Goal: Task Accomplishment & Management: Manage account settings

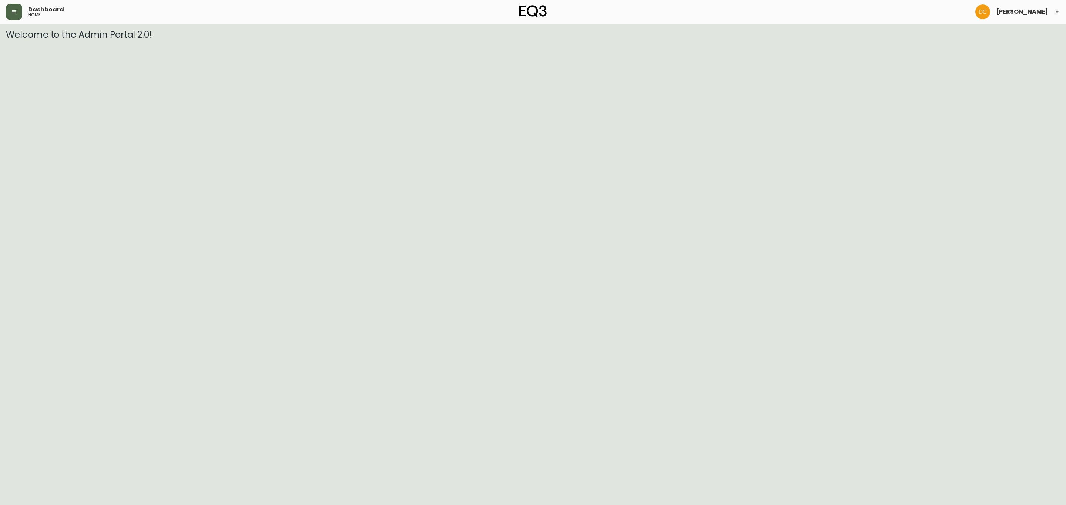
click at [15, 14] on icon "button" at bounding box center [14, 12] width 6 height 6
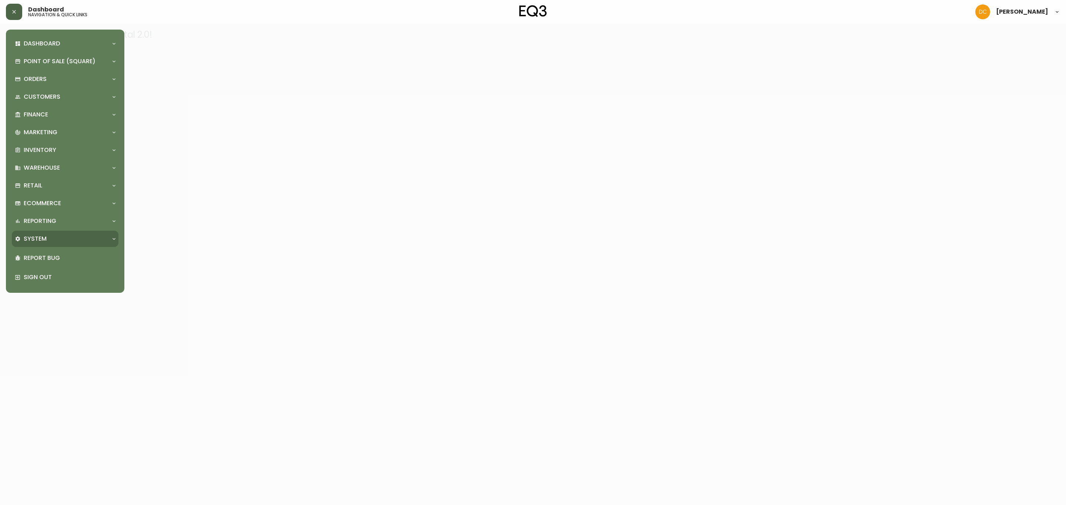
click at [58, 236] on div "System" at bounding box center [61, 239] width 93 height 8
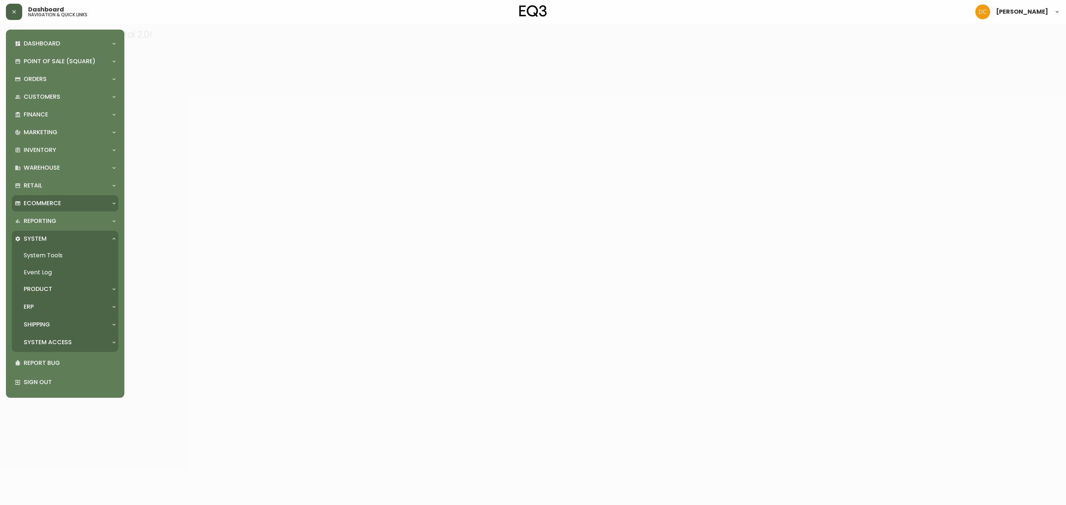
click at [64, 200] on div "Ecommerce" at bounding box center [61, 203] width 93 height 8
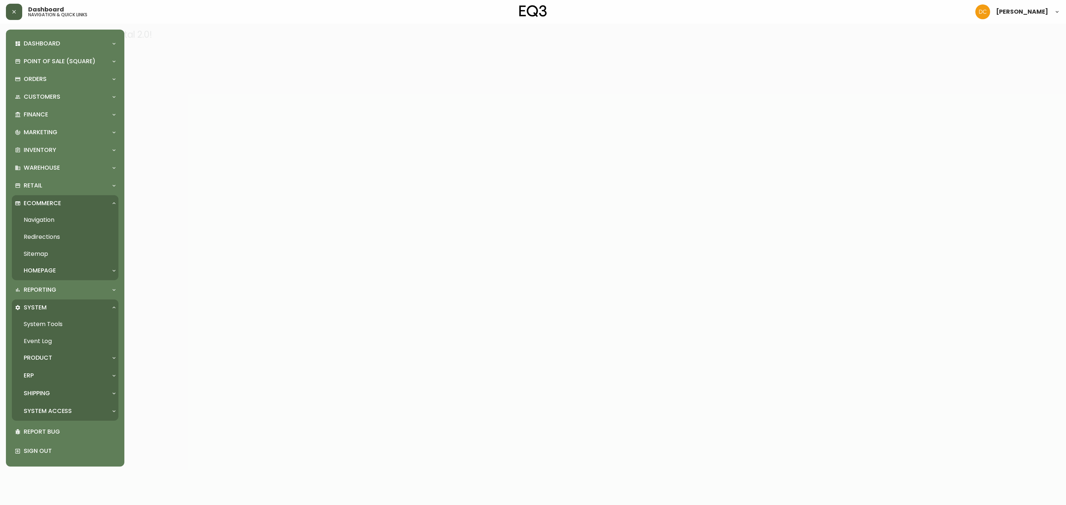
click at [55, 216] on link "Navigation" at bounding box center [65, 220] width 107 height 17
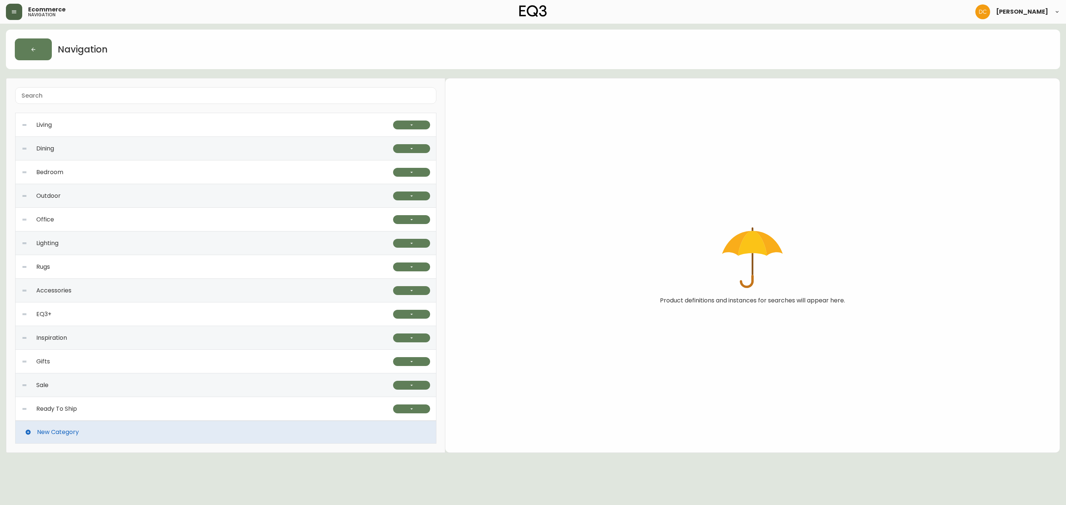
click at [127, 291] on div "Accessories" at bounding box center [206, 291] width 371 height 24
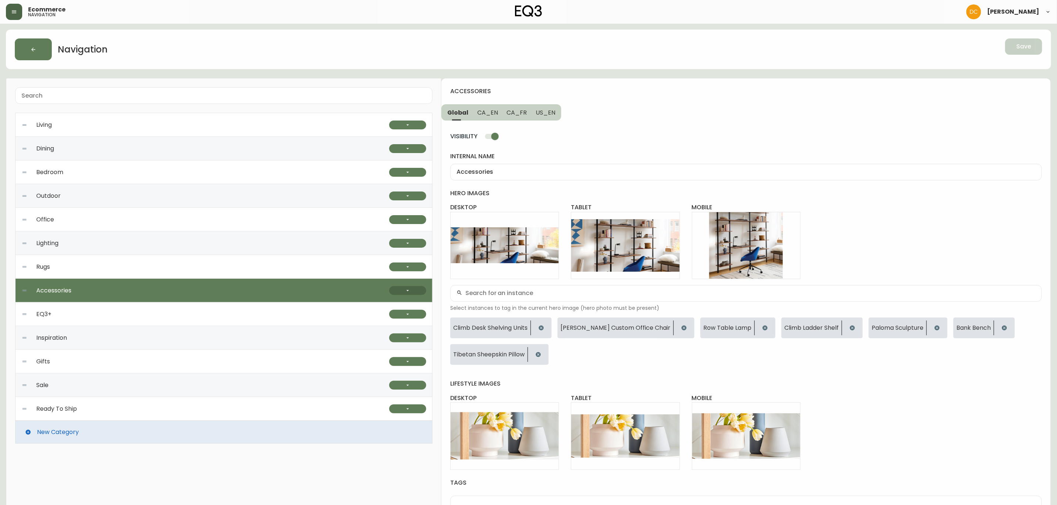
click at [397, 288] on button "button" at bounding box center [407, 290] width 37 height 9
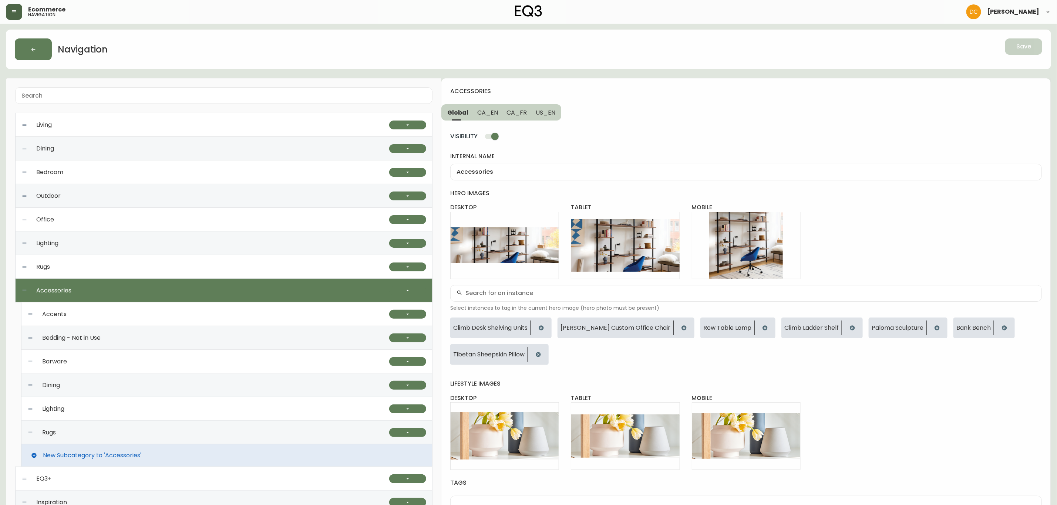
click at [104, 413] on div "Lighting" at bounding box center [208, 409] width 362 height 24
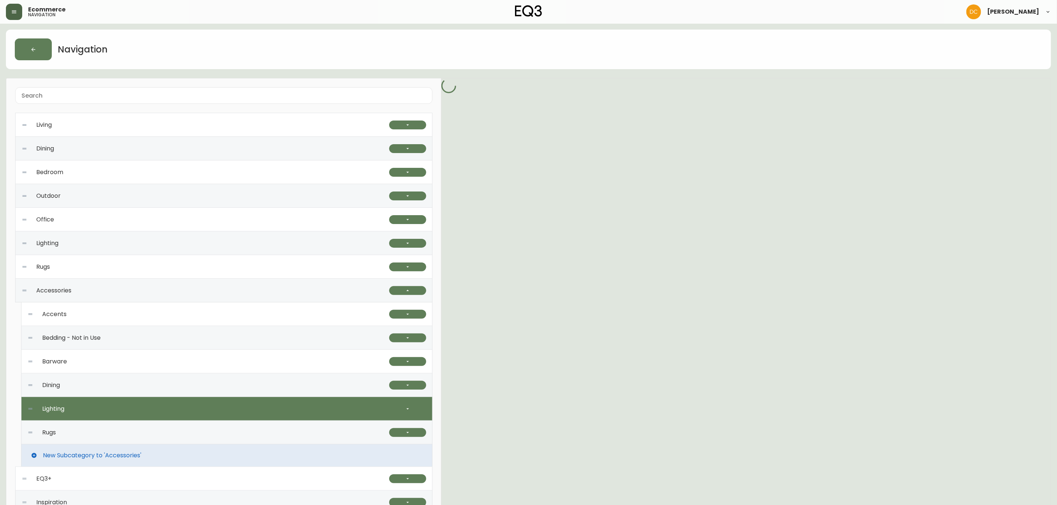
scroll to position [111, 0]
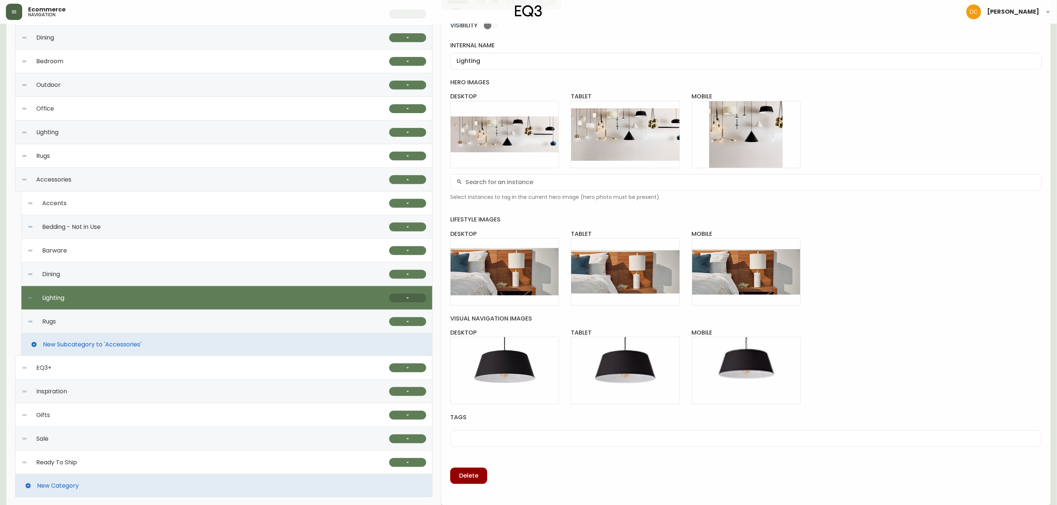
click at [397, 295] on button "button" at bounding box center [407, 298] width 37 height 9
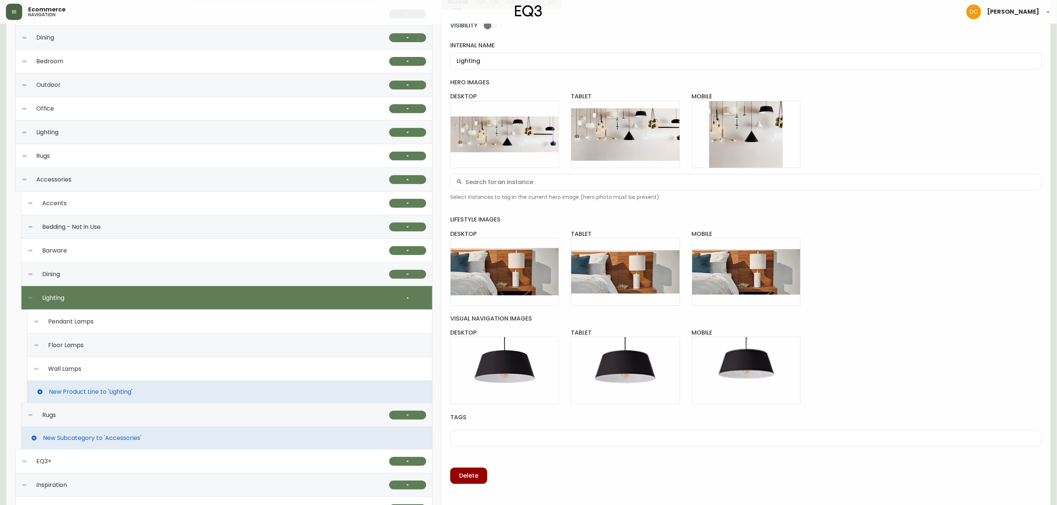
click at [120, 373] on div "Wall Lamps" at bounding box center [229, 369] width 393 height 24
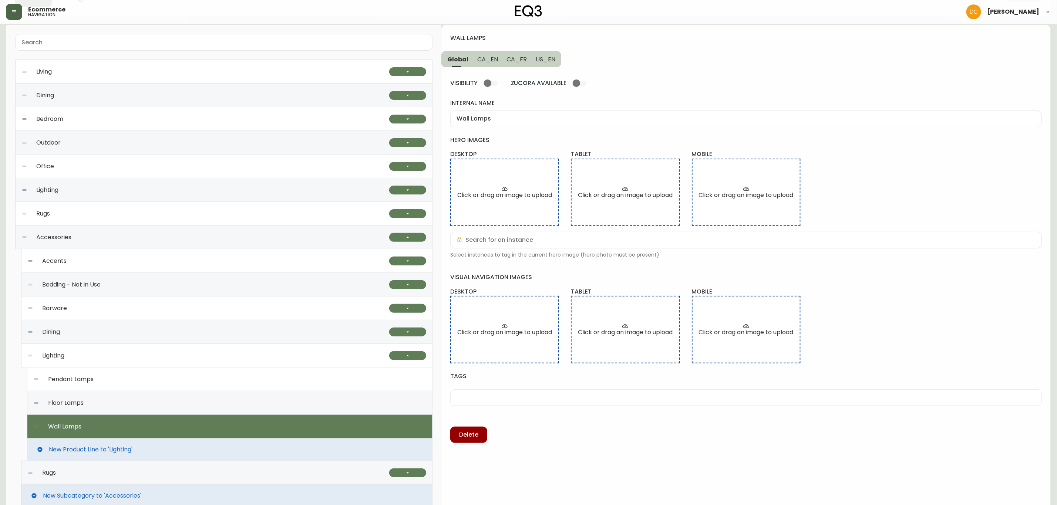
scroll to position [0, 0]
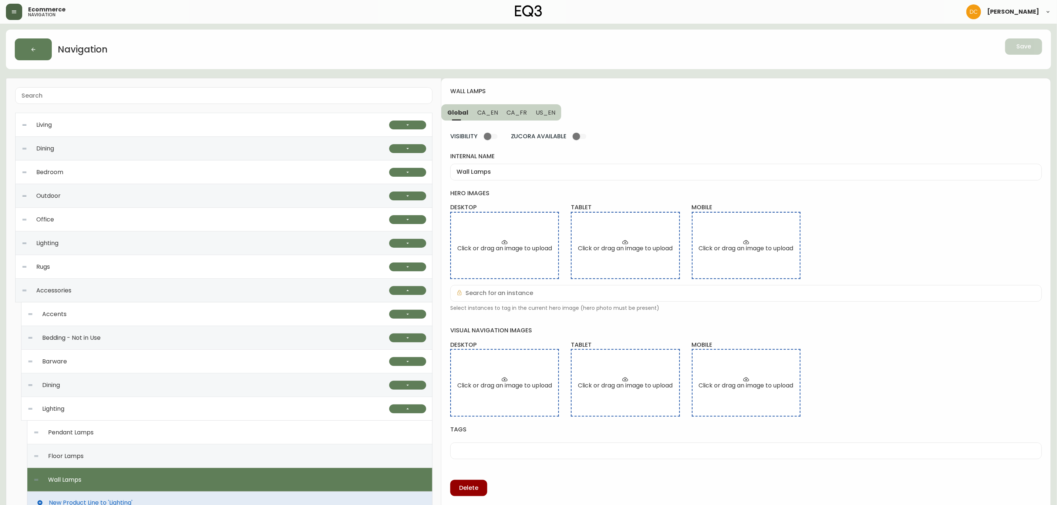
click at [479, 113] on span "CA_EN" at bounding box center [487, 113] width 21 height 8
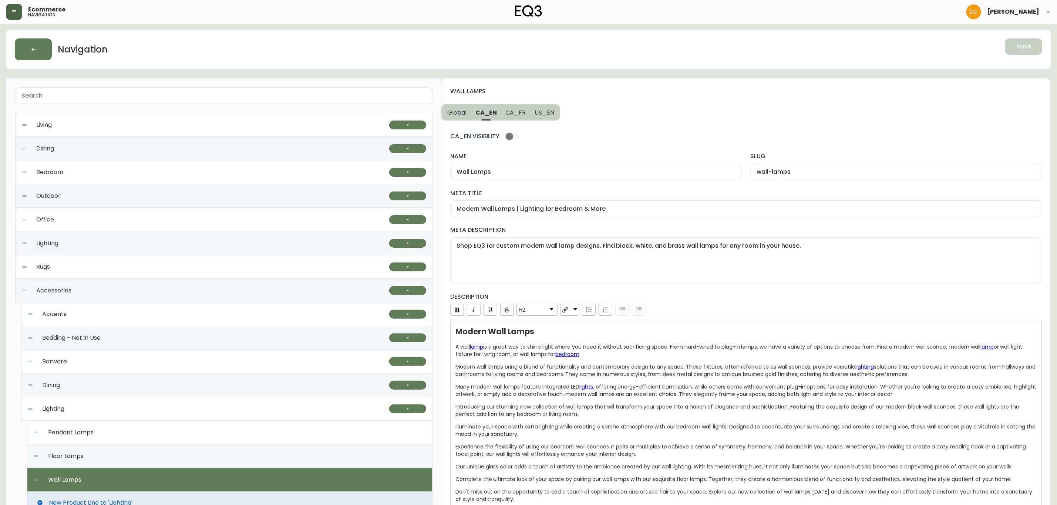
click at [518, 110] on span "CA_FR" at bounding box center [516, 113] width 20 height 8
type input "Lampes de table et bureau"
type input "lampes-de-table-et-bureau"
type input "Luminaires muraux modernes | Lampes murales pour embellir la maison"
type textarea "Trouvez l’applique murale parfaite pour votre demeure. Magasinez notre mobilier…"
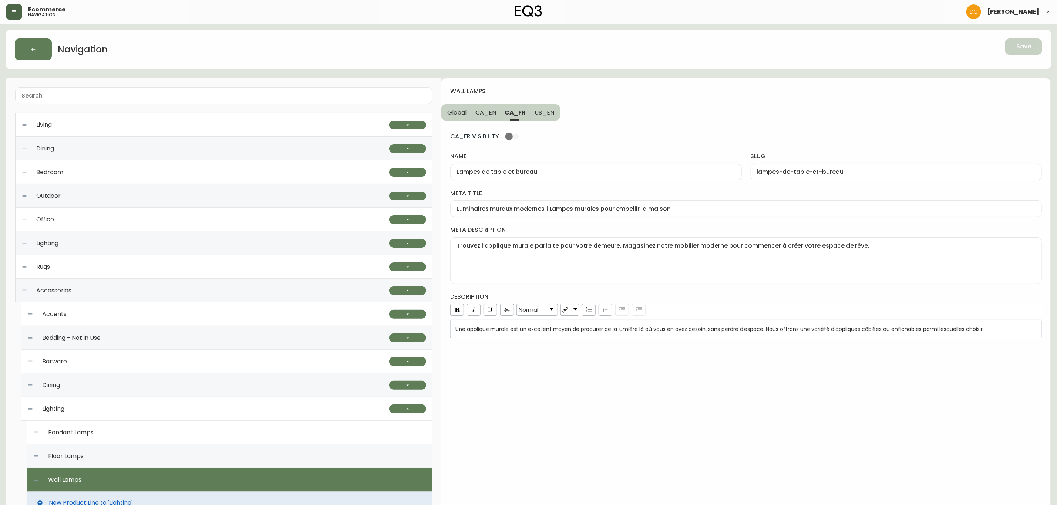
click at [545, 112] on span "US_EN" at bounding box center [545, 113] width 20 height 8
type input "Wall Lamps"
type input "wall-lamps"
type input "Indoor Wall Lamps | Lighting for Bedroom & More"
type textarea "Shop EQ3 for custom and sleek, modern wall lamp designs. Find black, white, and…"
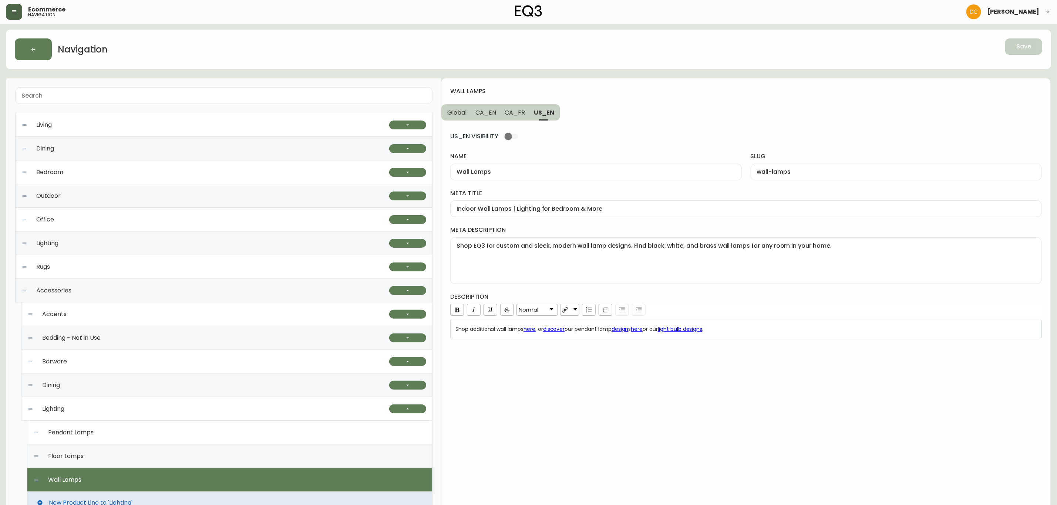
drag, startPoint x: 509, startPoint y: 117, endPoint x: 502, endPoint y: 117, distance: 7.8
click at [509, 117] on span "CA_FR" at bounding box center [515, 113] width 20 height 8
type input "Lampes de table et bureau"
type input "lampes-de-table-et-bureau"
type input "Luminaires muraux modernes | Lampes murales pour embellir la maison"
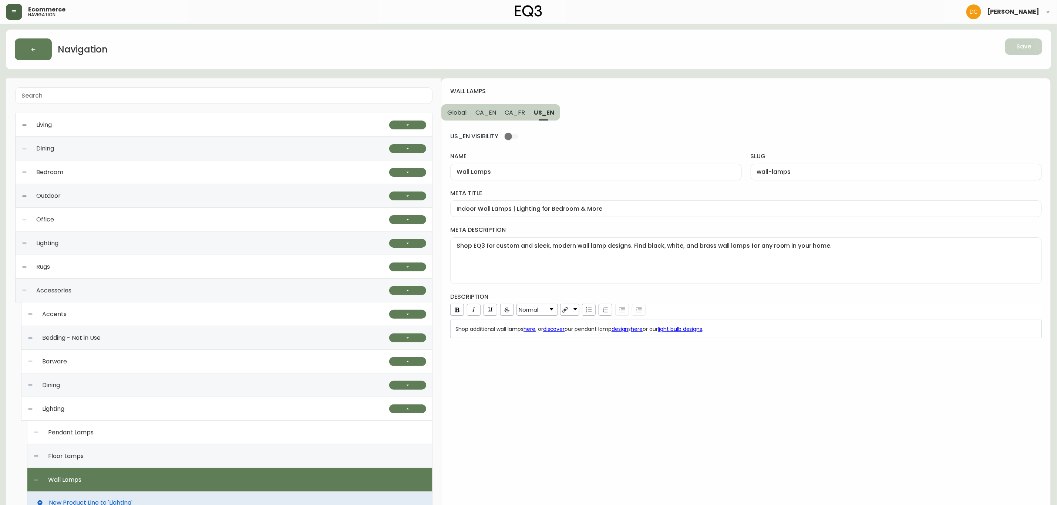
type textarea "Trouvez l’applique murale parfaite pour votre demeure. Magasinez notre mobilier…"
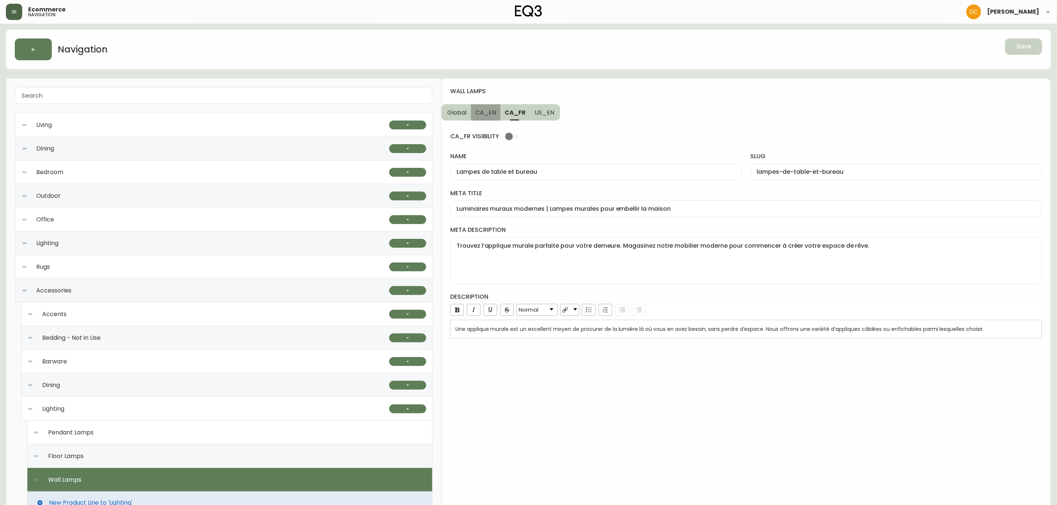
click at [485, 117] on span "CA_EN" at bounding box center [485, 113] width 21 height 8
type input "Wall Lamps"
type input "wall-lamps"
type input "Modern Wall Lamps | Lighting for Bedroom & More"
type textarea "Shop EQ3 for custom modern wall lamp designs. Find black, white, and brass wall…"
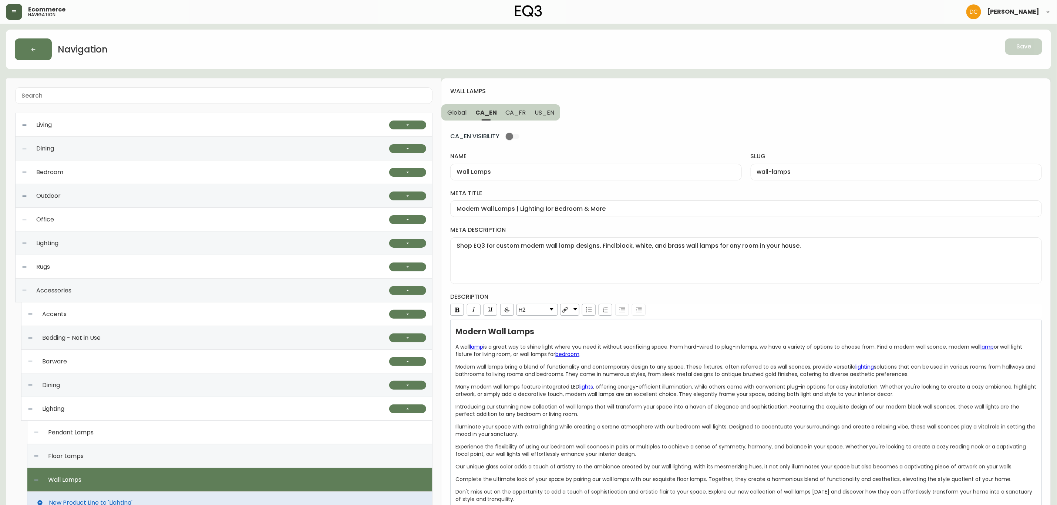
click at [463, 117] on span "Global" at bounding box center [456, 113] width 19 height 8
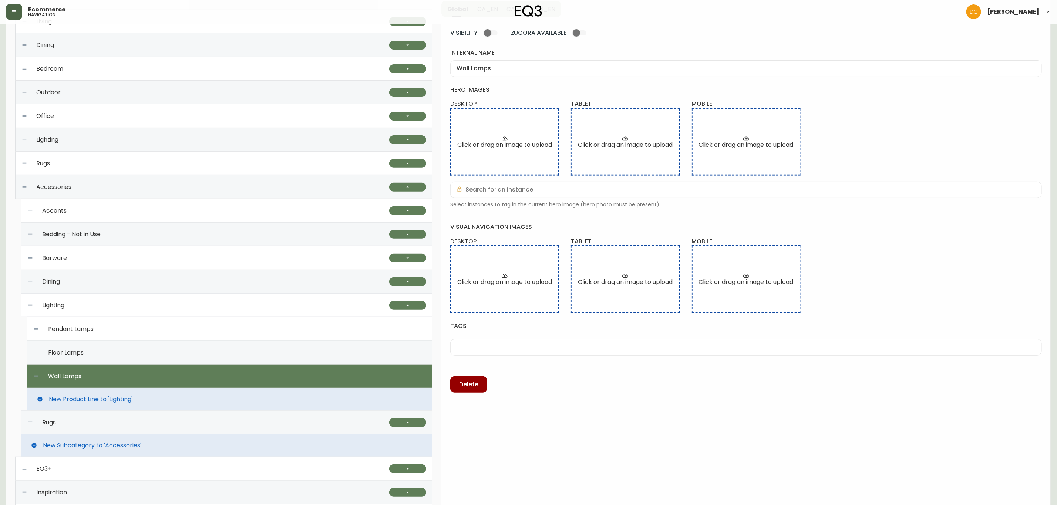
scroll to position [111, 0]
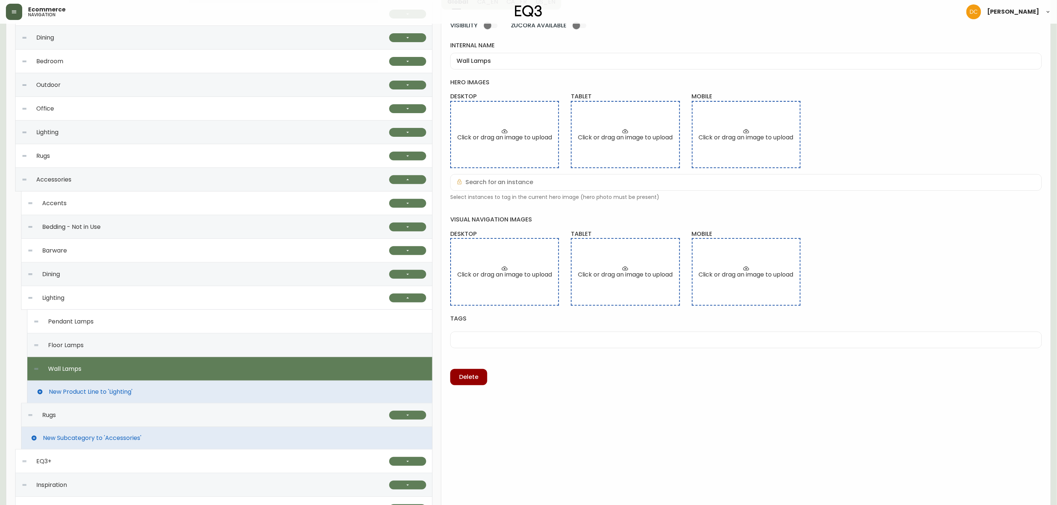
click at [141, 321] on div "Pendant Lamps" at bounding box center [229, 322] width 393 height 24
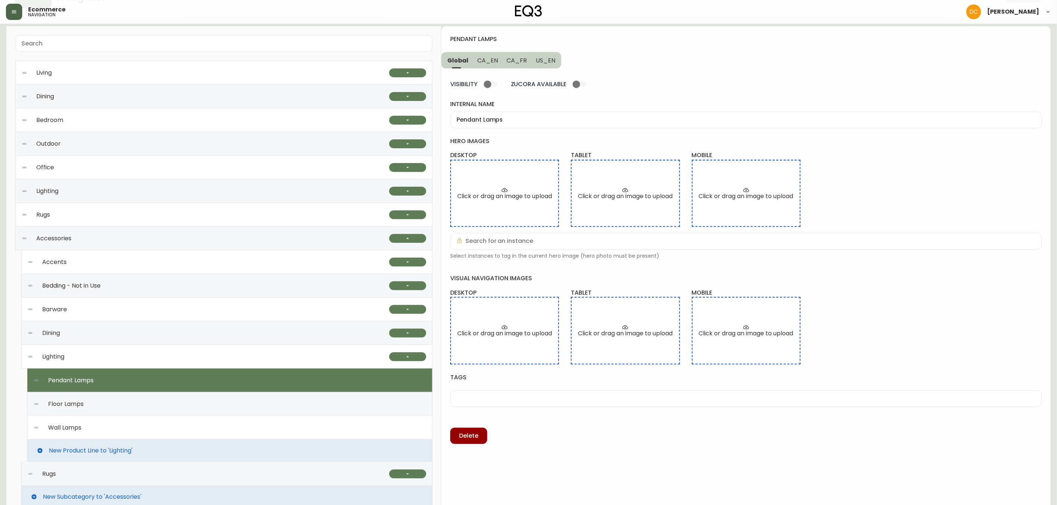
scroll to position [0, 0]
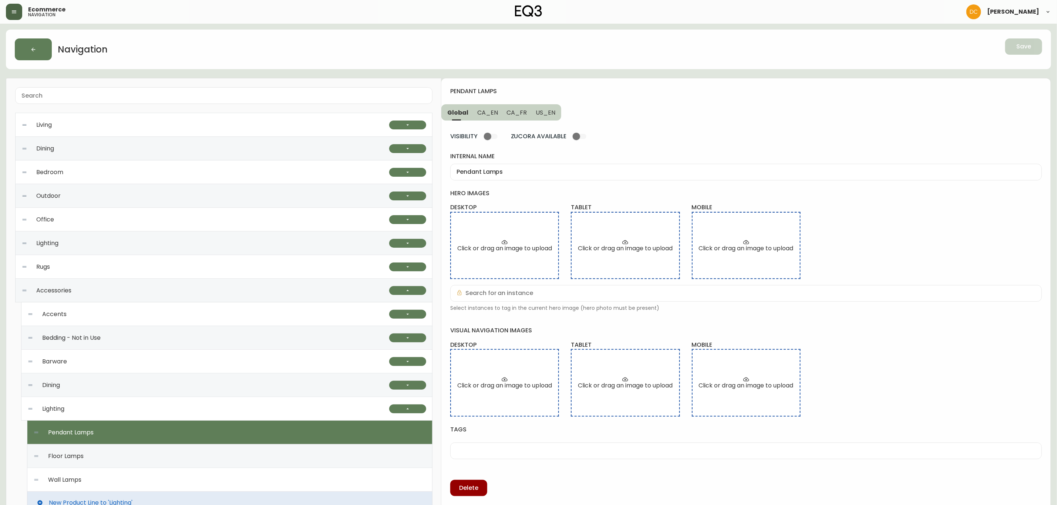
click at [178, 458] on div "Floor Lamps" at bounding box center [229, 457] width 393 height 24
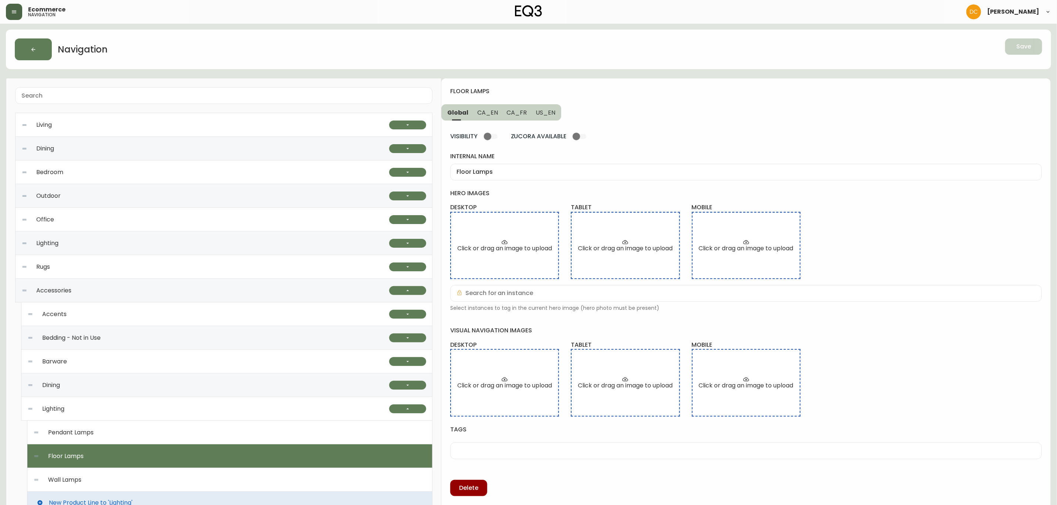
click at [176, 477] on div "Wall Lamps" at bounding box center [229, 480] width 393 height 24
type input "Wall Lamps"
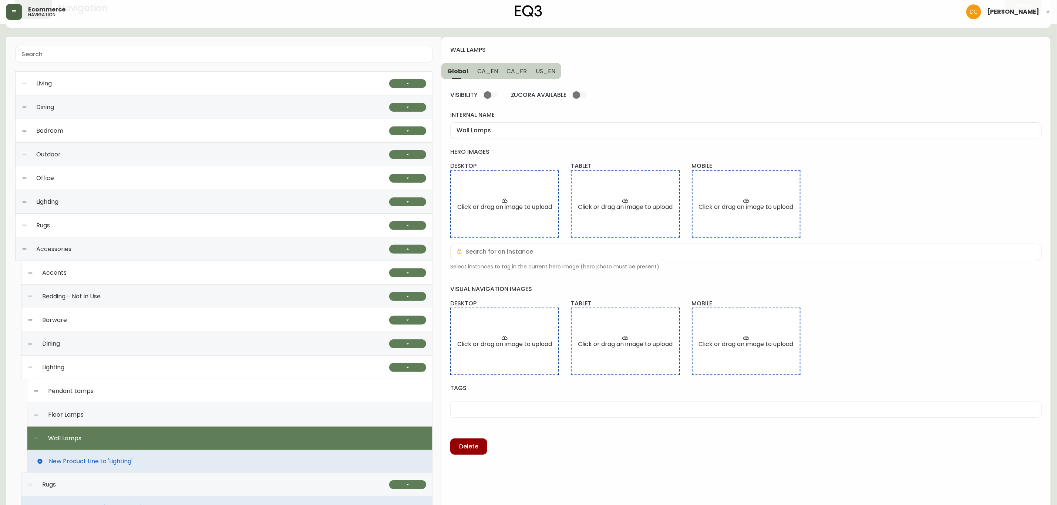
scroll to position [111, 0]
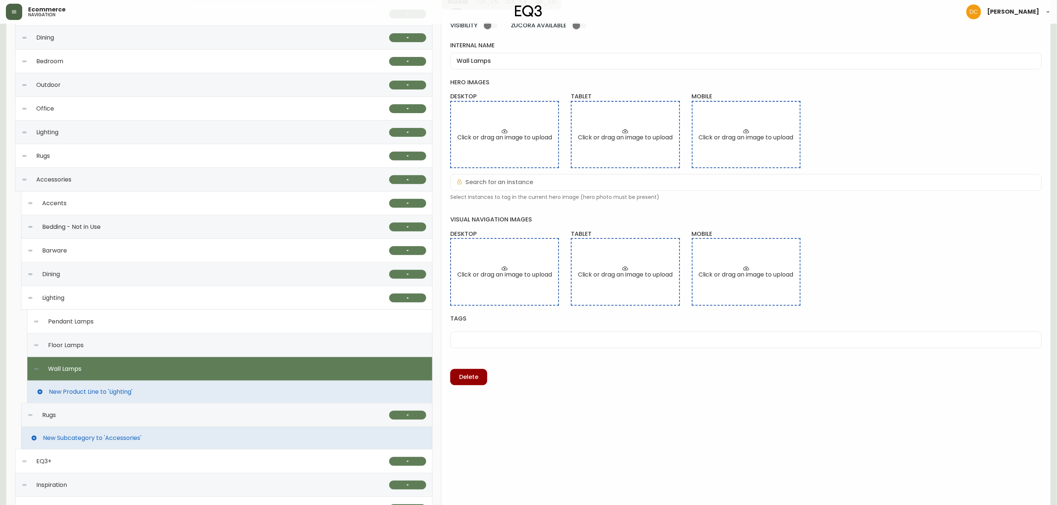
click at [151, 424] on div "Rugs" at bounding box center [208, 416] width 362 height 24
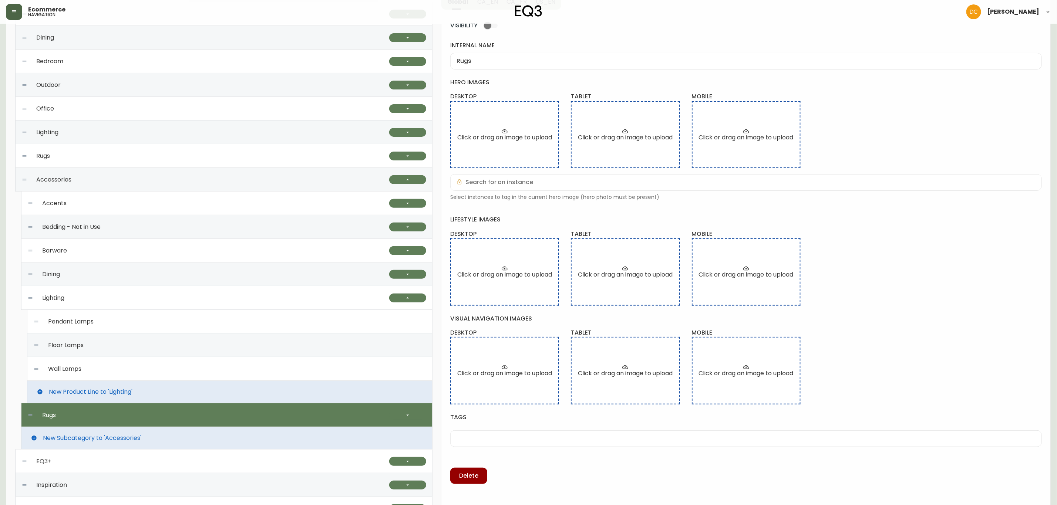
click at [158, 369] on div "Wall Lamps" at bounding box center [229, 369] width 393 height 24
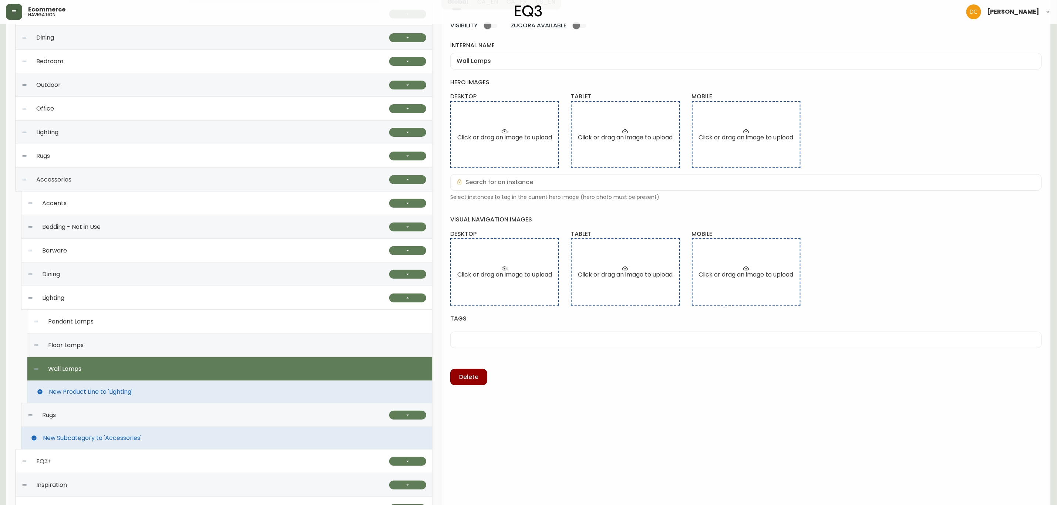
click at [126, 390] on span "New Product Line to 'Lighting'" at bounding box center [91, 392] width 84 height 7
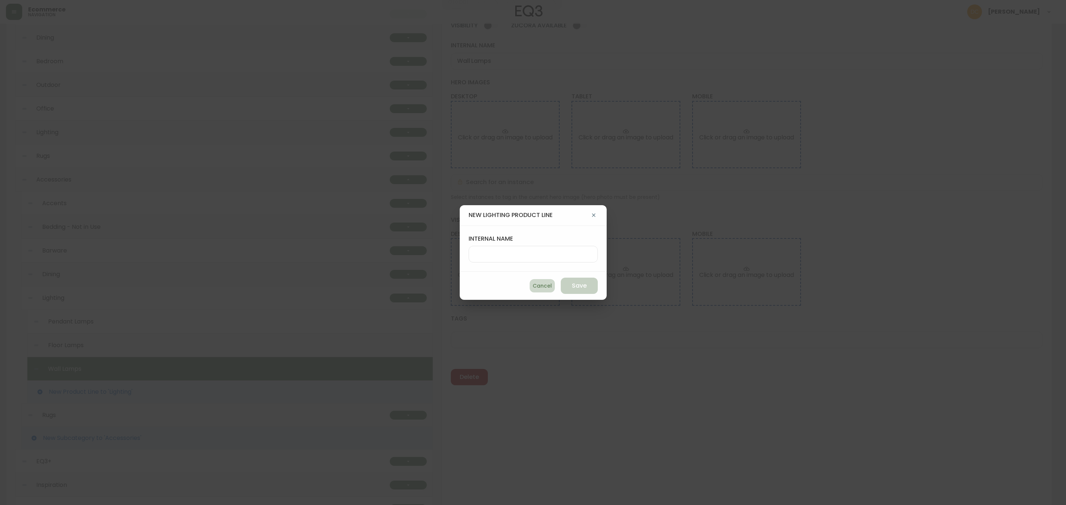
click at [532, 288] on span "Cancel" at bounding box center [541, 286] width 19 height 9
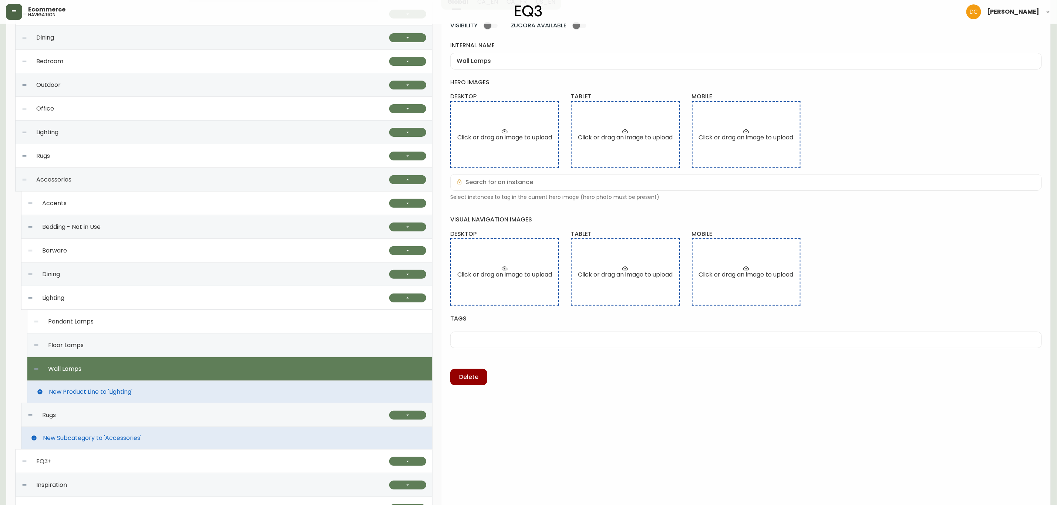
click at [132, 390] on span "New Product Line to 'Lighting'" at bounding box center [91, 392] width 84 height 7
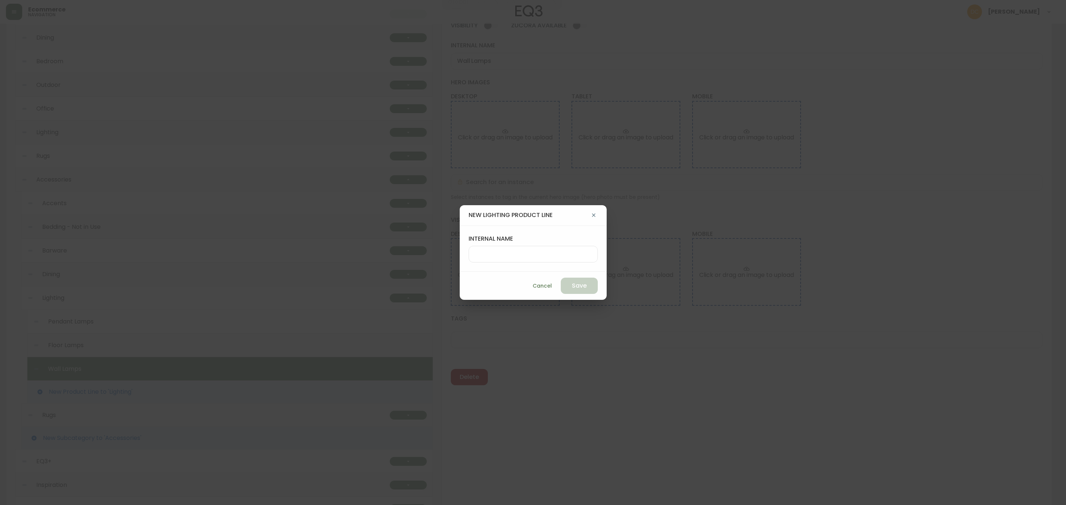
click at [535, 258] on div at bounding box center [532, 254] width 129 height 17
type input "Test"
click at [561, 294] on button "Save" at bounding box center [579, 286] width 37 height 16
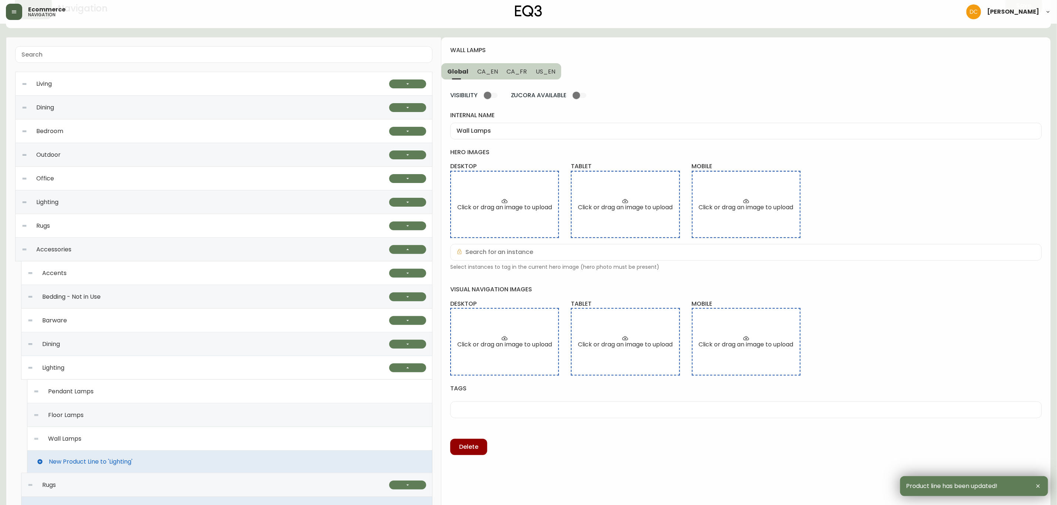
scroll to position [208, 0]
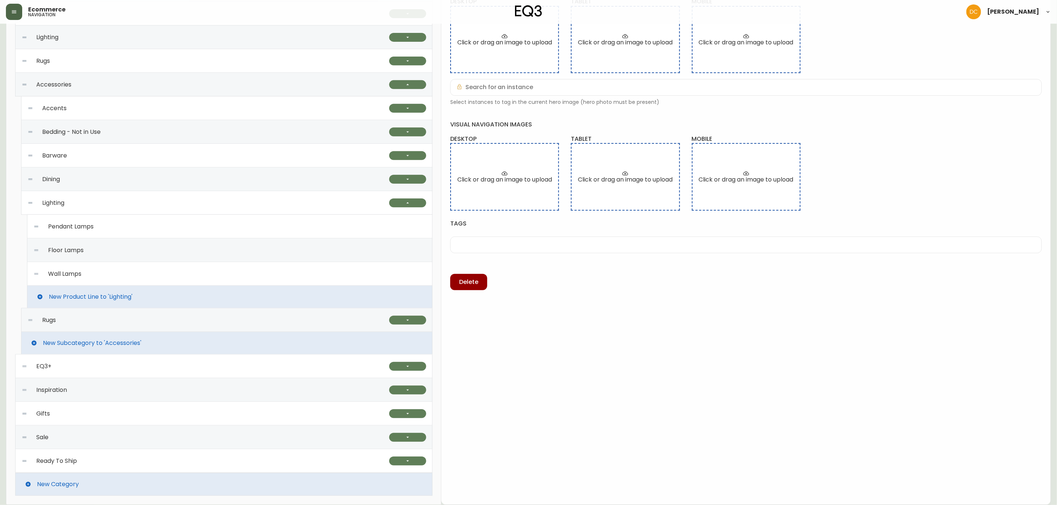
click at [483, 361] on div "wall lamps Global CA_EN CA_FR US_EN VISIBILITY ZUCORA AVAILABLE internal name W…" at bounding box center [745, 188] width 609 height 633
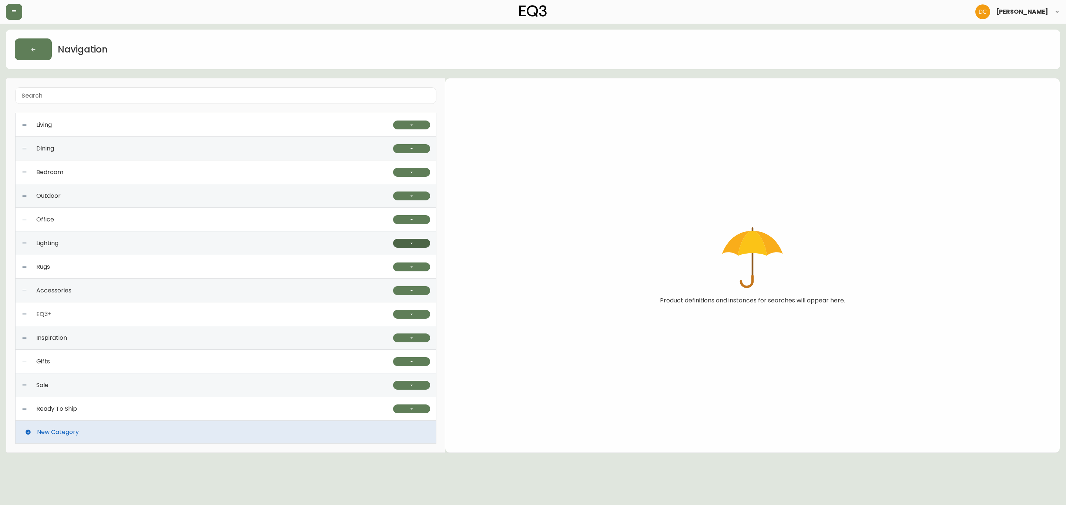
click at [415, 245] on button "button" at bounding box center [411, 243] width 37 height 9
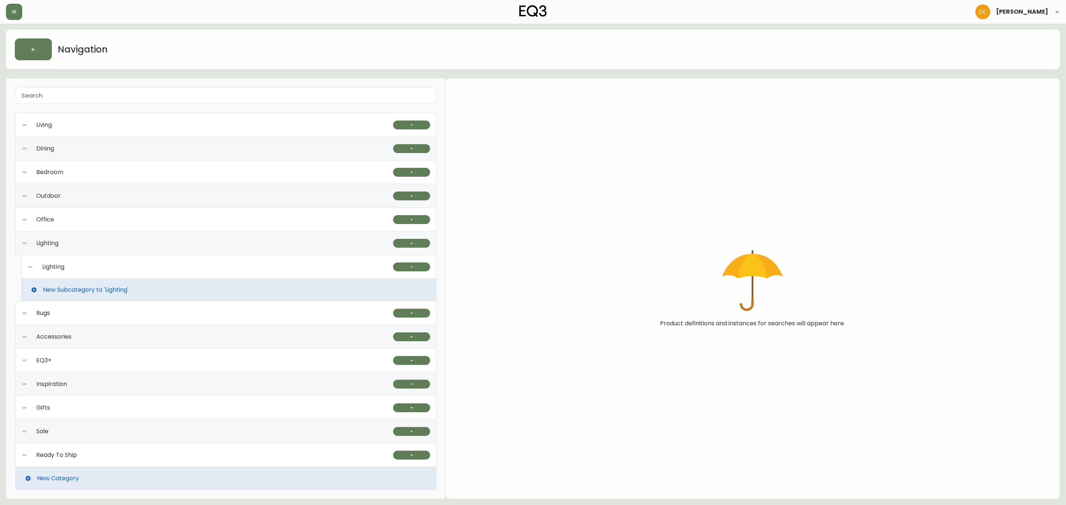
click at [411, 274] on div at bounding box center [411, 267] width 37 height 24
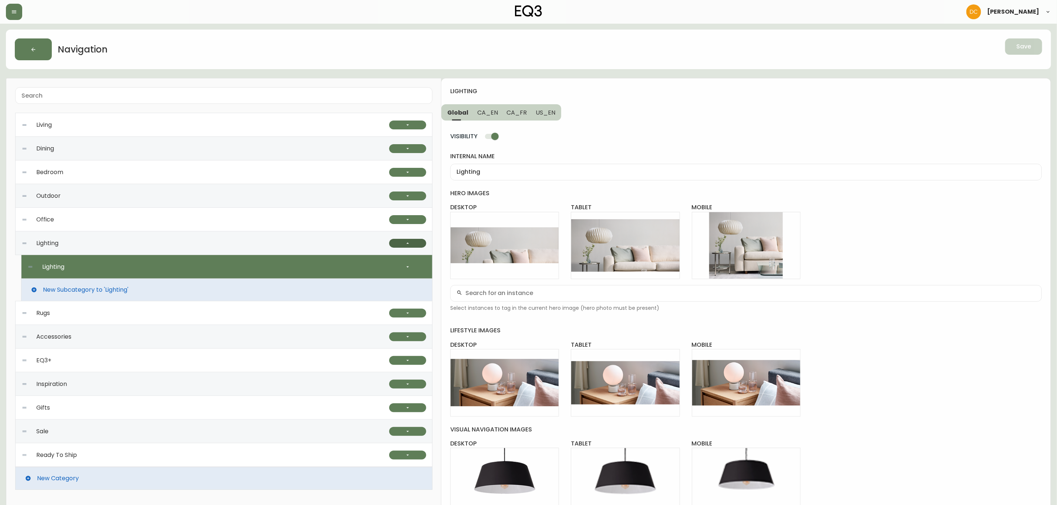
click at [415, 243] on button "button" at bounding box center [407, 243] width 37 height 9
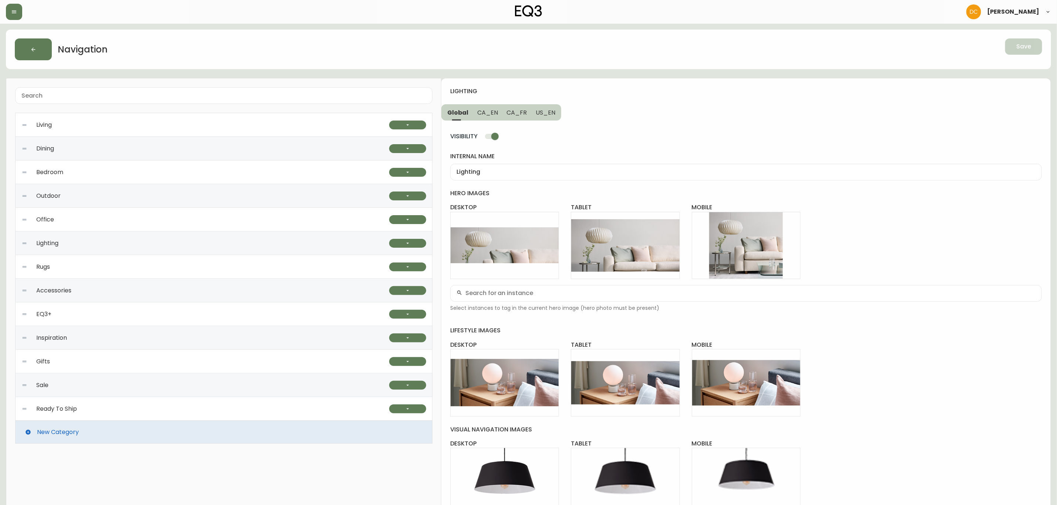
click at [197, 287] on div "Accessories" at bounding box center [205, 291] width 368 height 24
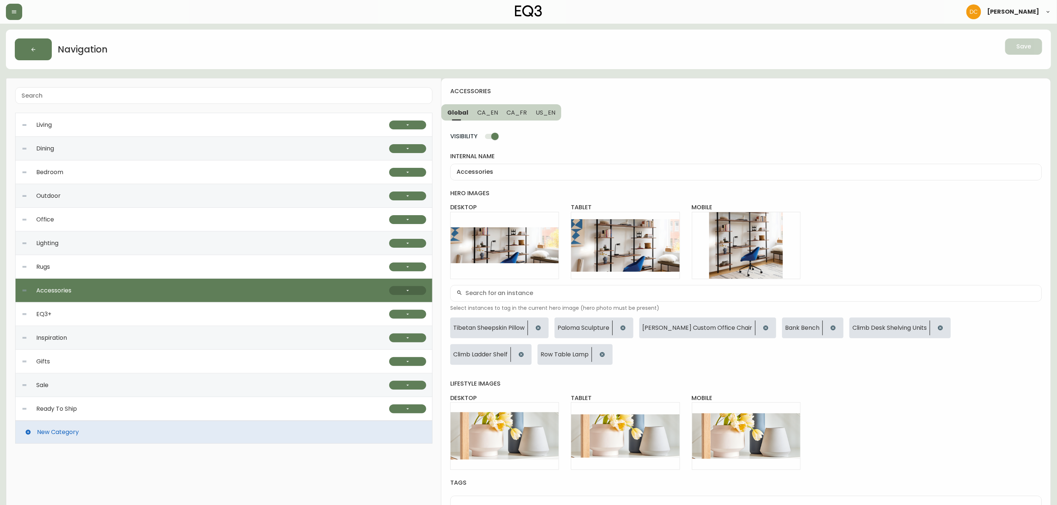
click at [415, 292] on button "button" at bounding box center [407, 290] width 37 height 9
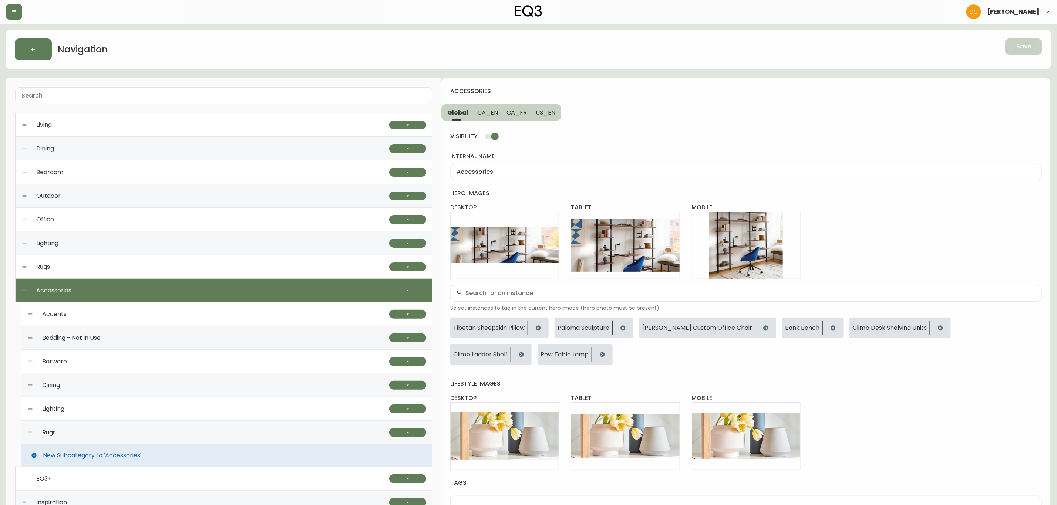
click at [123, 412] on div "Lighting" at bounding box center [208, 409] width 362 height 24
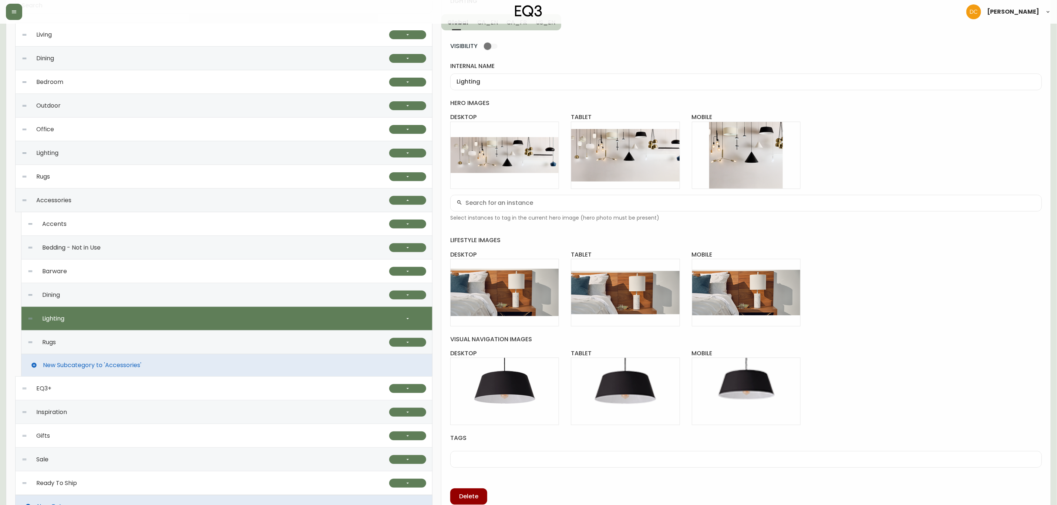
scroll to position [114, 0]
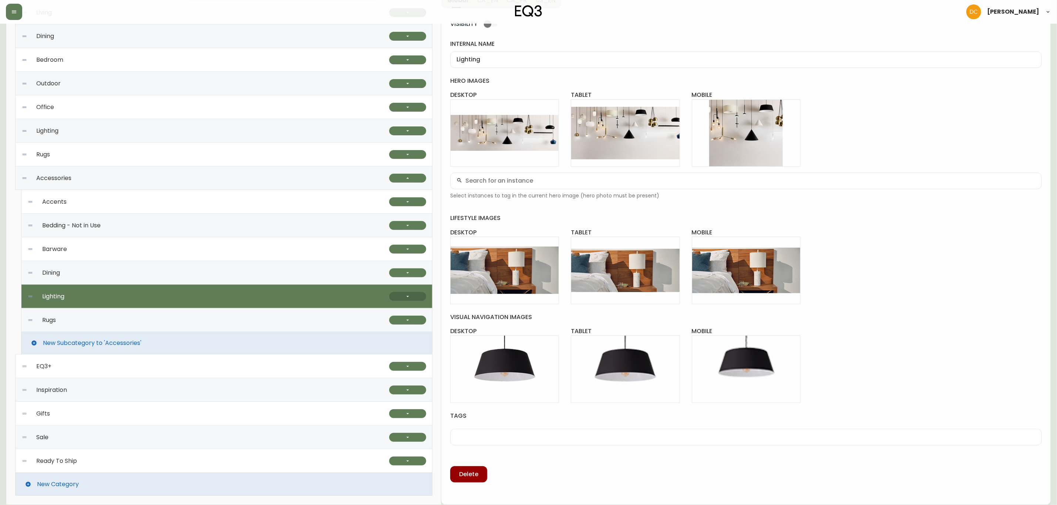
click at [404, 292] on button "button" at bounding box center [407, 296] width 37 height 9
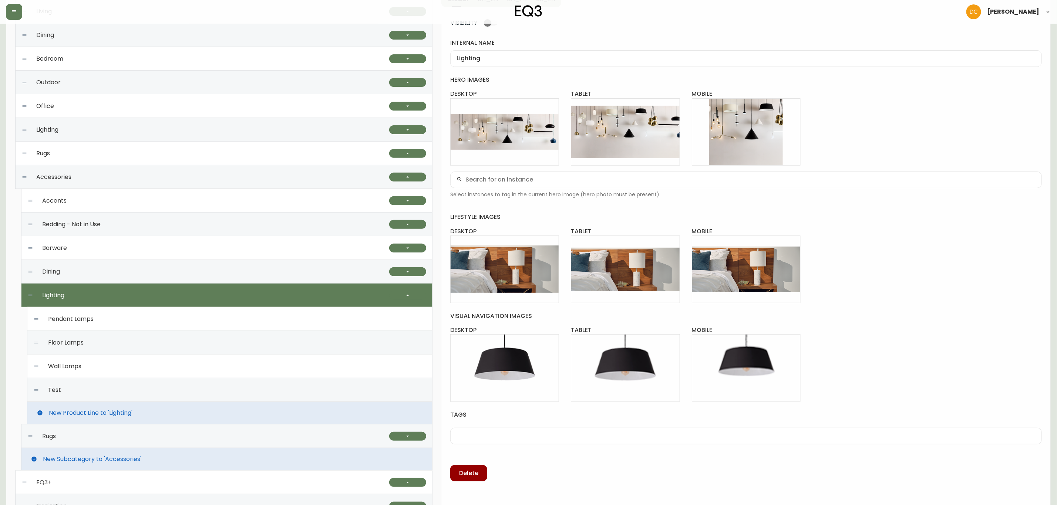
click at [145, 387] on div "Test" at bounding box center [229, 390] width 393 height 24
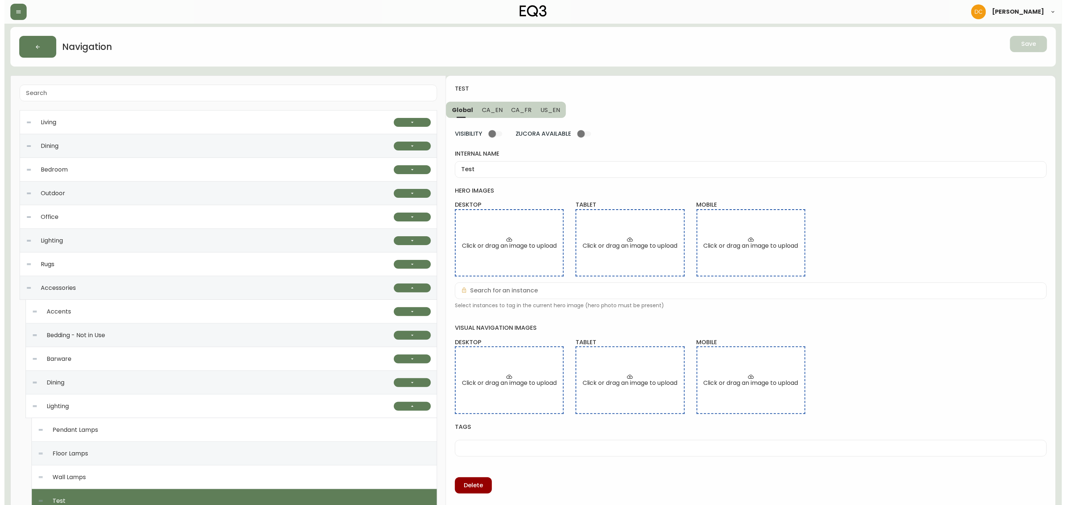
scroll to position [0, 0]
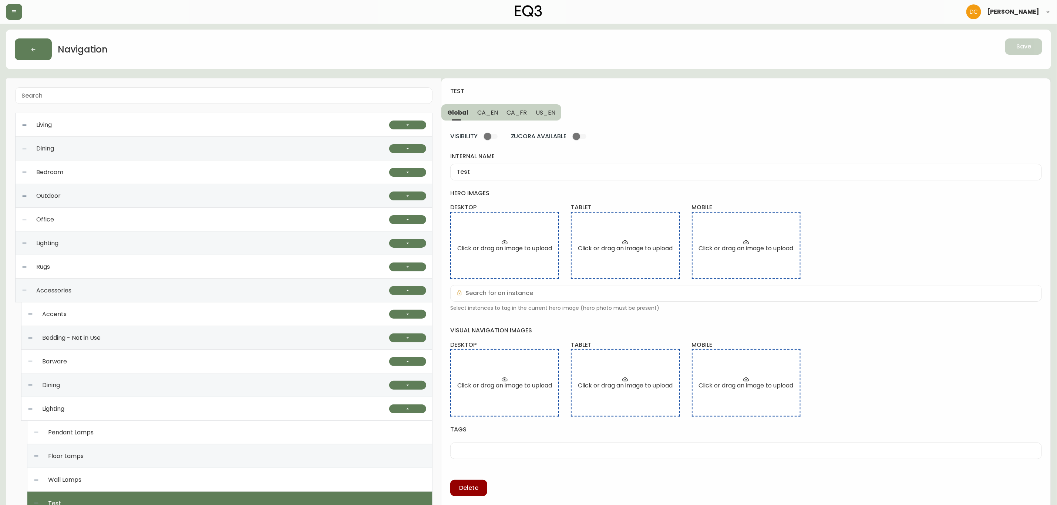
drag, startPoint x: 508, startPoint y: 181, endPoint x: 504, endPoint y: 171, distance: 11.1
click at [508, 181] on div "VISIBILITY ZUCORA AVAILABLE internal name Test hero images desktop Click or dra…" at bounding box center [746, 309] width 592 height 376
click at [504, 170] on input "Test" at bounding box center [746, 172] width 579 height 7
paste input "able & Desk Lamps"
type input "Table & Desk Lamps"
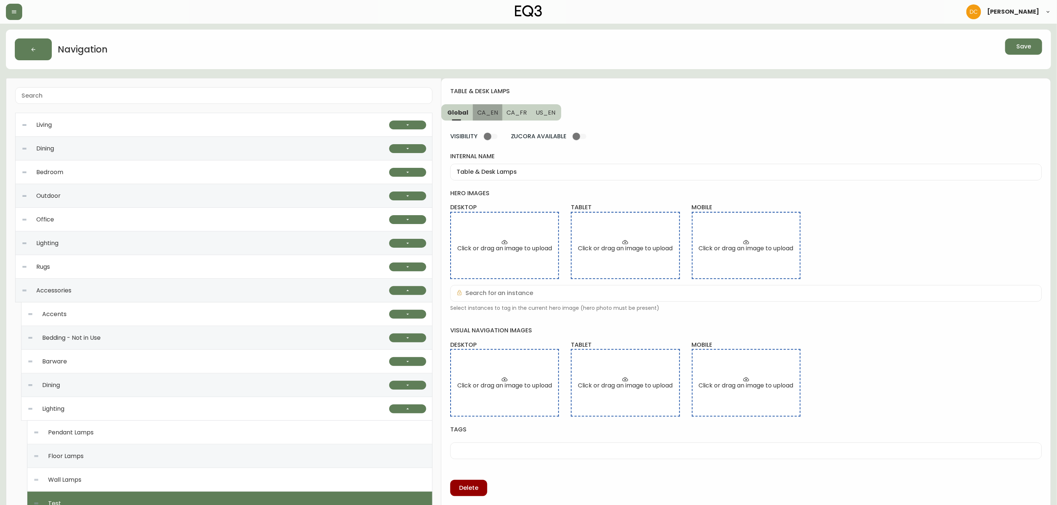
click at [482, 111] on span "CA_EN" at bounding box center [487, 113] width 21 height 8
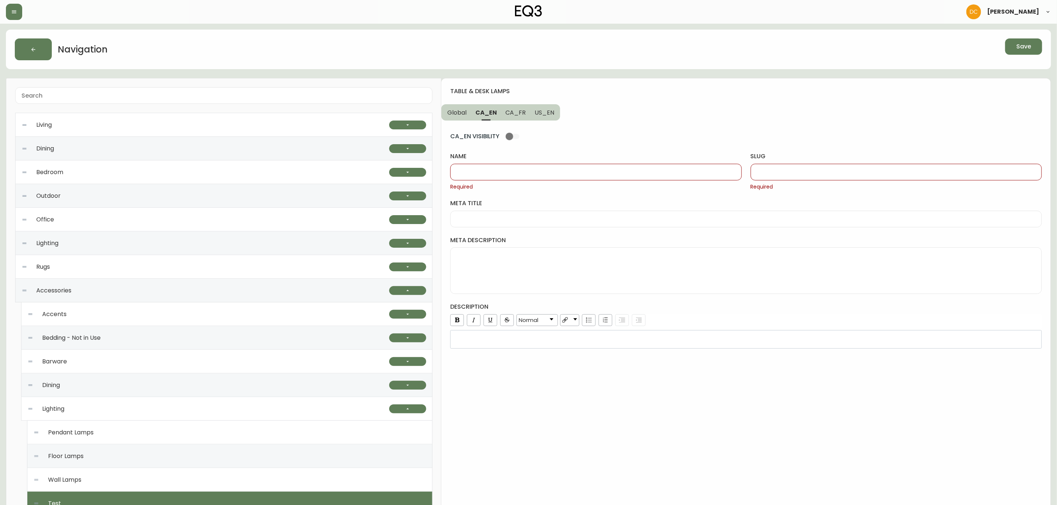
click at [513, 171] on input "name" at bounding box center [596, 172] width 279 height 7
paste input "Table & Desk Lamps"
type input "Table & Desk Lamps"
click at [801, 168] on div at bounding box center [896, 172] width 291 height 17
paste input "Table-and-desk-lamps"
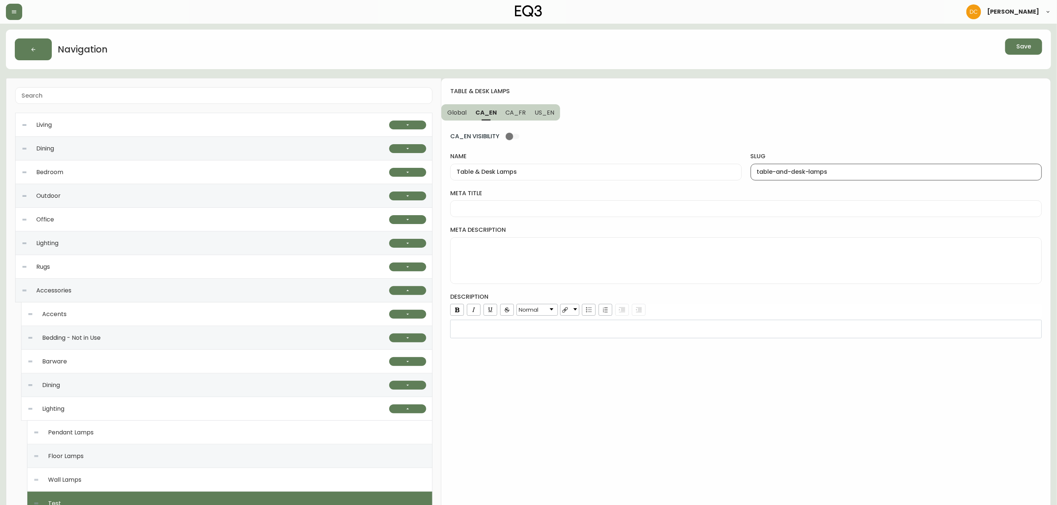
type input "table-and-desk-lamps"
click at [547, 110] on span "US_EN" at bounding box center [545, 113] width 20 height 8
drag, startPoint x: 764, startPoint y: 169, endPoint x: 727, endPoint y: 169, distance: 36.3
click at [764, 169] on input "slug" at bounding box center [896, 172] width 279 height 7
paste input "table-and-desk-lamps"
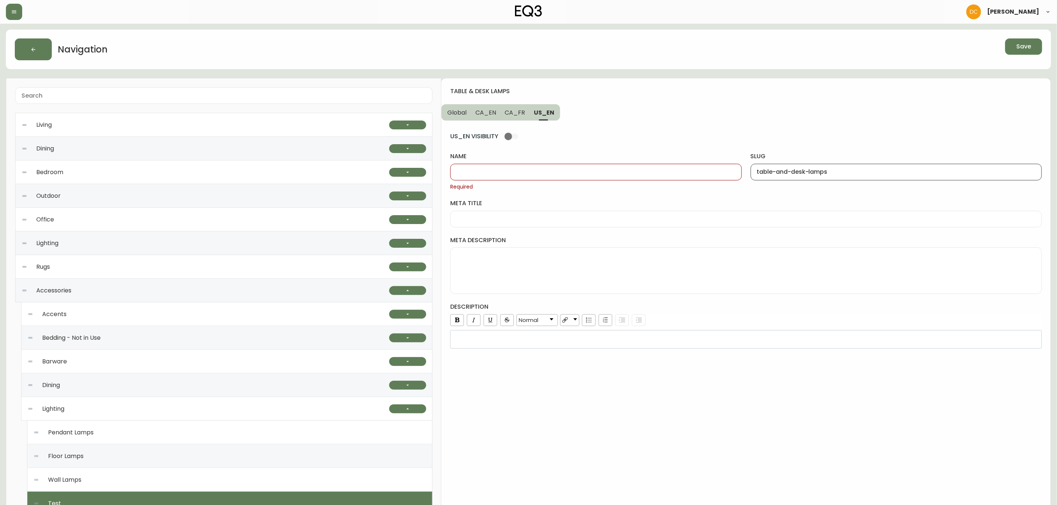
type input "table-and-desk-lamps"
click at [486, 115] on span "CA_EN" at bounding box center [485, 113] width 21 height 8
type input "Table & Desk Lamps"
click at [529, 164] on div "Table & Desk Lamps" at bounding box center [595, 172] width 291 height 17
click at [554, 112] on button "US_EN" at bounding box center [545, 112] width 30 height 16
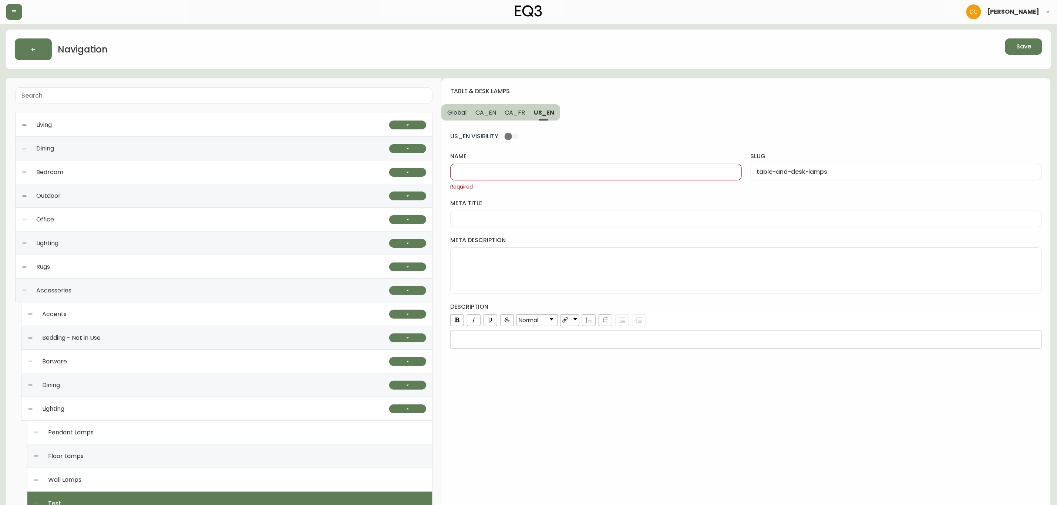
click at [550, 169] on input "name" at bounding box center [596, 172] width 279 height 7
paste input "Table & Desk Lamps"
type input "Table & Desk Lamps"
drag, startPoint x: 508, startPoint y: 111, endPoint x: 531, endPoint y: 137, distance: 33.6
click at [508, 111] on span "CA_FR" at bounding box center [515, 113] width 20 height 8
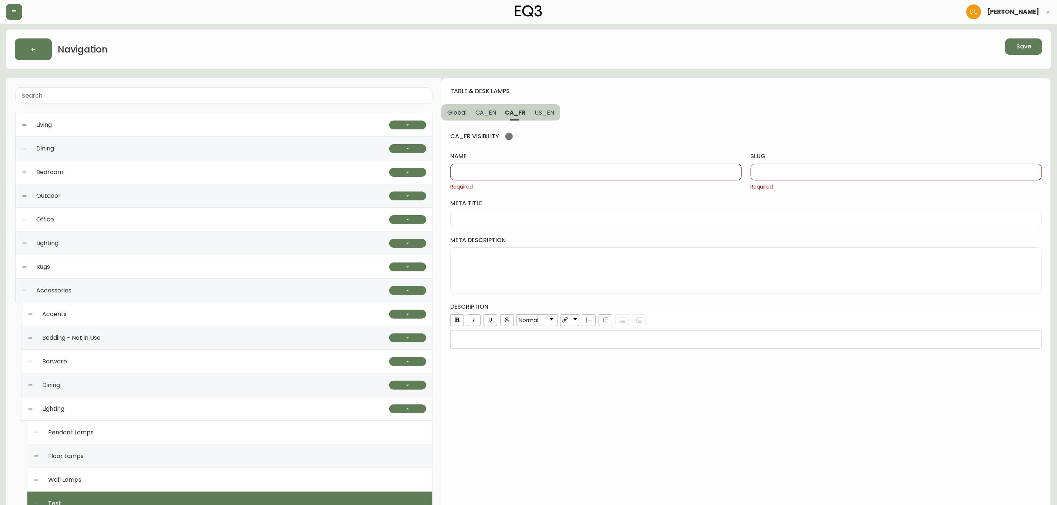
click at [779, 171] on input "slug" at bounding box center [896, 172] width 279 height 7
paste input "lampes-de-table-et-bureau"
type input "lampes-de-table-et-bureau"
click at [545, 169] on input "name" at bounding box center [596, 172] width 279 height 7
paste input "Lampes de table et bureau"
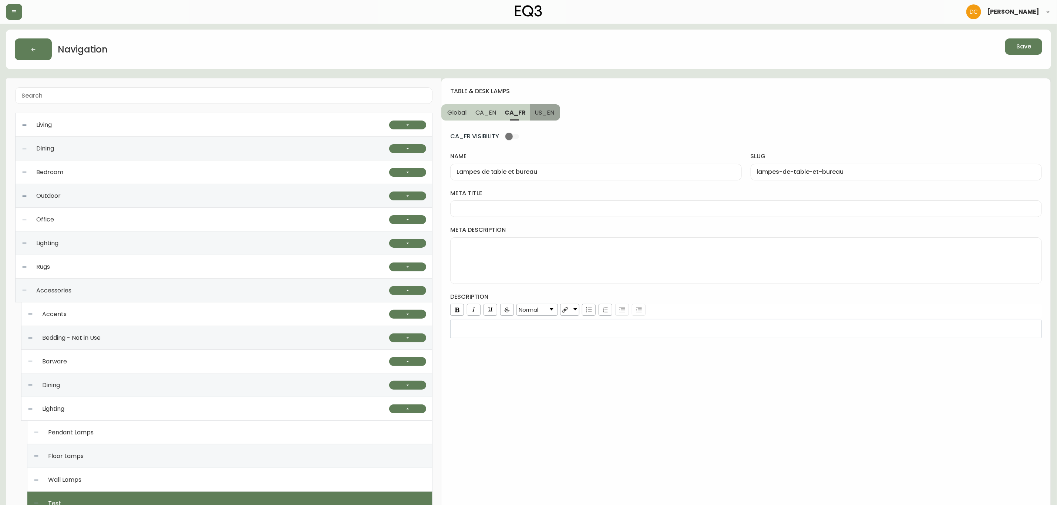
click at [547, 115] on span "US_EN" at bounding box center [545, 113] width 20 height 8
type input "Table & Desk Lamps"
type input "table-and-desk-lamps"
click at [525, 115] on button "CA_FR" at bounding box center [515, 112] width 29 height 16
type input "Lampes de table et bureau"
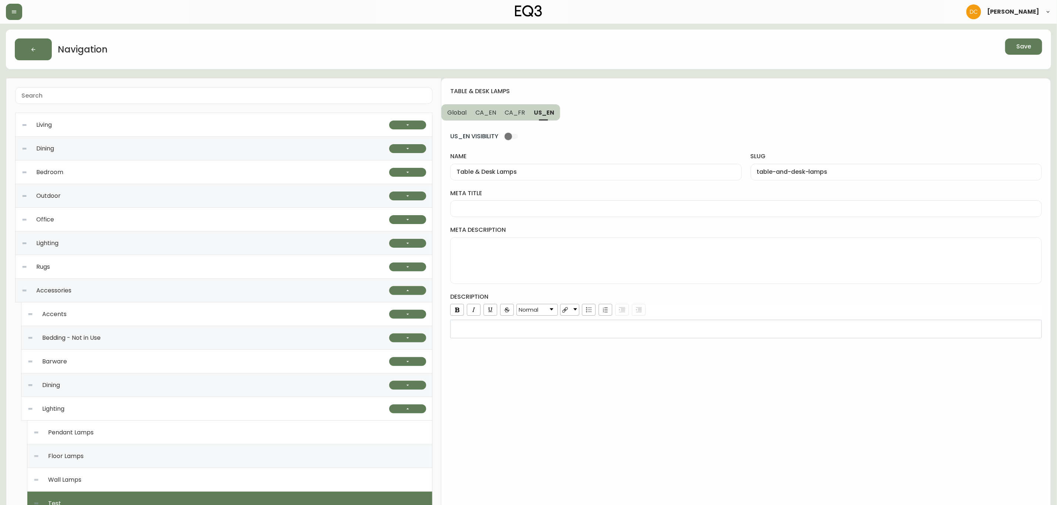
type input "lampes-de-table-et-bureau"
click at [490, 112] on span "CA_EN" at bounding box center [485, 113] width 21 height 8
type input "Table & Desk Lamps"
type input "table-and-desk-lamps"
click at [556, 202] on div at bounding box center [746, 209] width 592 height 17
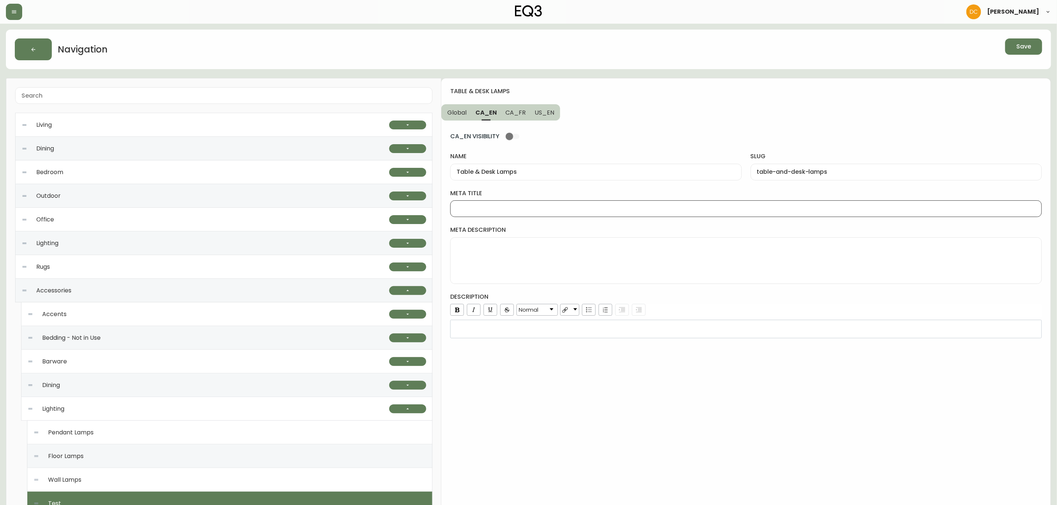
paste input "Modern Table & Desk Lamps | LED Bedside & Desk Lamps"
type input "Modern Table & Desk Lamps | LED Bedside & Desk Lamps"
click at [565, 253] on textarea "meta description" at bounding box center [746, 260] width 579 height 37
paste textarea "Lampes de table modernes | Options d'éclairage pour la maison | Canada"
click at [632, 253] on textarea "Lampes de table modernes | Options d'éclairage pour la maison | Canada" at bounding box center [746, 260] width 579 height 37
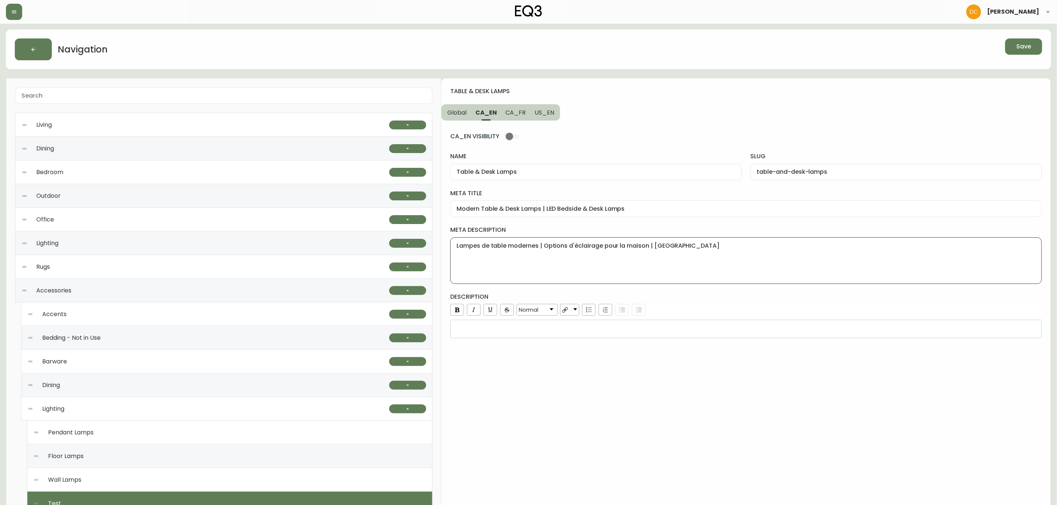
paste textarea "Our modern table lamps are perfect for any bedroom, living room, or office. Ava…"
type textarea "Our modern table lamps are perfect for any bedroom, living room, or office. Ava…"
click at [628, 330] on div "rdw-editor" at bounding box center [746, 329] width 582 height 7
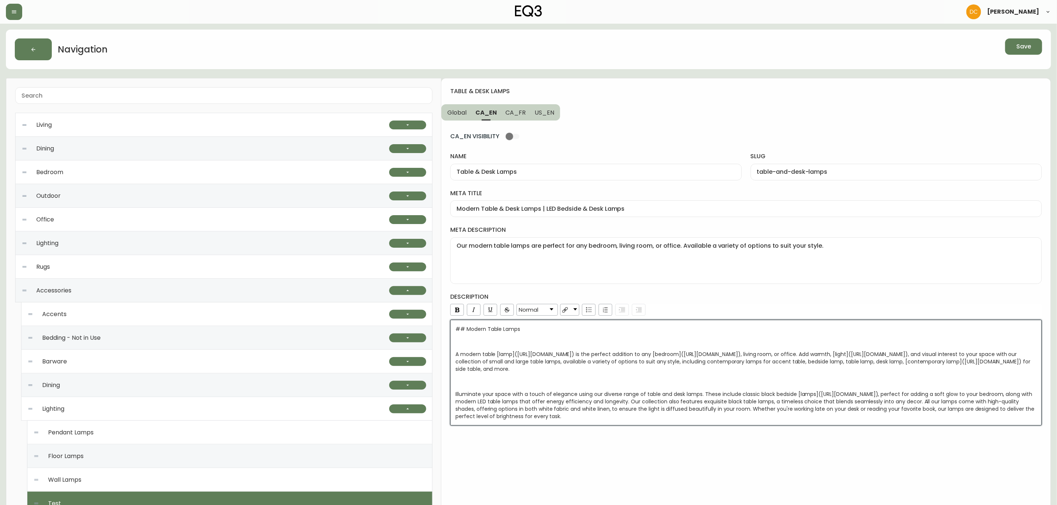
click at [593, 467] on div "table & desk lamps Global CA_EN CA_FR US_EN CA_EN VISIBILITY name Table & Desk …" at bounding box center [745, 406] width 609 height 656
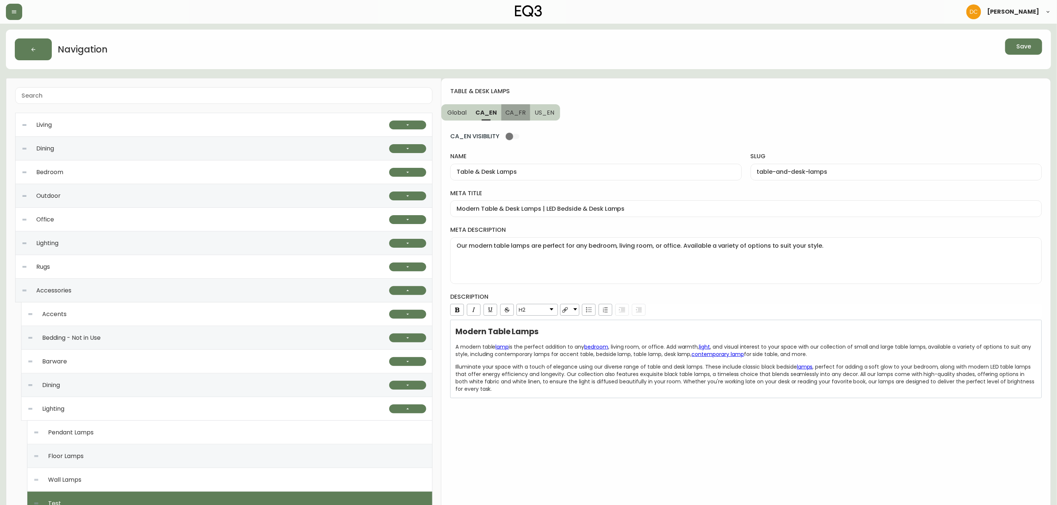
click at [515, 119] on button "CA_FR" at bounding box center [515, 112] width 29 height 16
type input "Lampes de table et bureau"
type input "lampes-de-table-et-bureau"
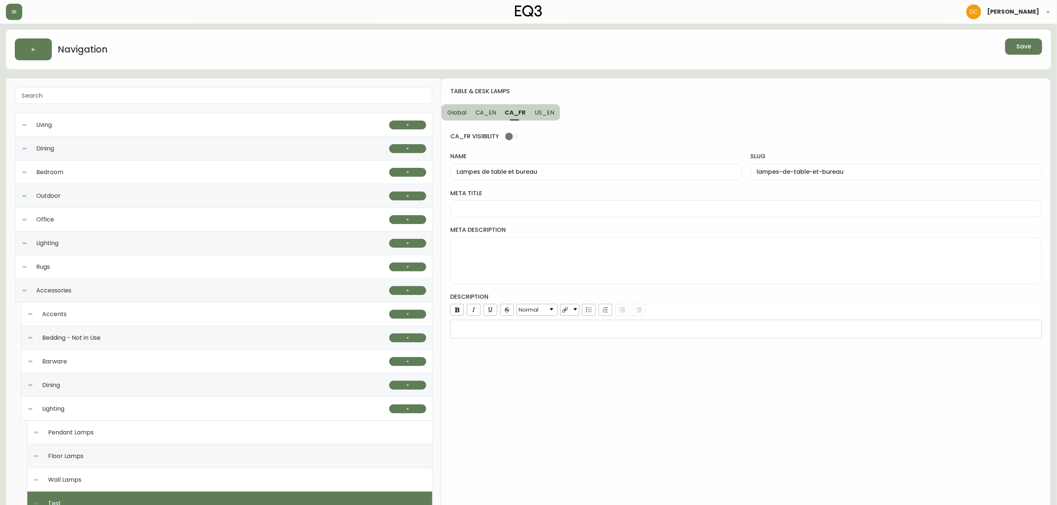
click at [531, 216] on div at bounding box center [746, 209] width 592 height 17
paste input "Lampes de table modernes | Options d'éclairage pour la maison | Canada"
type input "Lampes de table modernes | Options d'éclairage pour la maison | Canada"
click at [554, 256] on textarea "meta description" at bounding box center [746, 260] width 579 height 37
paste textarea "Nos lampes de table modernes sont idéales pour la chambre à coucher, le salon o…"
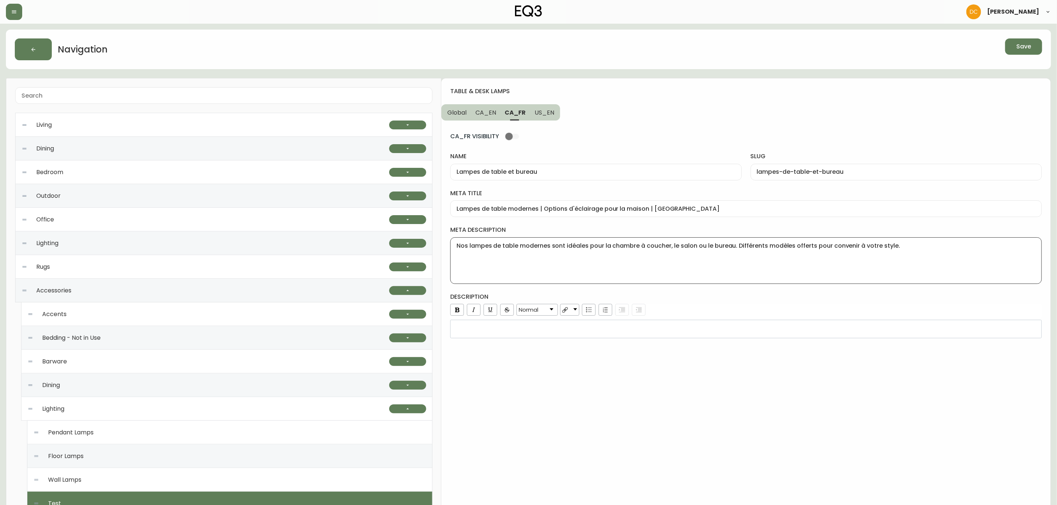
type textarea "Nos lampes de table modernes sont idéales pour la chambre à coucher, le salon o…"
click at [543, 110] on span "US_EN" at bounding box center [545, 113] width 20 height 8
type input "Table & Desk Lamps"
type input "table-and-desk-lamps"
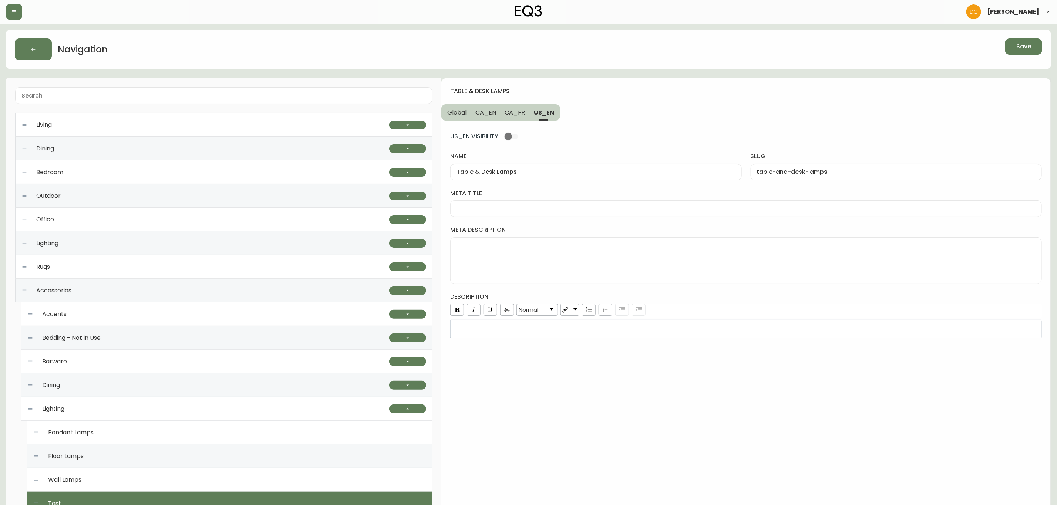
click at [518, 205] on div at bounding box center [746, 209] width 592 height 17
paste input "Desk & Table Lamps | LED Bedside & End Table Lamps"
type input "Desk & Table Lamps | LED Bedside & End Table Lamps"
click at [552, 249] on textarea "meta description" at bounding box center [746, 260] width 579 height 37
paste textarea "Our high-quality table lamps are perfect for any bedroom, living room, or offic…"
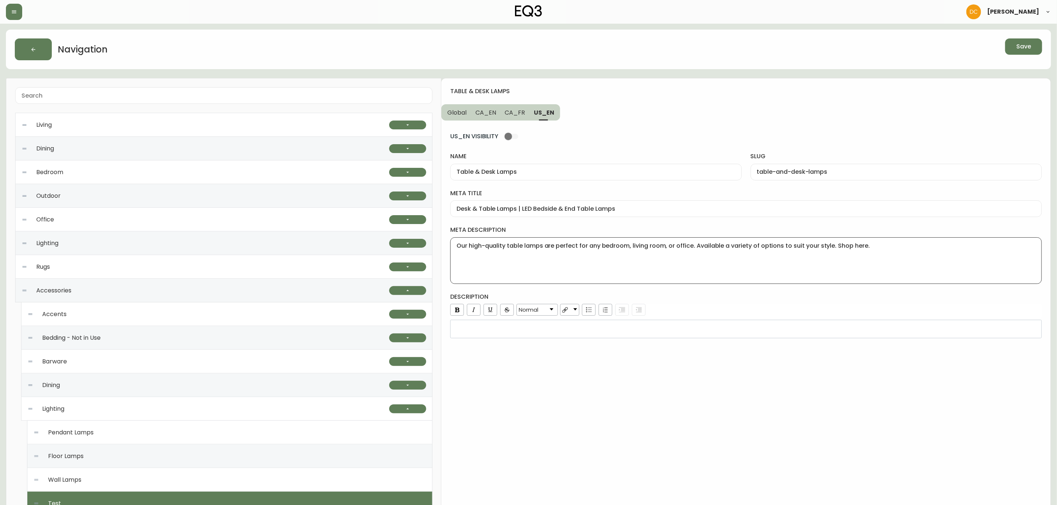
type textarea "Our high-quality table lamps are perfect for any bedroom, living room, or offic…"
click at [632, 333] on div "rdw-editor" at bounding box center [746, 329] width 582 height 7
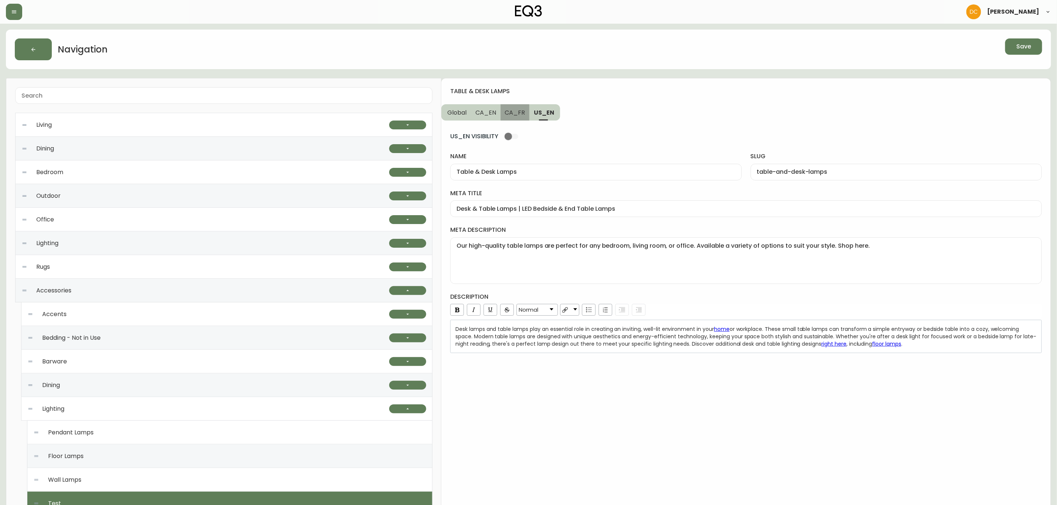
click at [514, 115] on span "CA_FR" at bounding box center [515, 113] width 20 height 8
type input "Lampes de table et bureau"
type input "lampes-de-table-et-bureau"
type input "Lampes de table modernes | Options d'éclairage pour la maison | Canada"
type textarea "Nos lampes de table modernes sont idéales pour la chambre à coucher, le salon o…"
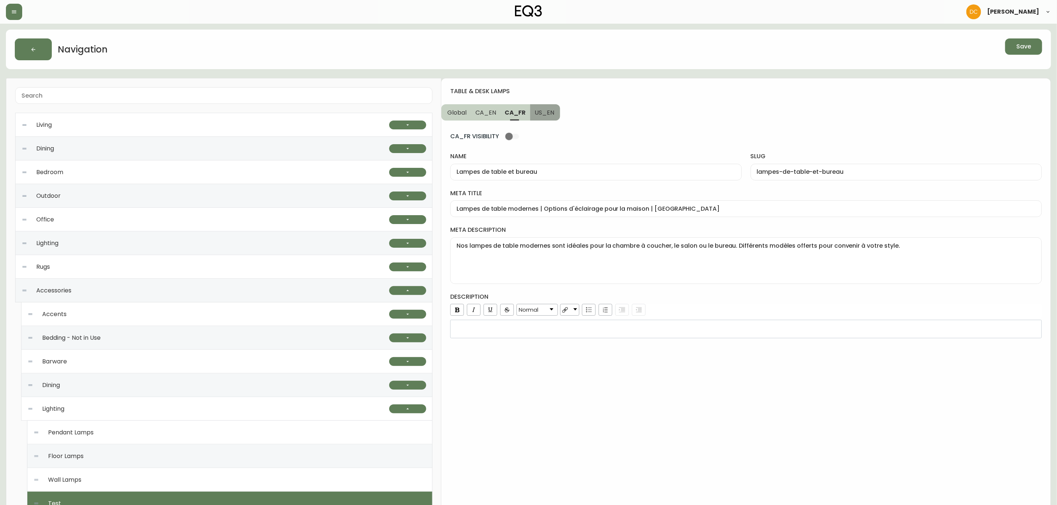
click at [545, 117] on button "US_EN" at bounding box center [545, 112] width 30 height 16
type input "Table & Desk Lamps"
type input "table-and-desk-lamps"
type input "Desk & Table Lamps | LED Bedside & End Table Lamps"
type textarea "Our high-quality table lamps are perfect for any bedroom, living room, or offic…"
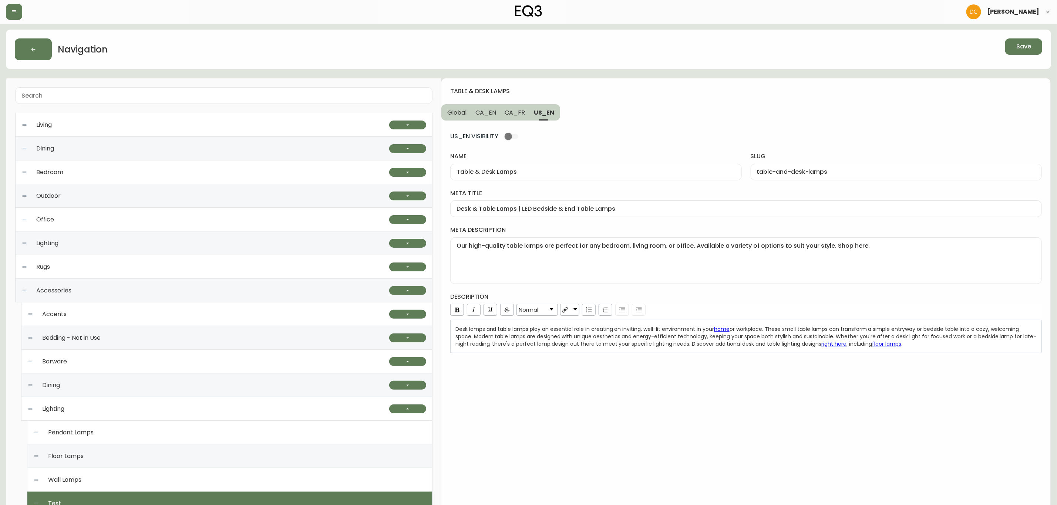
click at [509, 117] on span "CA_FR" at bounding box center [515, 113] width 20 height 8
type input "Lampes de table et bureau"
type input "lampes-de-table-et-bureau"
type input "Lampes de table modernes | Options d'éclairage pour la maison | Canada"
type textarea "Nos lampes de table modernes sont idéales pour la chambre à coucher, le salon o…"
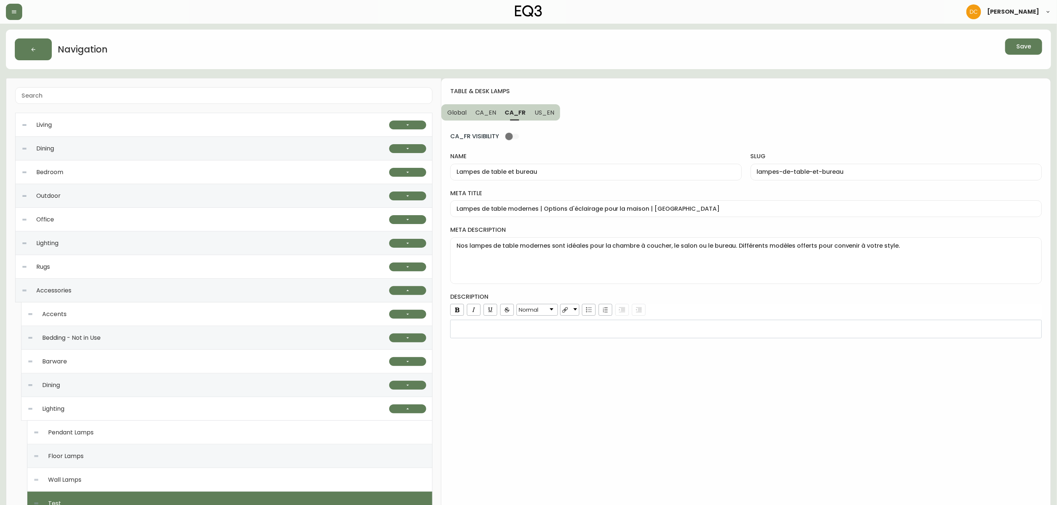
click at [491, 121] on div "CA_FR VISIBILITY name Lampes de table et bureau slug lampes-de-table-et-bureau …" at bounding box center [746, 230] width 592 height 218
click at [481, 113] on span "CA_EN" at bounding box center [485, 113] width 21 height 8
type input "Table & Desk Lamps"
type input "table-and-desk-lamps"
type input "Modern Table & Desk Lamps | LED Bedside & Desk Lamps"
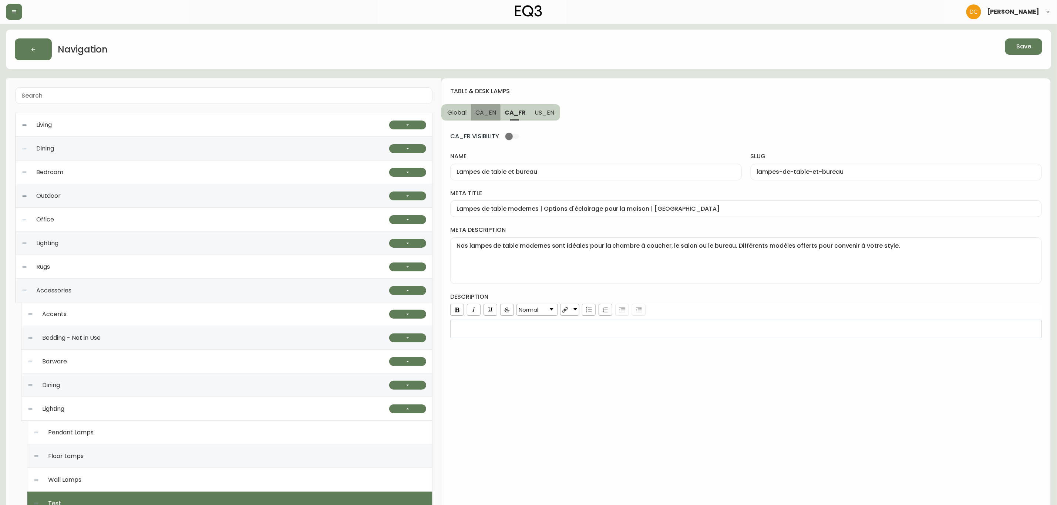
type textarea "Our modern table lamps are perfect for any bedroom, living room, or office. Ava…"
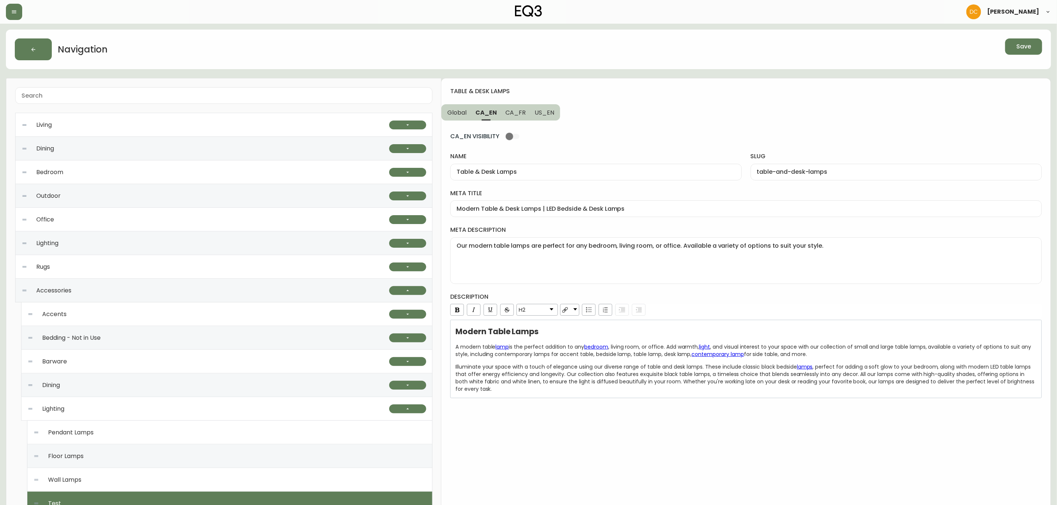
click at [461, 112] on span "Global" at bounding box center [456, 113] width 19 height 8
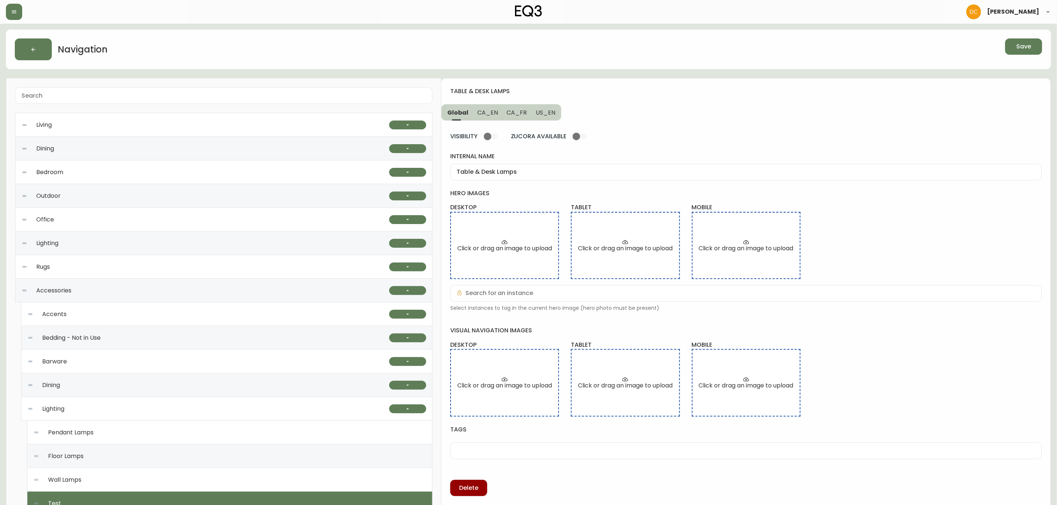
click at [486, 110] on span "CA_EN" at bounding box center [487, 113] width 21 height 8
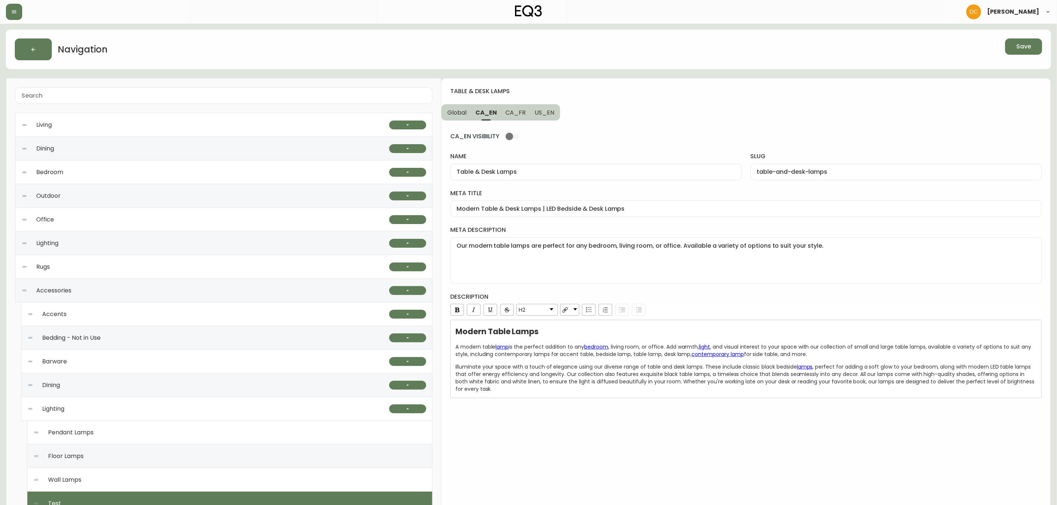
click at [531, 113] on button "US_EN" at bounding box center [545, 112] width 30 height 16
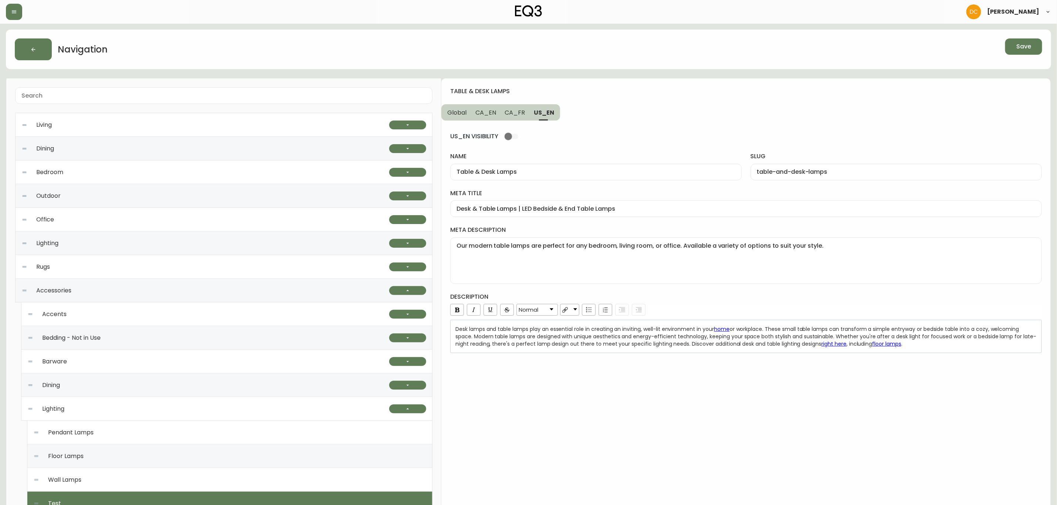
type input "Desk & Table Lamps | LED Bedside & End Table Lamps"
type textarea "Our high-quality table lamps are perfect for any bedroom, living room, or offic…"
click at [573, 117] on div "table & desk lamps Global CA_EN CA_FR US_EN US_EN VISIBILITY name Table & Desk …" at bounding box center [745, 406] width 609 height 656
click at [522, 111] on span "CA_FR" at bounding box center [515, 113] width 20 height 8
type input "Lampes de table et bureau"
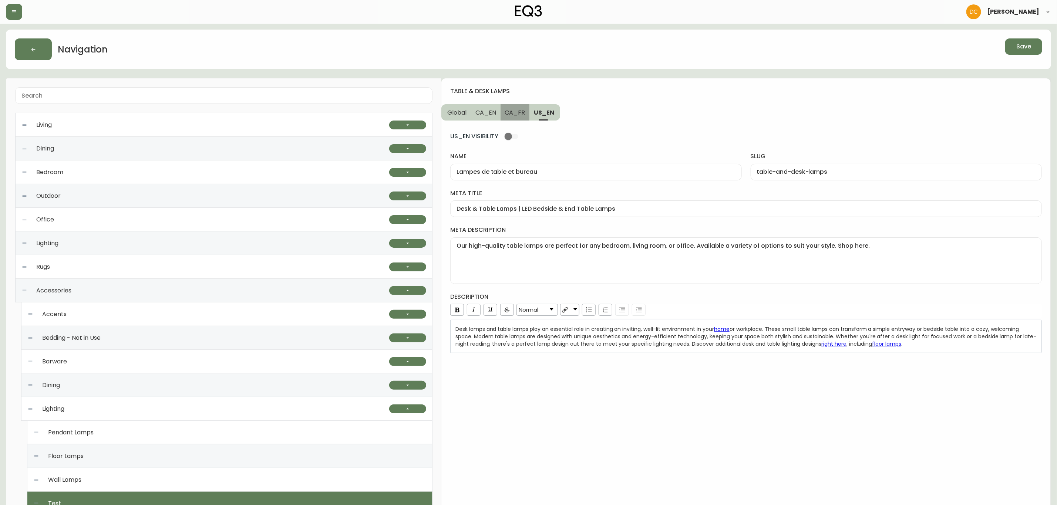
type input "lampes-de-table-et-bureau"
type input "Lampes de table modernes | Options d'éclairage pour la maison | Canada"
type textarea "Nos lampes de table modernes sont idéales pour la chambre à coucher, le salon o…"
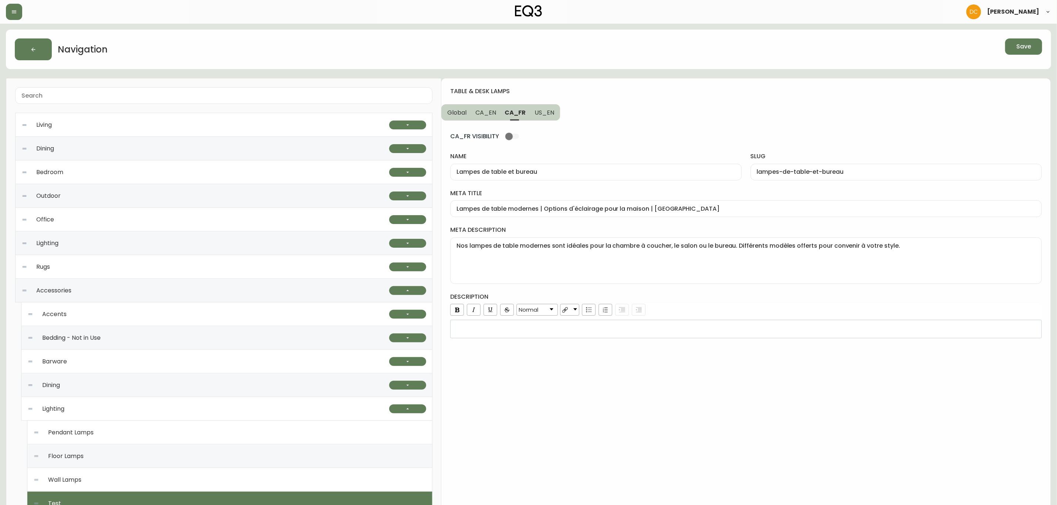
click at [478, 110] on span "CA_EN" at bounding box center [485, 113] width 21 height 8
type input "Table & Desk Lamps"
type input "table-and-desk-lamps"
type input "Modern Table & Desk Lamps | LED Bedside & Desk Lamps"
type textarea "Our modern table lamps are perfect for any bedroom, living room, or office. Ava…"
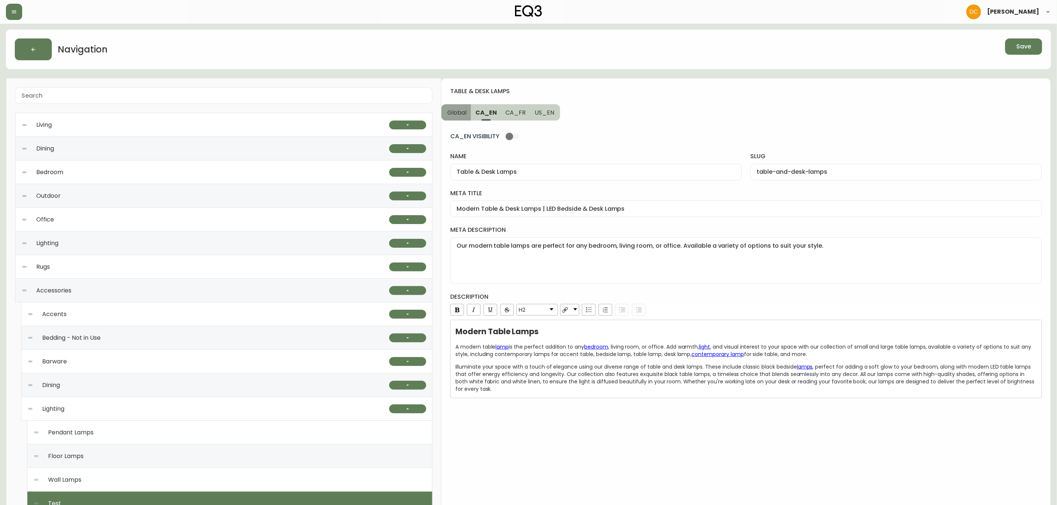
click at [450, 110] on span "Global" at bounding box center [456, 113] width 19 height 8
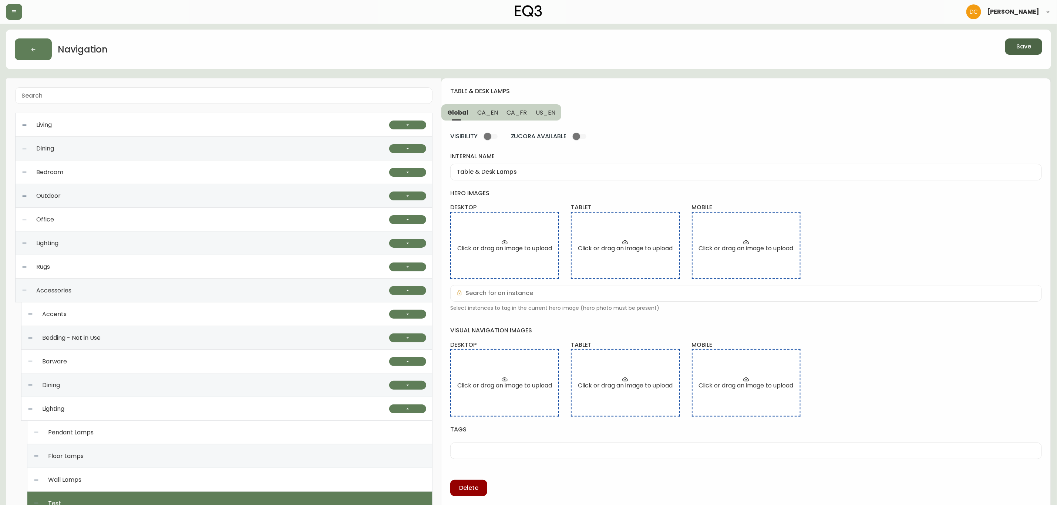
click at [1022, 49] on span "Save" at bounding box center [1023, 47] width 15 height 8
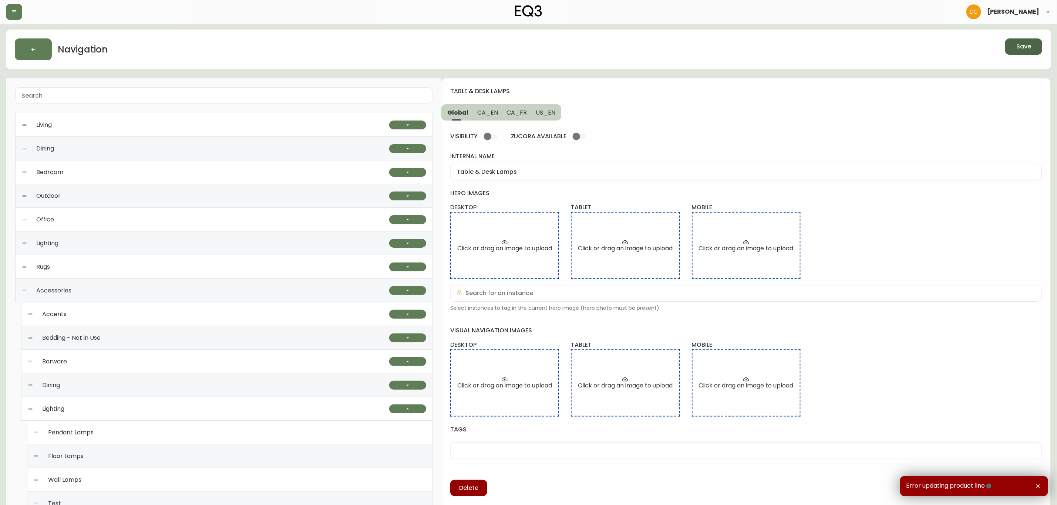
click at [993, 481] on div "Error updating product line" at bounding box center [974, 487] width 148 height 20
click at [990, 485] on icon "button" at bounding box center [988, 486] width 5 height 5
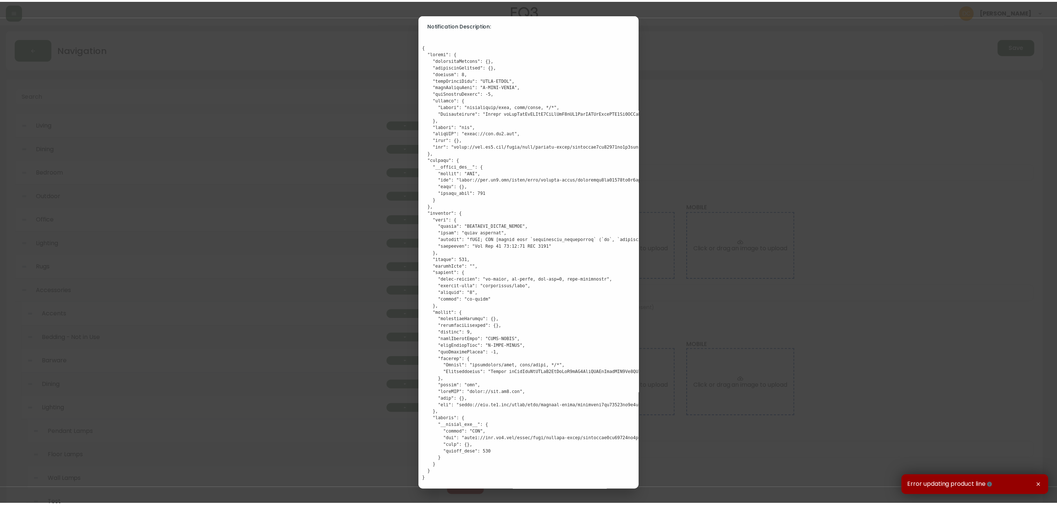
scroll to position [3, 0]
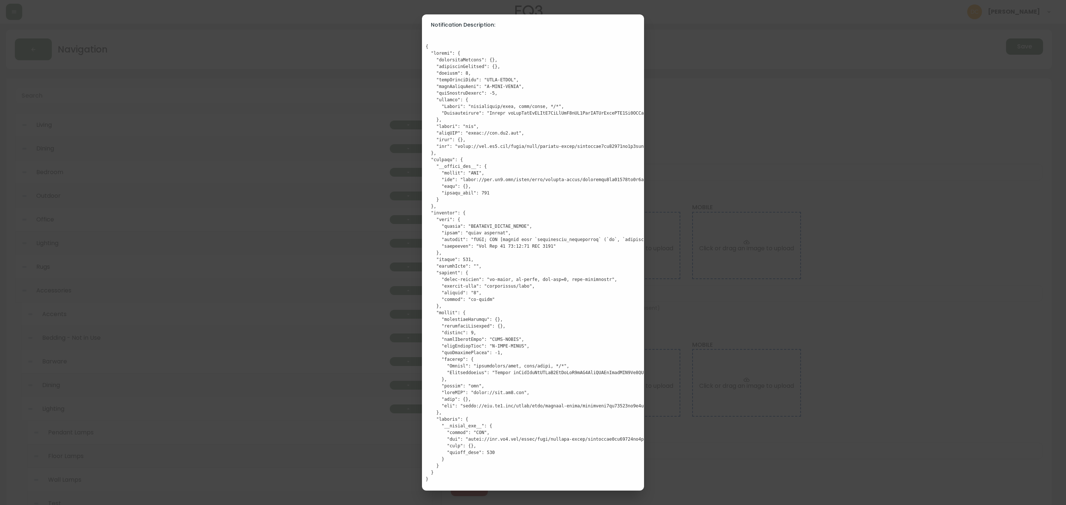
click at [711, 187] on div "Notification Description:" at bounding box center [533, 252] width 1066 height 505
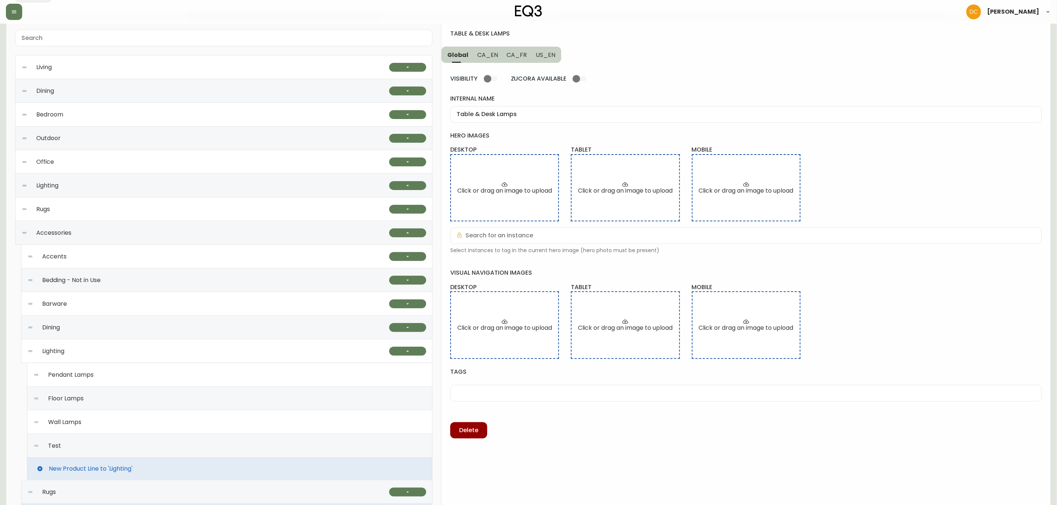
scroll to position [111, 0]
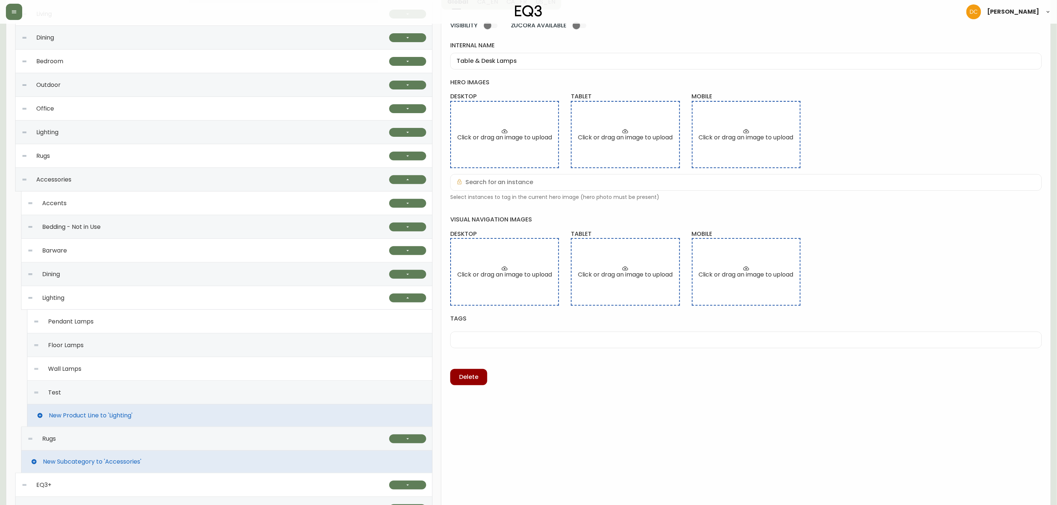
click at [109, 391] on div "Test" at bounding box center [229, 393] width 393 height 24
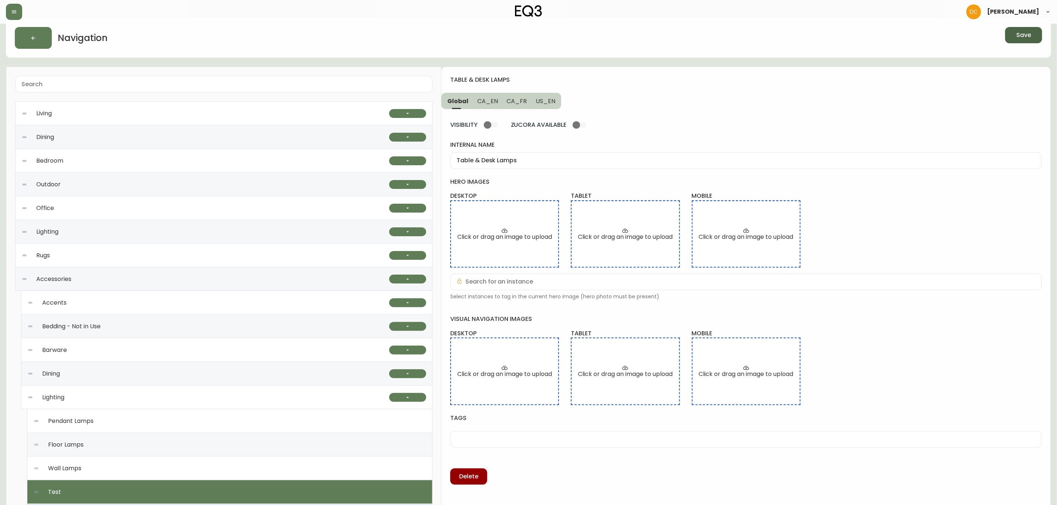
scroll to position [0, 0]
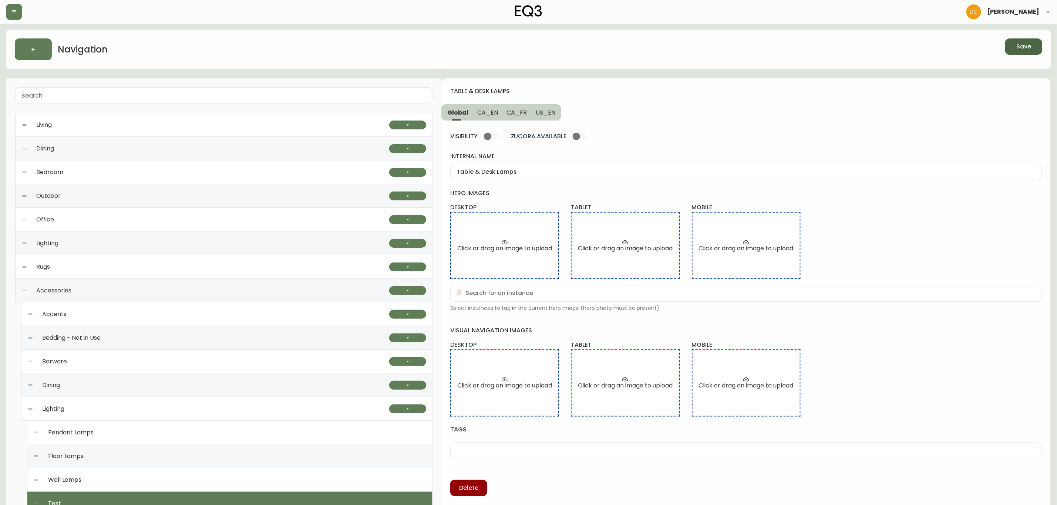
drag, startPoint x: 468, startPoint y: 111, endPoint x: 478, endPoint y: 118, distance: 12.6
click at [468, 111] on button "Global" at bounding box center [456, 112] width 31 height 16
click at [509, 175] on input "Table & Desk Lamps" at bounding box center [746, 172] width 579 height 7
paste input "Bulb"
type input "Bulbs"
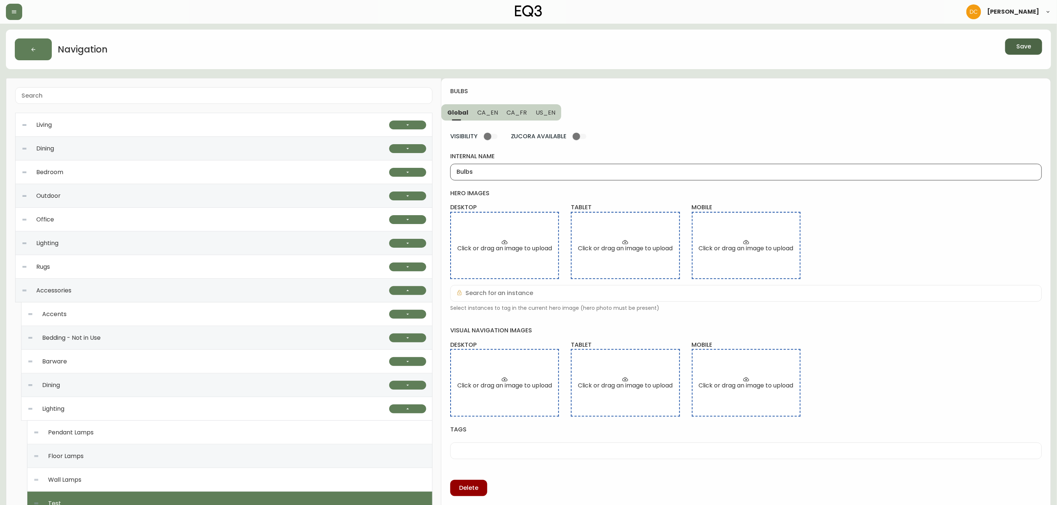
click at [488, 114] on span "CA_EN" at bounding box center [487, 113] width 21 height 8
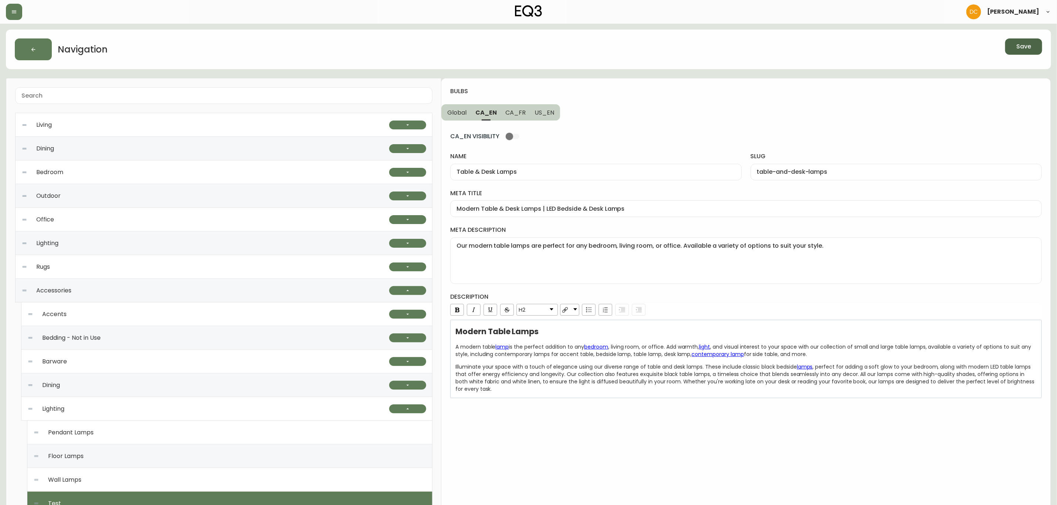
click at [509, 166] on div "Table & Desk Lamps" at bounding box center [595, 172] width 291 height 17
paste input "Bulb"
click at [548, 111] on span "US_EN" at bounding box center [545, 113] width 20 height 8
type input "Table & Desk Lamps"
type input "Desk & Table Lamps | LED Bedside & End Table Lamps"
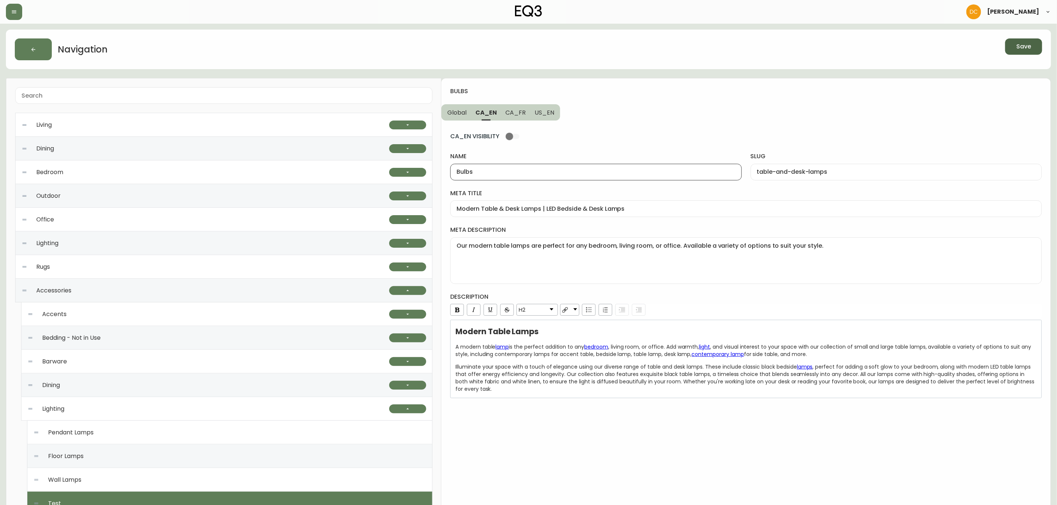
type textarea "Our high-quality table lamps are perfect for any bedroom, living room, or offic…"
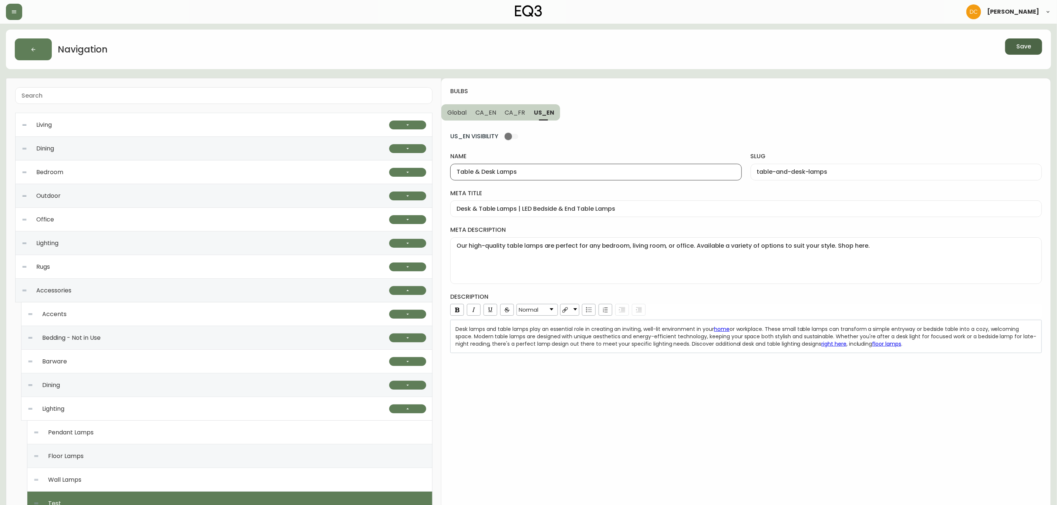
click at [525, 172] on input "Table & Desk Lamps" at bounding box center [596, 172] width 279 height 7
paste input "Bulb"
click at [516, 105] on button "CA_FR" at bounding box center [515, 112] width 29 height 16
type input "Lampes de table et bureau"
type input "lampes-de-table-et-bureau"
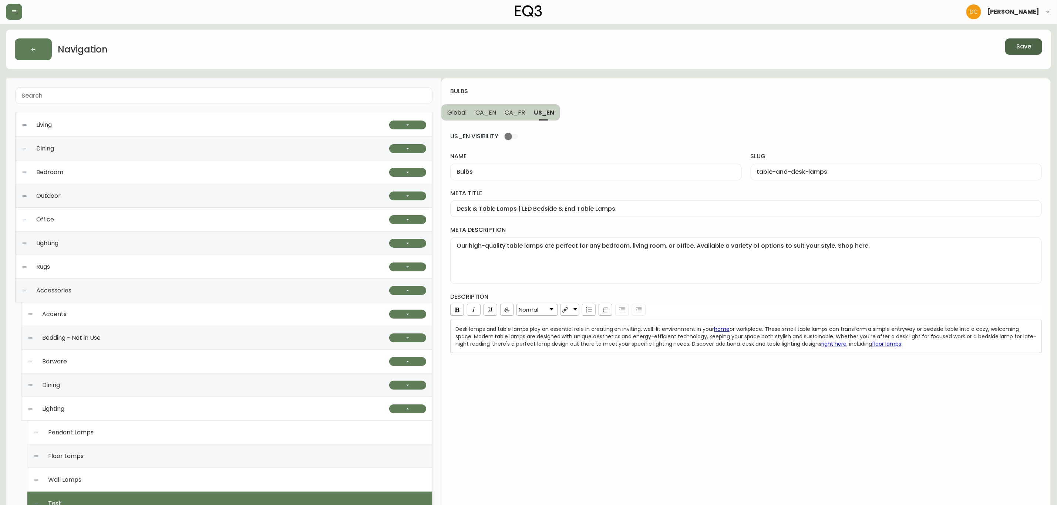
type input "Lampes de table modernes | Options d'éclairage pour la maison | Canada"
type textarea "Nos lampes de table modernes sont idéales pour la chambre à coucher, le salon o…"
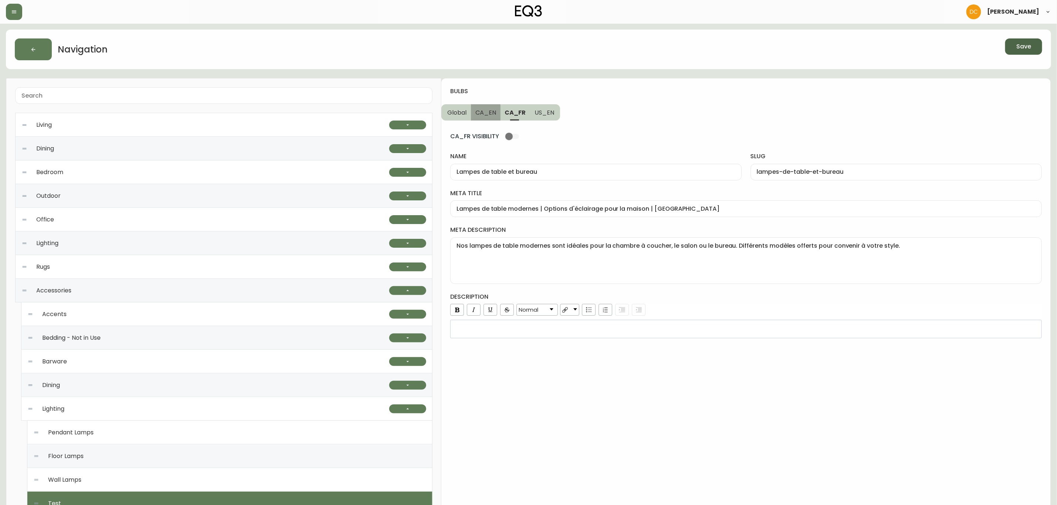
click at [479, 114] on span "CA_EN" at bounding box center [485, 113] width 21 height 8
type input "Bulbs"
type input "table-and-desk-lamps"
type input "Modern Table & Desk Lamps | LED Bedside & Desk Lamps"
type textarea "Our modern table lamps are perfect for any bedroom, living room, or office. Ava…"
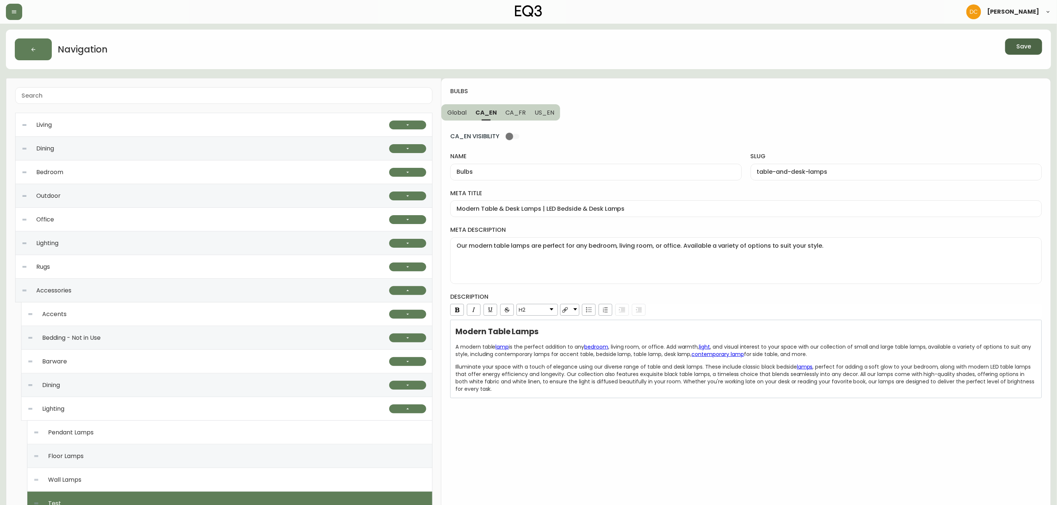
click at [466, 117] on button "Global" at bounding box center [456, 112] width 30 height 16
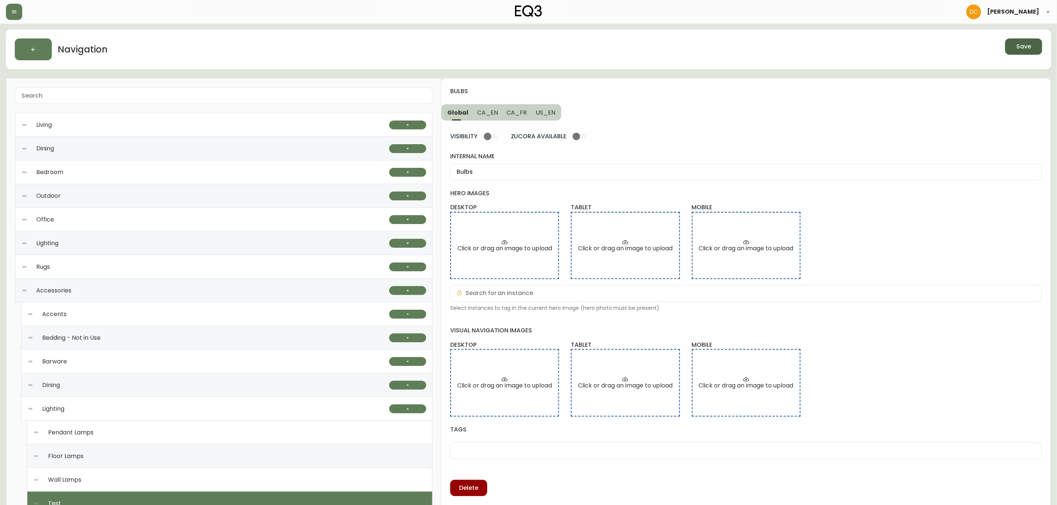
drag, startPoint x: 492, startPoint y: 112, endPoint x: 505, endPoint y: 111, distance: 13.3
click at [492, 112] on span "CA_EN" at bounding box center [487, 113] width 21 height 8
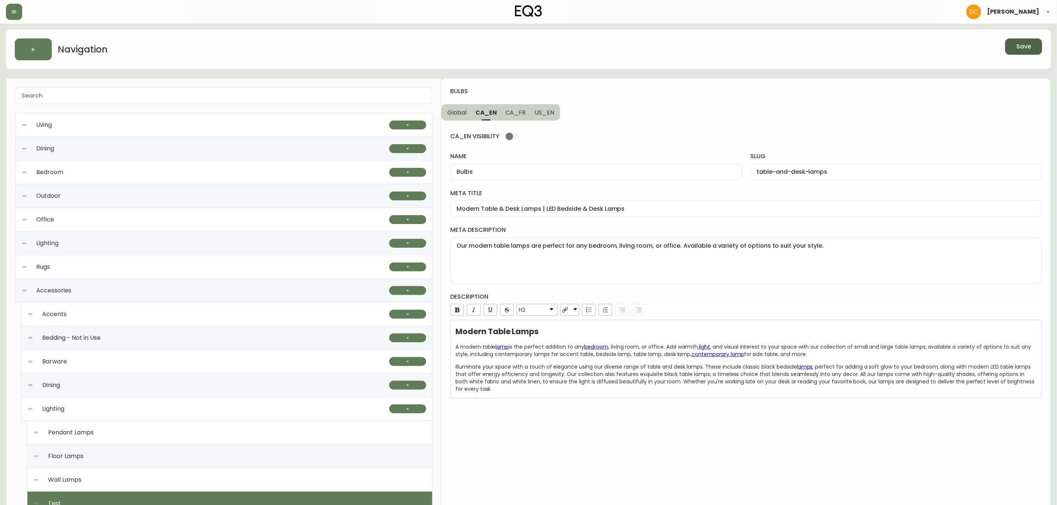
click at [522, 115] on span "CA_FR" at bounding box center [516, 113] width 20 height 8
type input "Lampes de table et bureau"
type input "lampes-de-table-et-bureau"
type input "Lampes de table modernes | Options d'éclairage pour la maison | Canada"
type textarea "Nos lampes de table modernes sont idéales pour la chambre à coucher, le salon o…"
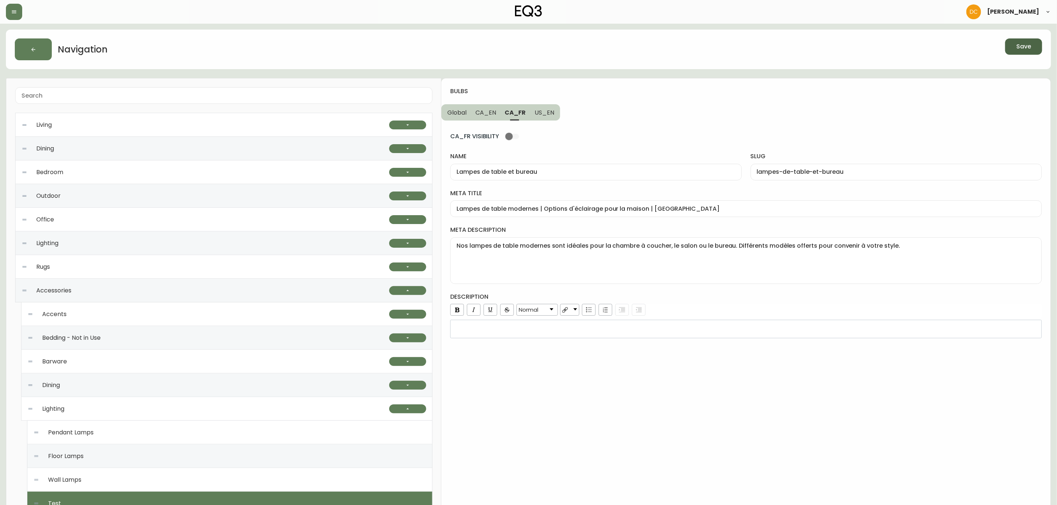
click at [459, 111] on span "Global" at bounding box center [456, 113] width 19 height 8
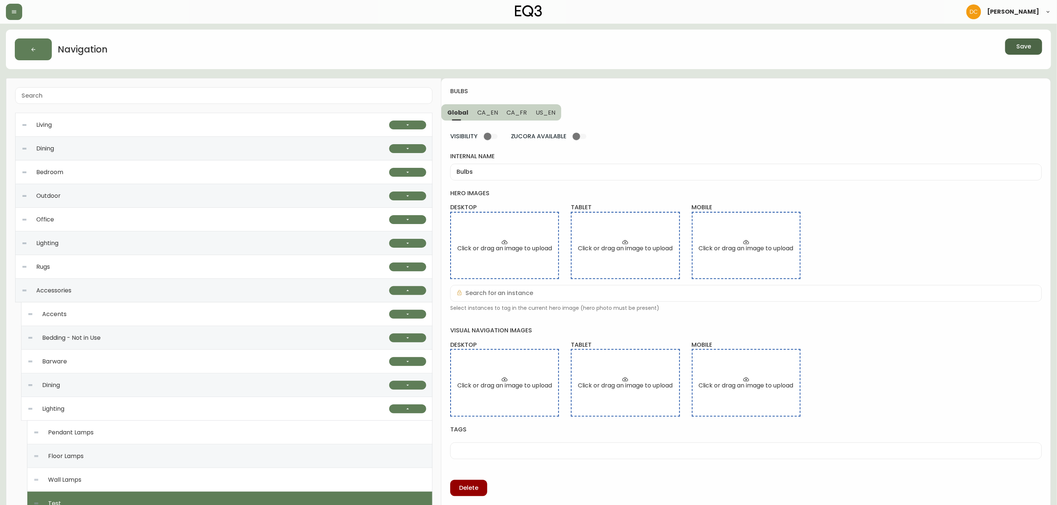
click at [104, 461] on div "Floor Lamps" at bounding box center [229, 457] width 393 height 24
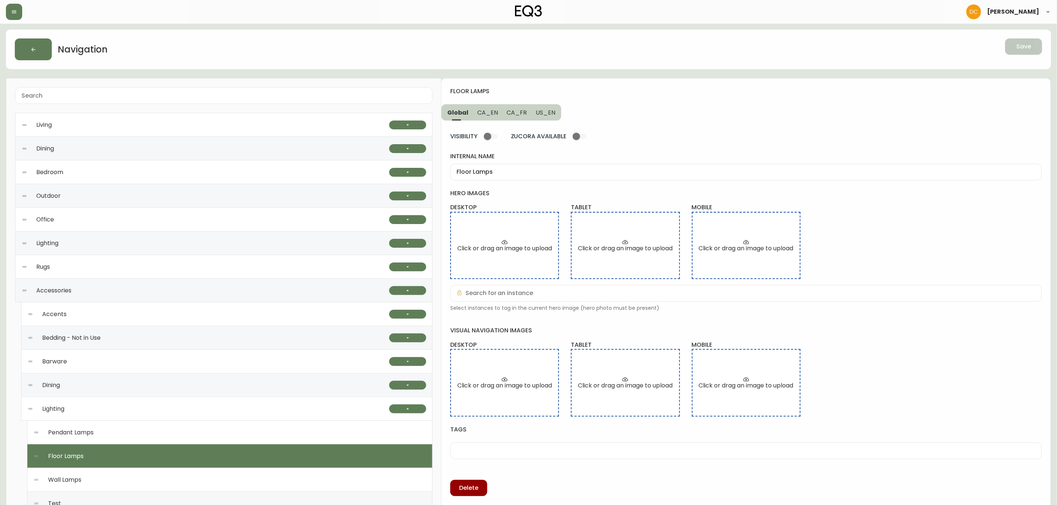
click at [105, 474] on div "Wall Lamps" at bounding box center [229, 480] width 393 height 24
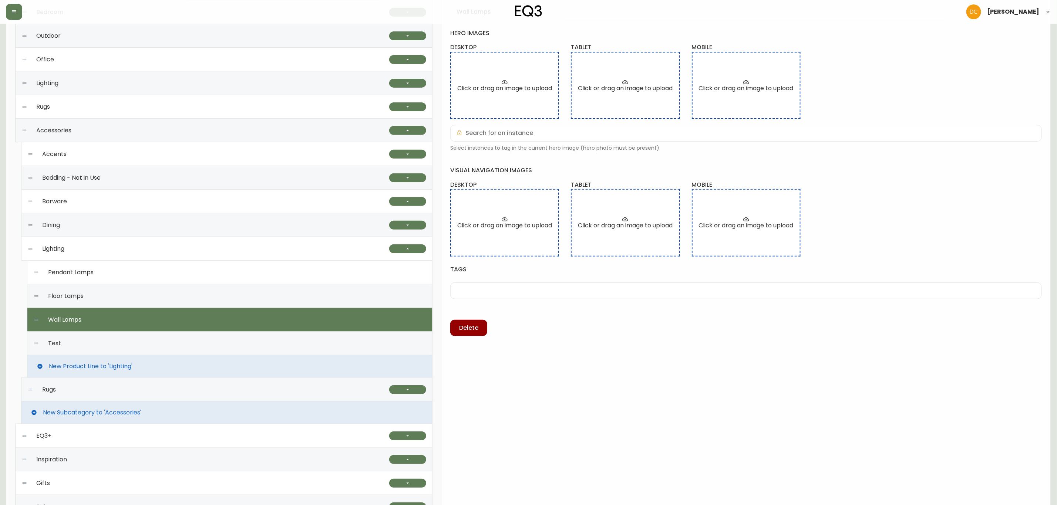
scroll to position [166, 0]
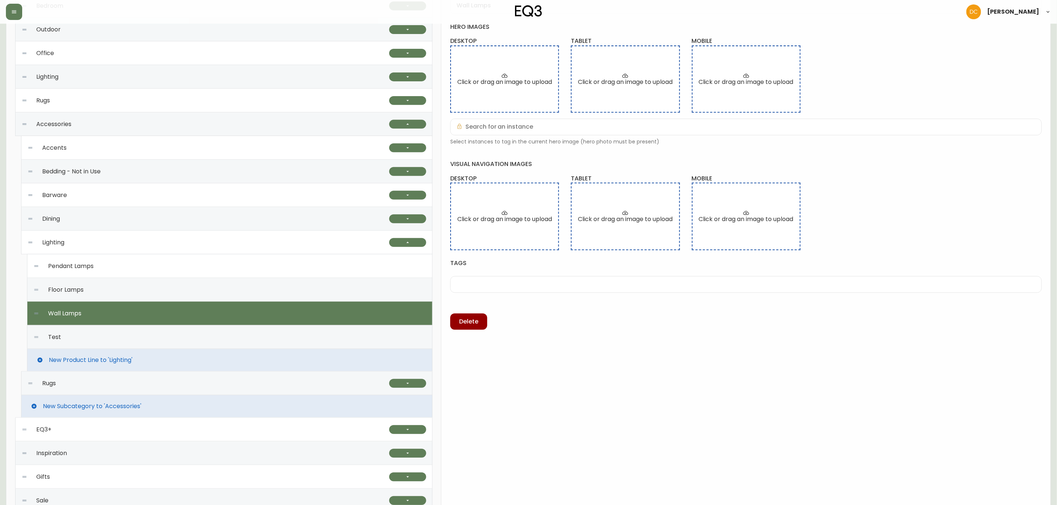
click at [105, 330] on div "Test" at bounding box center [229, 338] width 393 height 24
type input "Test"
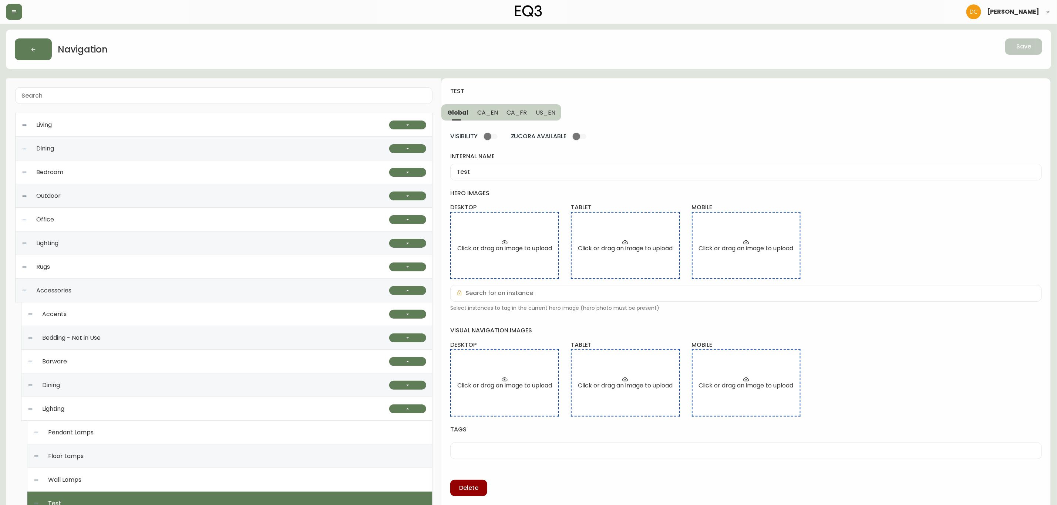
scroll to position [55, 0]
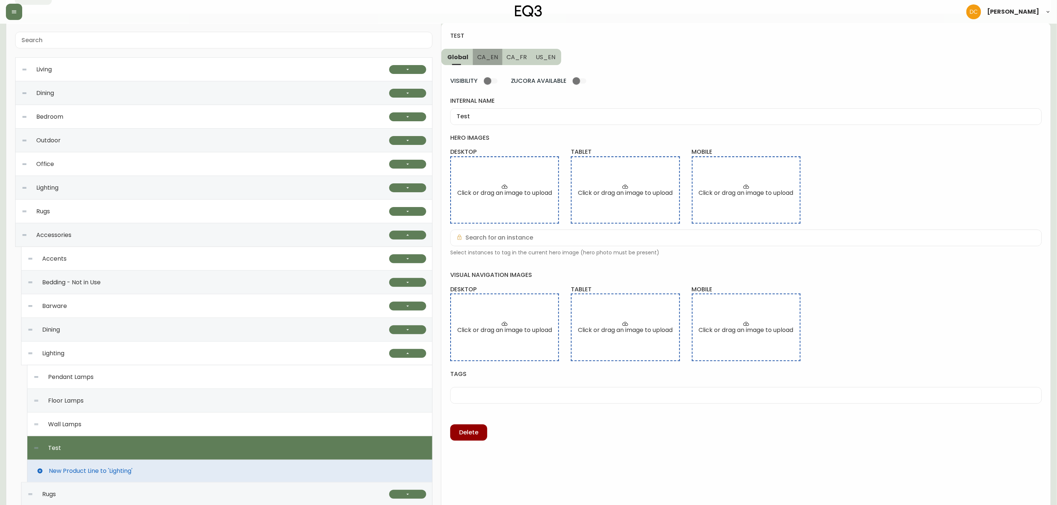
click at [498, 62] on button "CA_EN" at bounding box center [488, 57] width 30 height 16
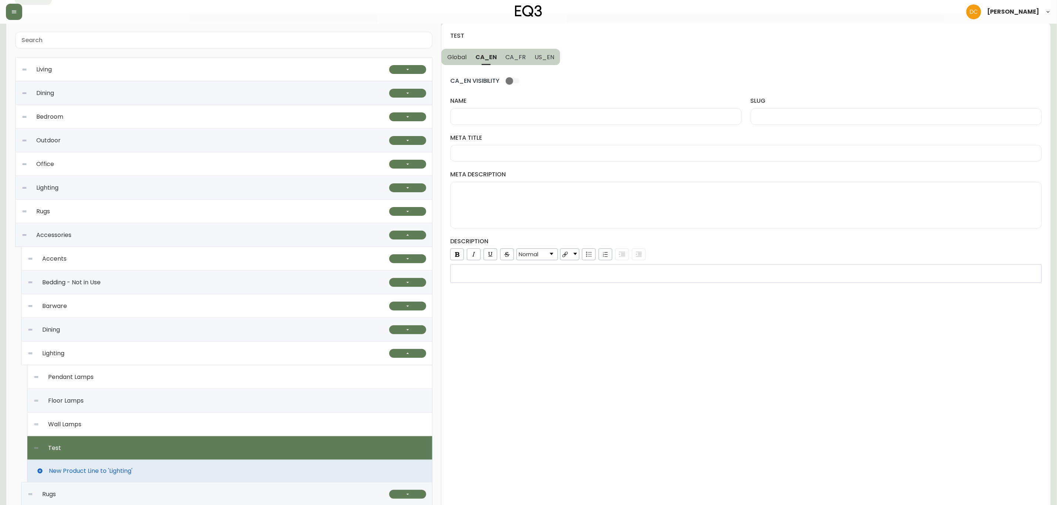
click at [543, 114] on input "name" at bounding box center [596, 116] width 279 height 7
type input "Chairs"
click at [464, 60] on span "Global" at bounding box center [456, 57] width 19 height 8
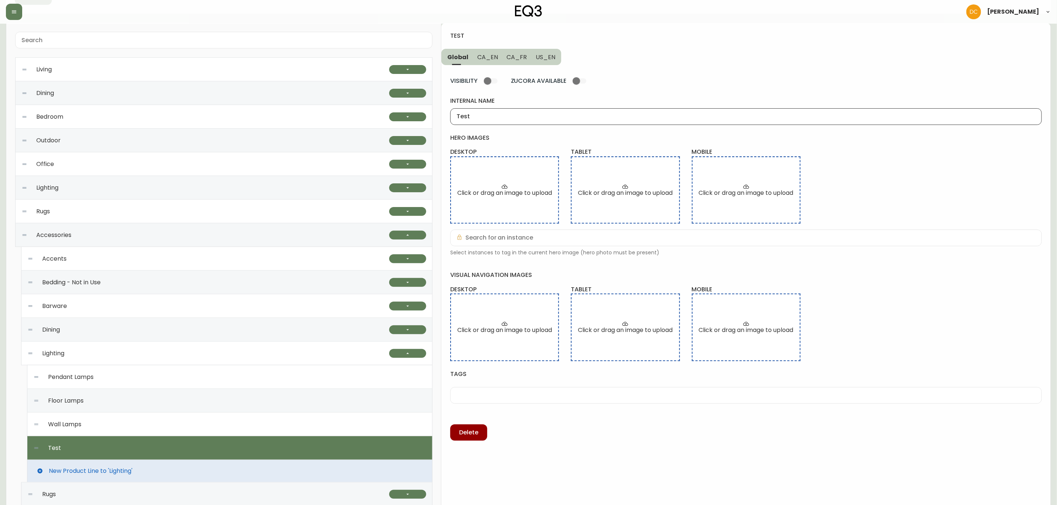
click at [499, 115] on input "Test" at bounding box center [746, 116] width 579 height 7
click at [486, 54] on span "CA_EN" at bounding box center [487, 57] width 21 height 8
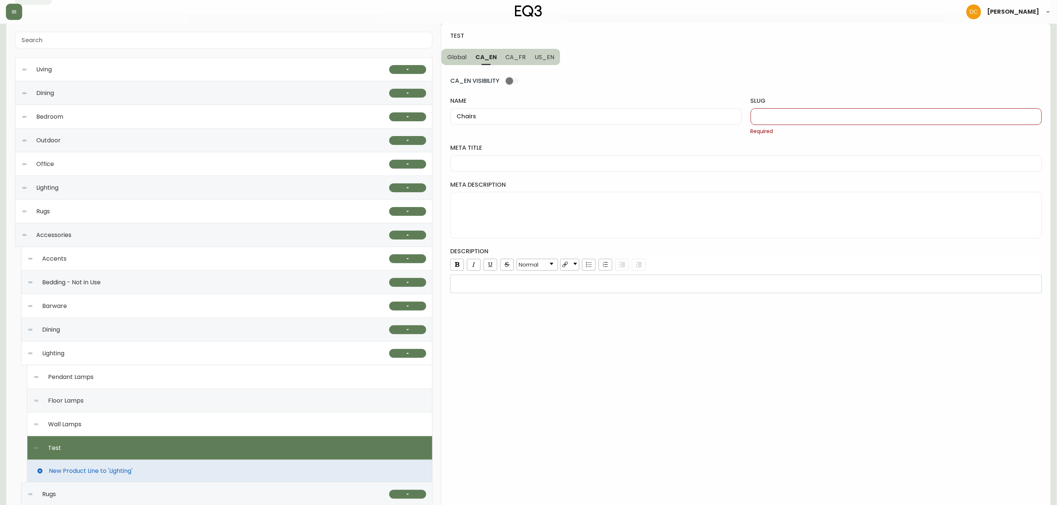
click at [501, 112] on div "Chairs" at bounding box center [595, 116] width 291 height 17
paste input "Test"
type input "Test"
click at [536, 57] on span "US_EN" at bounding box center [545, 57] width 20 height 8
click at [489, 111] on div at bounding box center [595, 116] width 291 height 17
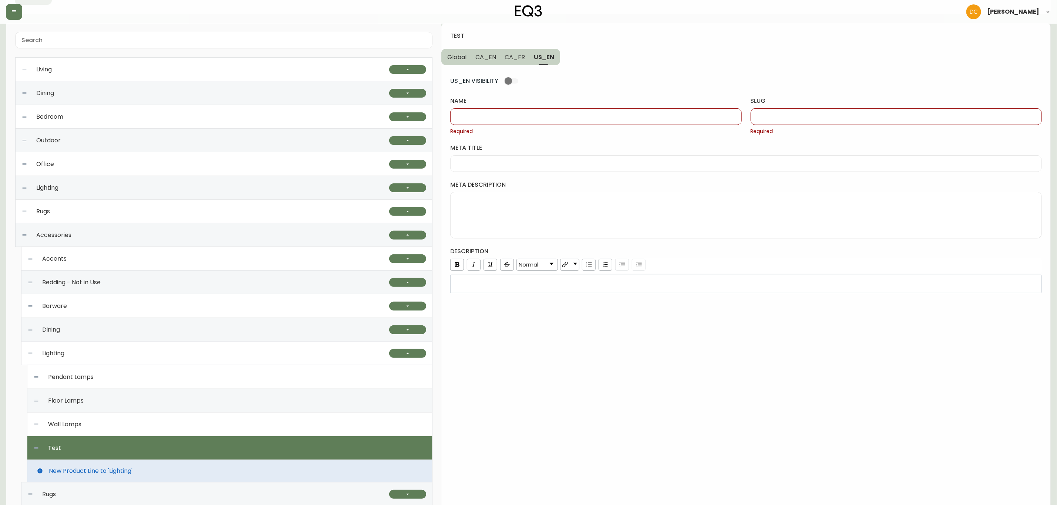
paste input "Test"
type input "Test"
click at [509, 61] on span "CA_FR" at bounding box center [515, 57] width 20 height 8
click at [785, 117] on input "slug" at bounding box center [896, 116] width 279 height 7
type input "test"
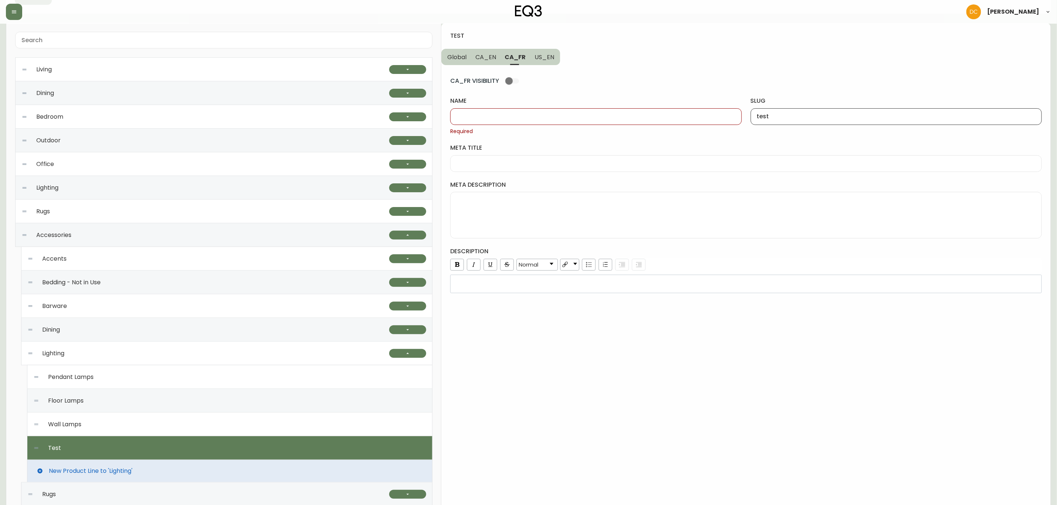
click at [619, 118] on input "name" at bounding box center [596, 116] width 279 height 7
paste input "test"
drag, startPoint x: 491, startPoint y: 58, endPoint x: 495, endPoint y: 68, distance: 11.1
click at [491, 57] on span "CA_EN" at bounding box center [485, 57] width 21 height 8
type input "Test"
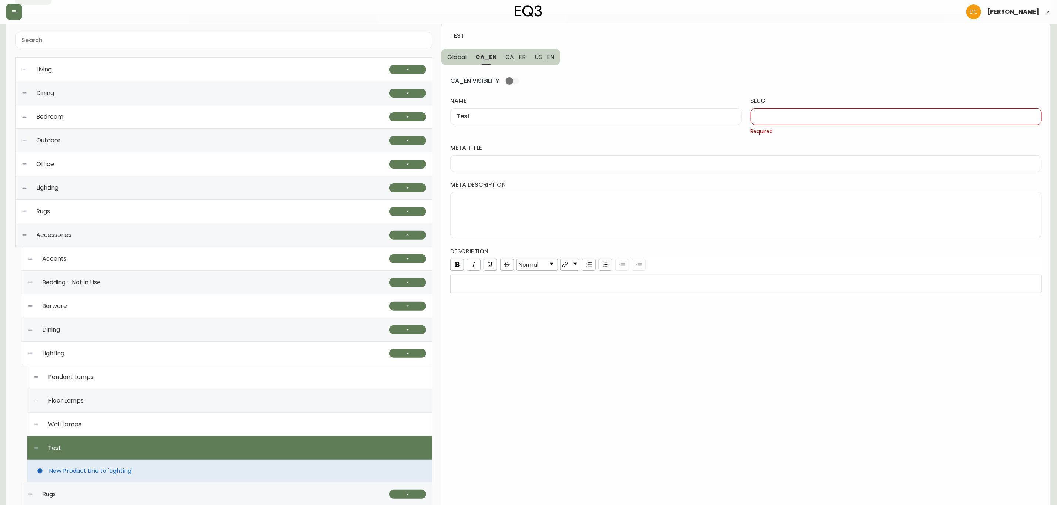
drag, startPoint x: 778, startPoint y: 109, endPoint x: 690, endPoint y: 92, distance: 89.6
click at [778, 109] on div at bounding box center [896, 116] width 291 height 17
paste input "test"
type input "test"
click at [542, 57] on span "US_EN" at bounding box center [545, 57] width 20 height 8
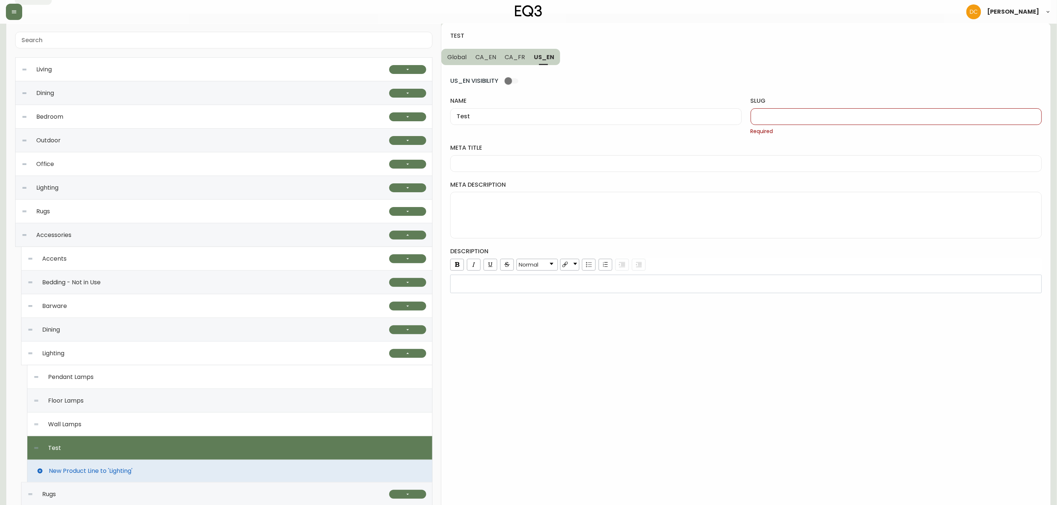
drag, startPoint x: 778, startPoint y: 120, endPoint x: 696, endPoint y: 100, distance: 84.4
click at [778, 120] on input "slug" at bounding box center [896, 116] width 279 height 7
paste input "test"
type input "test"
click at [514, 55] on span "CA_FR" at bounding box center [515, 57] width 20 height 8
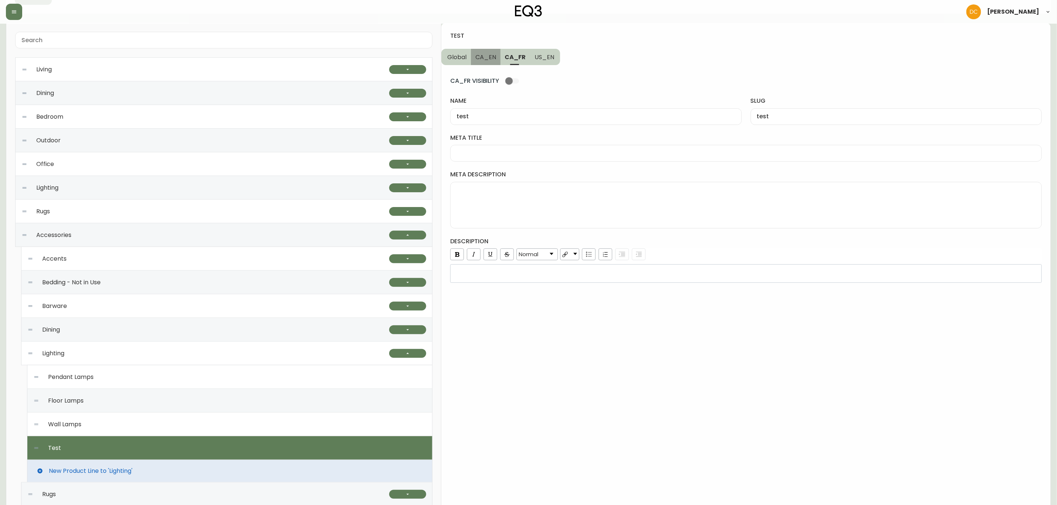
click at [484, 55] on span "CA_EN" at bounding box center [485, 57] width 21 height 8
type input "Test"
click at [455, 56] on span "Global" at bounding box center [456, 57] width 19 height 8
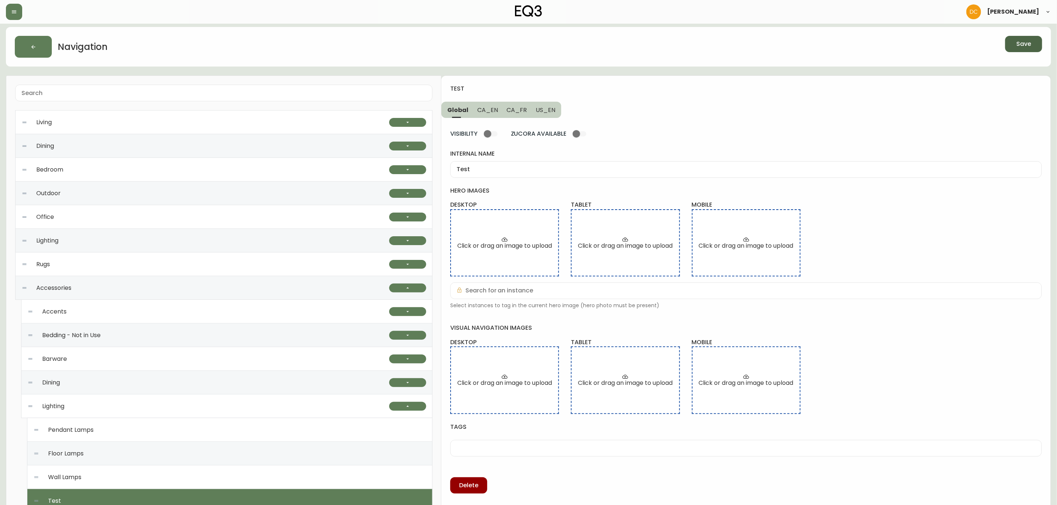
scroll to position [0, 0]
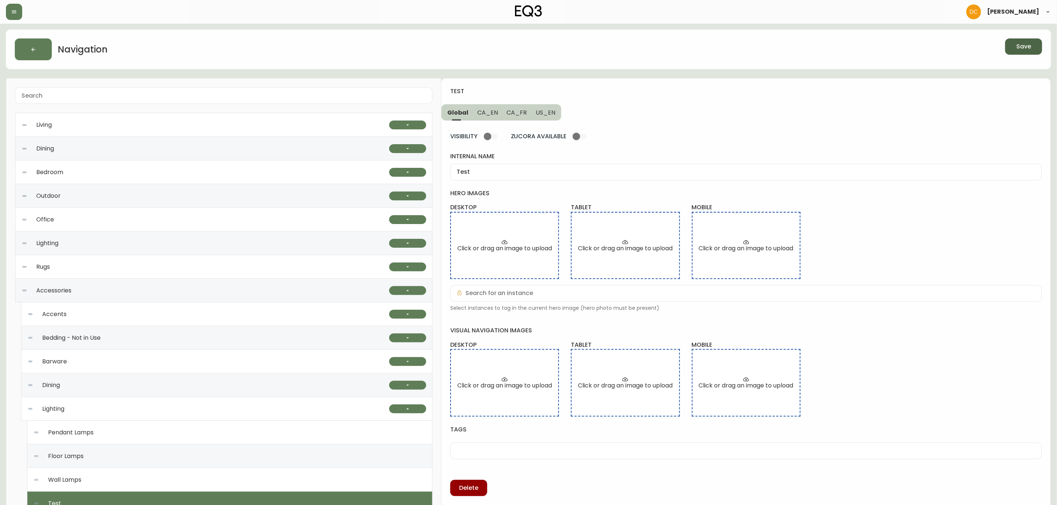
click at [1023, 52] on button "Save" at bounding box center [1023, 46] width 37 height 16
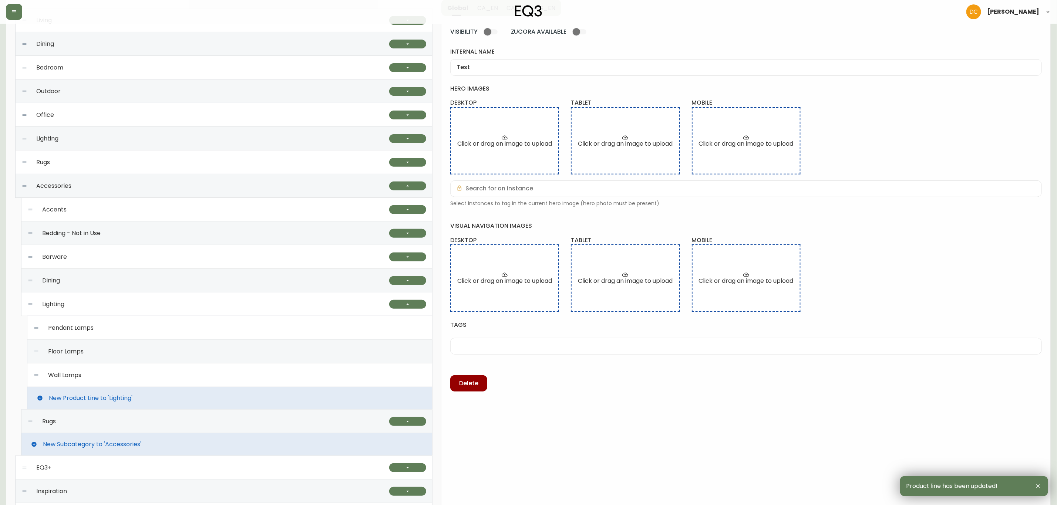
scroll to position [208, 0]
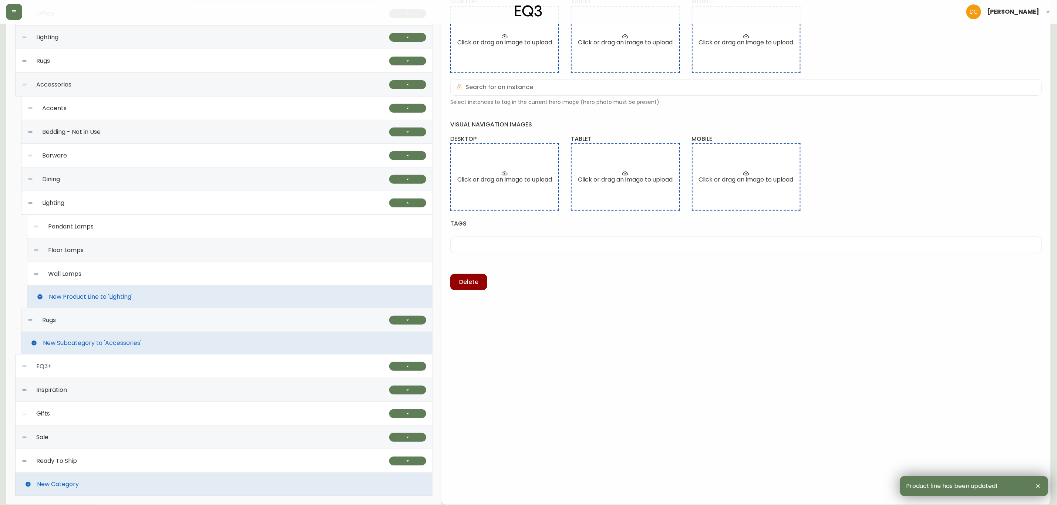
click at [120, 276] on div "Wall Lamps" at bounding box center [229, 274] width 393 height 24
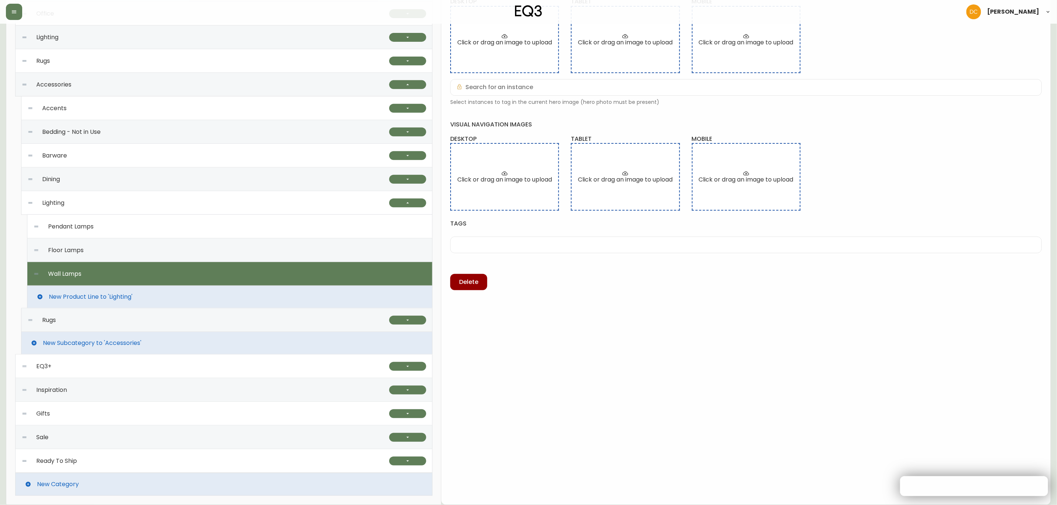
click at [122, 251] on div "Floor Lamps" at bounding box center [229, 251] width 393 height 24
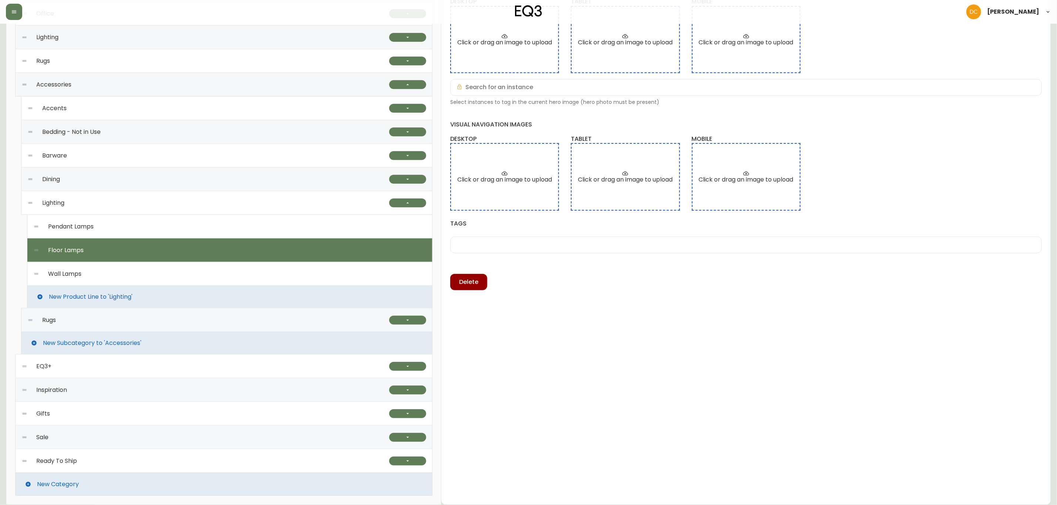
click at [125, 228] on div "Pendant Lamps" at bounding box center [229, 227] width 393 height 24
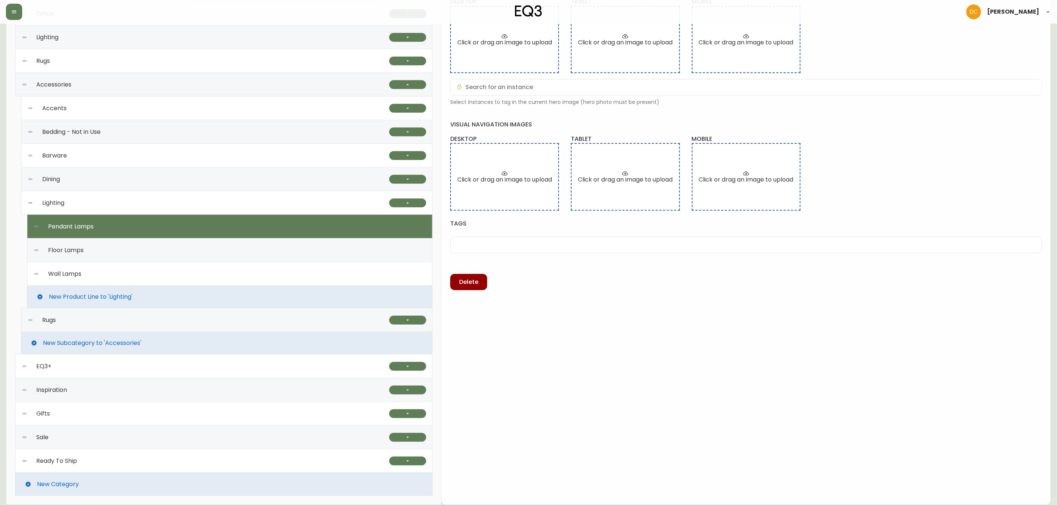
click at [128, 272] on div "Wall Lamps" at bounding box center [229, 274] width 393 height 24
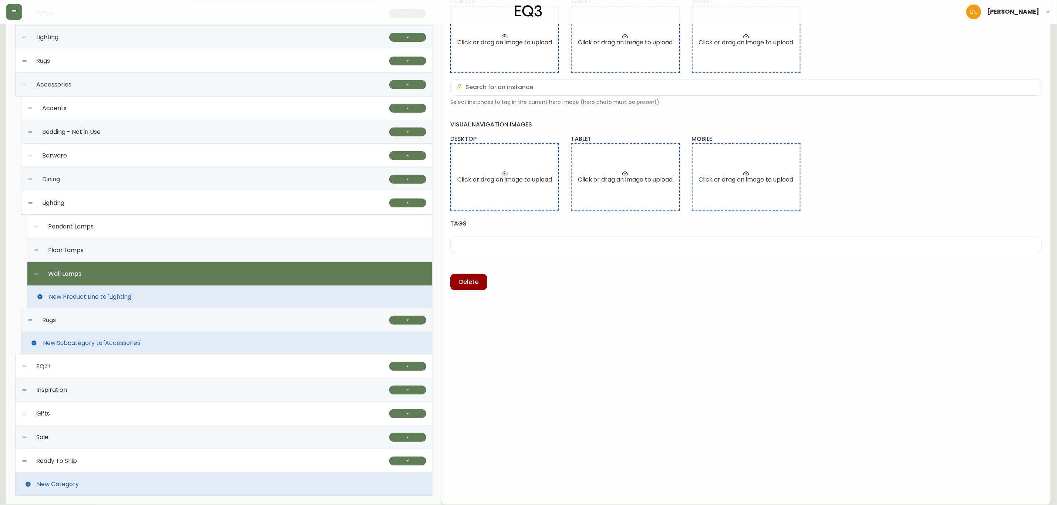
click at [125, 256] on div "Floor Lamps" at bounding box center [229, 251] width 393 height 24
type input "Floor Lamps"
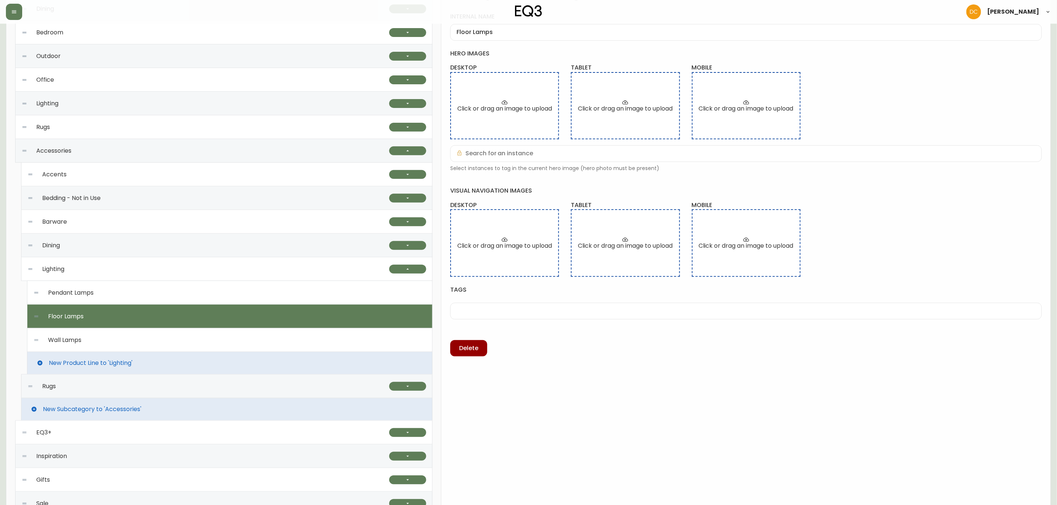
scroll to position [41, 0]
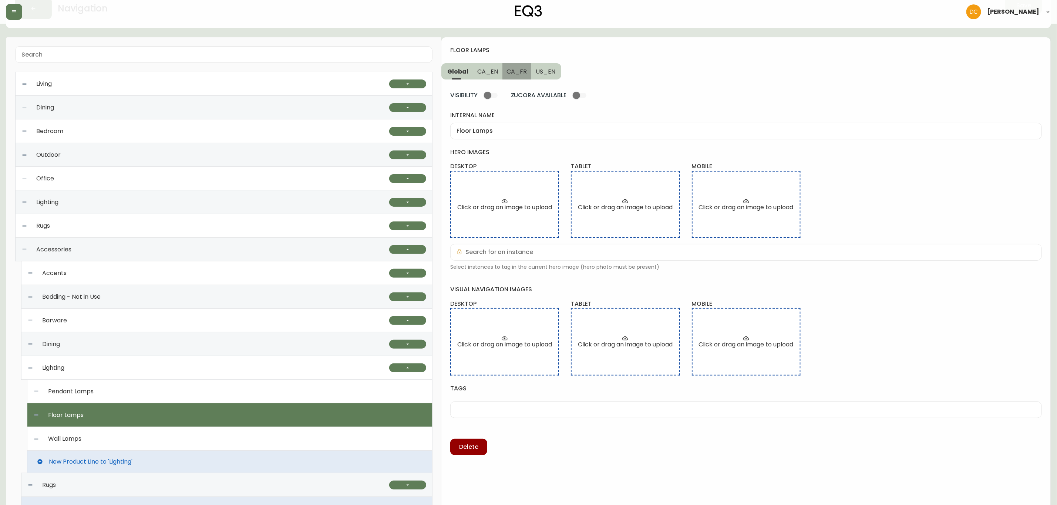
click at [518, 72] on span "CA_FR" at bounding box center [517, 72] width 20 height 8
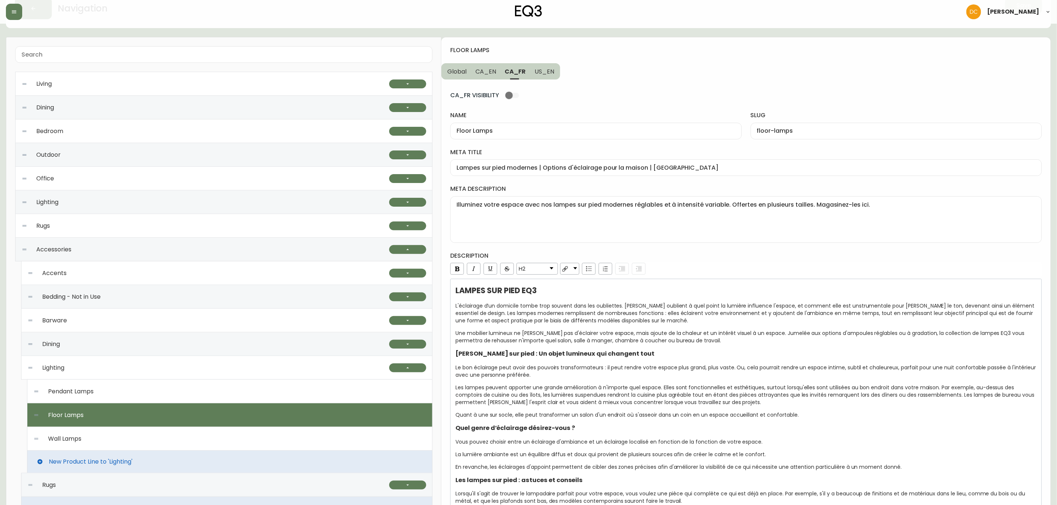
click at [573, 135] on div "Floor Lamps" at bounding box center [595, 131] width 291 height 17
paste input "Lampes sur pied"
type input "Lampes sur pied"
click at [815, 134] on input "floor-lamps" at bounding box center [896, 131] width 279 height 7
paste input "lampes-sur-pied"
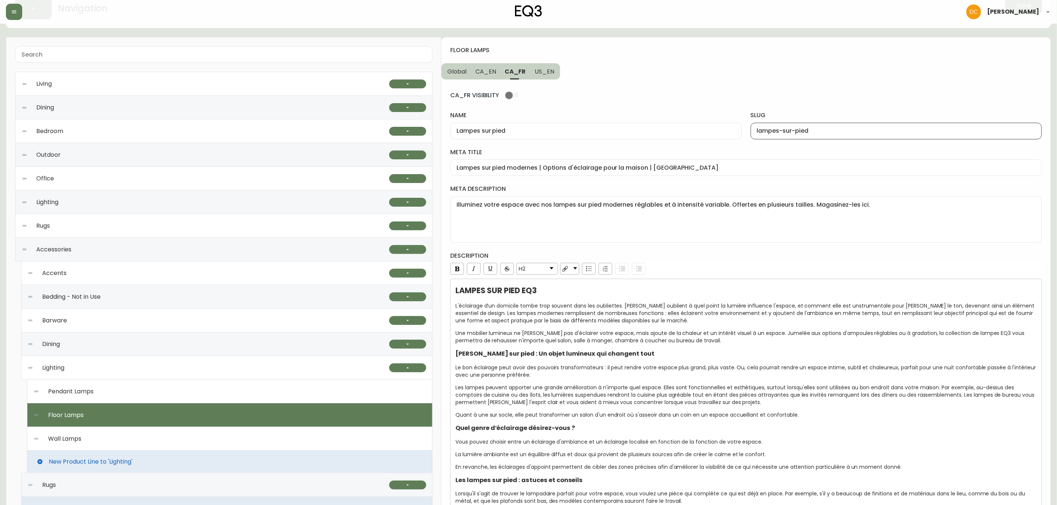
type input "lampes-sur-pied"
click at [547, 76] on button "US_EN" at bounding box center [545, 71] width 30 height 16
type input "Floor Lamps"
type input "floor-lamps"
type input "Modern Floor Lamps | Rustic or Farmhouse Lighting"
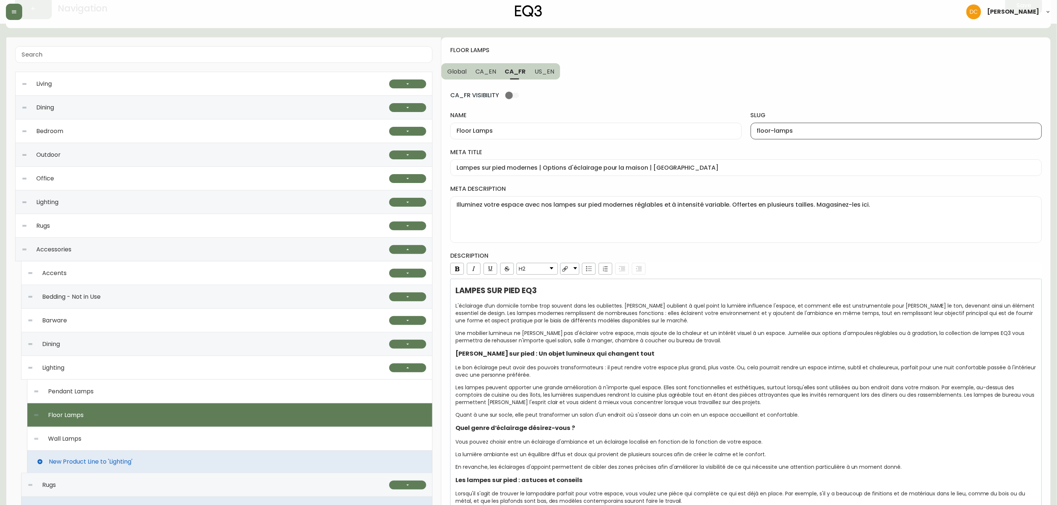
type textarea "Decorate your space with our modern floor lamps. Adjustable and dimmable, avail…"
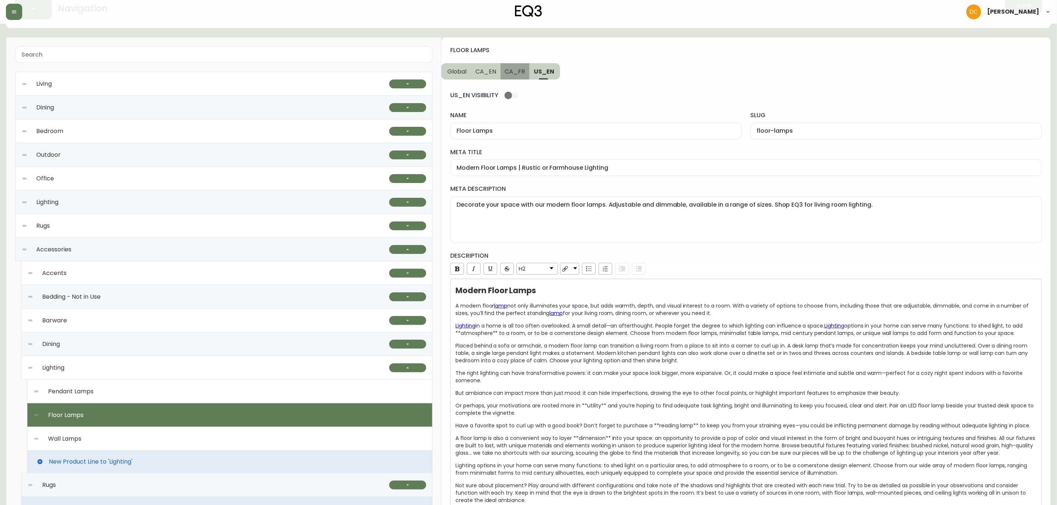
click at [519, 75] on span "CA_FR" at bounding box center [515, 72] width 20 height 8
type input "Lampes sur pied"
type input "lampes-sur-pied"
type input "Lampes sur pied modernes | Options d'éclairage pour la maison | Canada"
type textarea "Illuminez votre espace avec nos lampes sur pied modernes réglables et à intensi…"
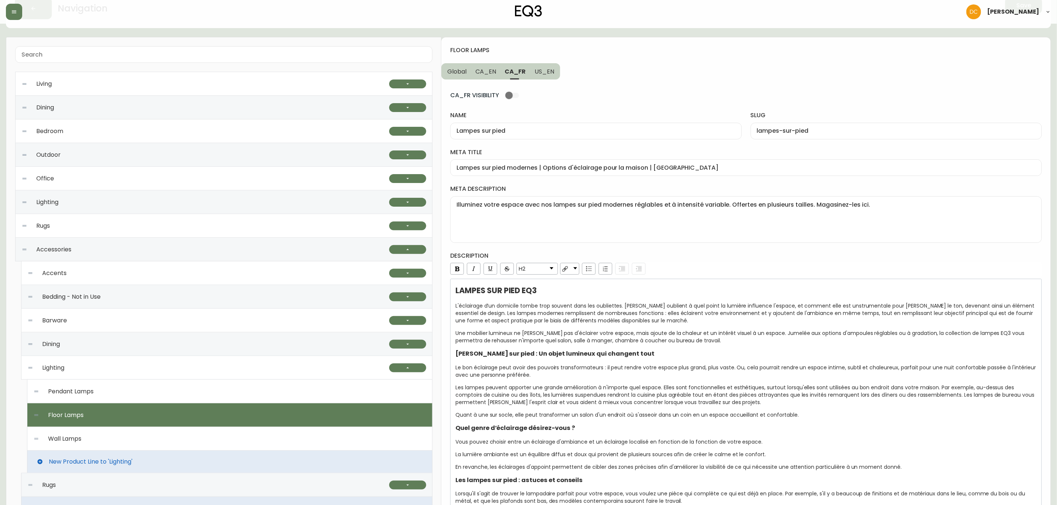
click at [481, 74] on span "CA_EN" at bounding box center [485, 72] width 21 height 8
type input "Floor Lamps"
type input "floor-lamps"
type input "Modern Floor Lamps | Gold or Black for Living Room"
type textarea "Illuminate your space with our modern floor lamps. Adjustable, dimmable, and av…"
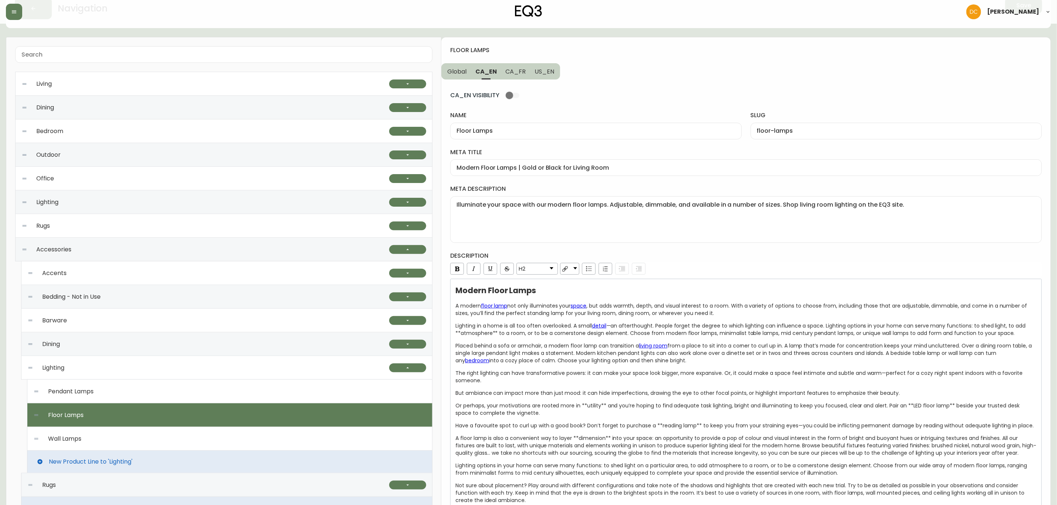
click at [461, 75] on span "Global" at bounding box center [456, 72] width 19 height 8
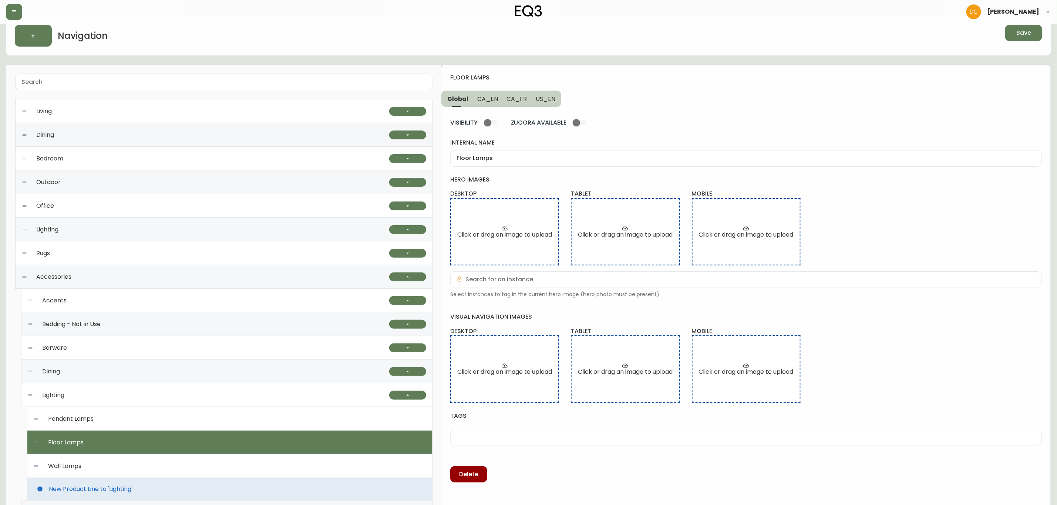
scroll to position [0, 0]
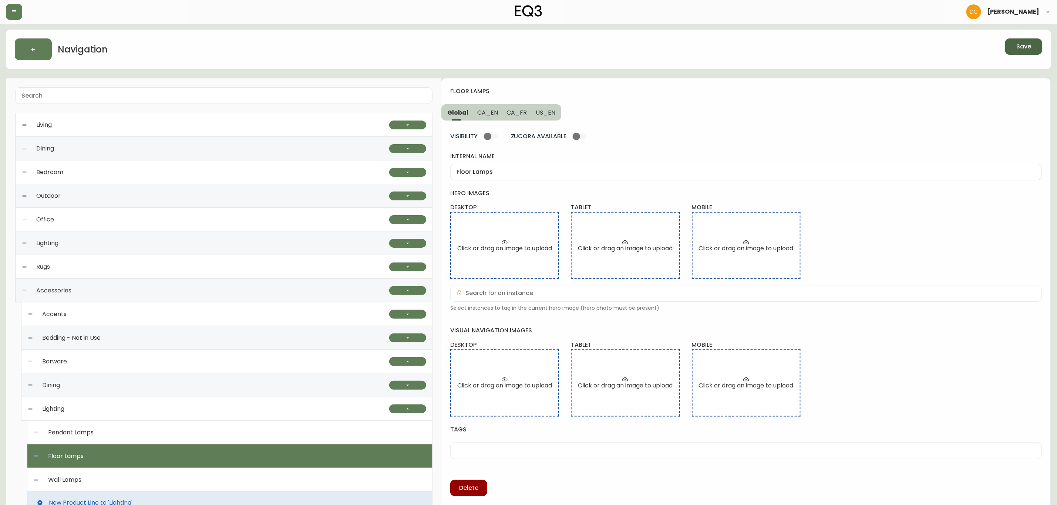
click at [1017, 49] on span "Save" at bounding box center [1023, 47] width 15 height 8
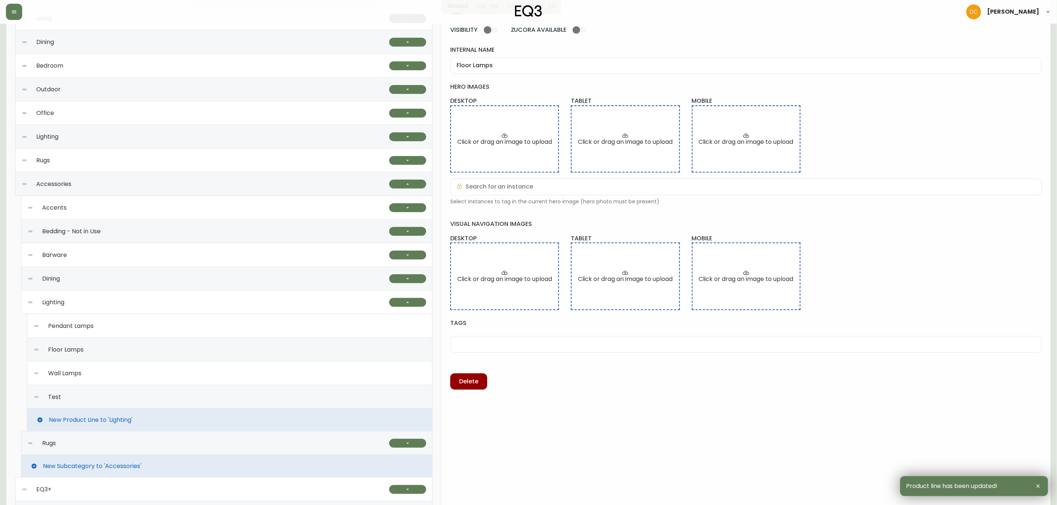
scroll to position [111, 0]
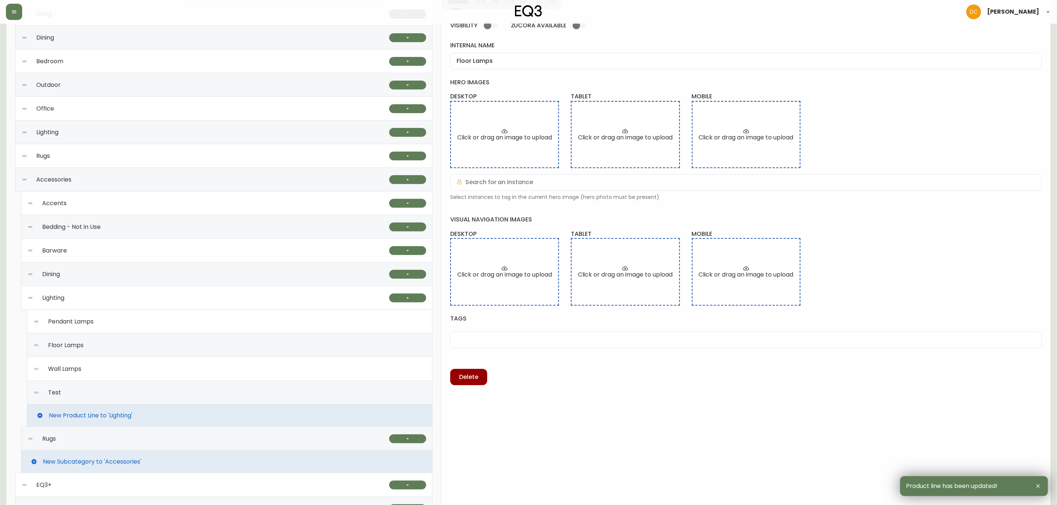
click at [181, 373] on div "Wall Lamps" at bounding box center [229, 369] width 393 height 24
type input "Wall Lamps"
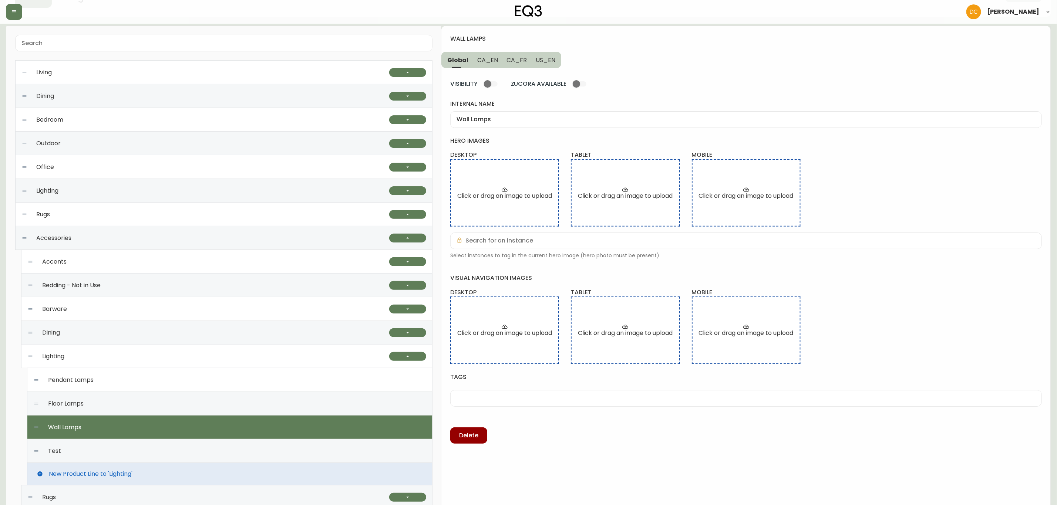
scroll to position [0, 0]
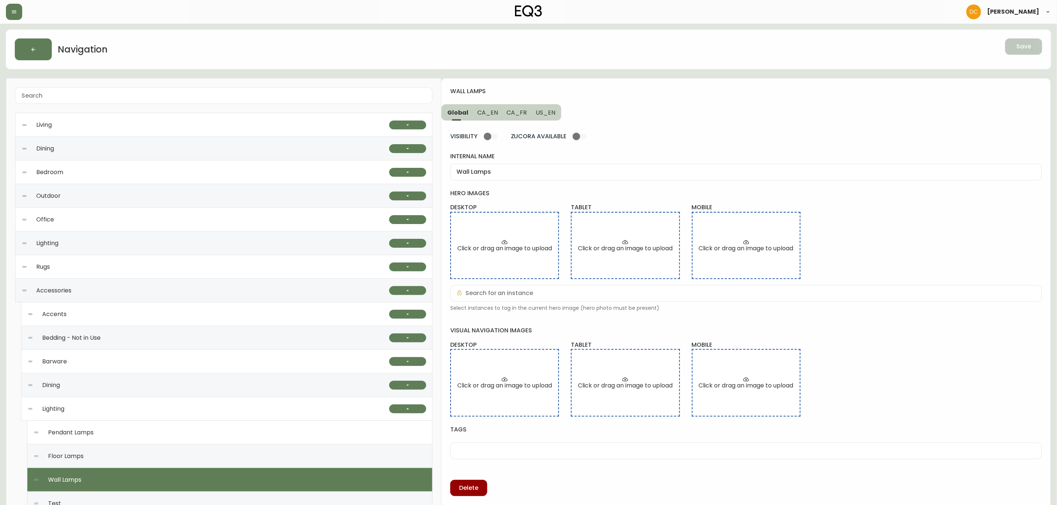
click at [484, 110] on span "CA_EN" at bounding box center [487, 113] width 21 height 8
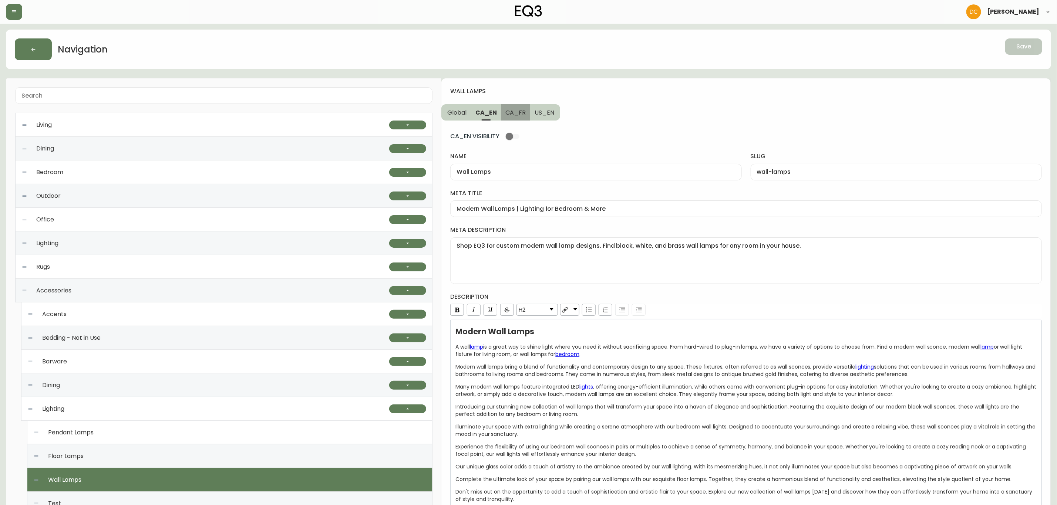
click at [516, 117] on button "CA_FR" at bounding box center [515, 112] width 29 height 16
type input "Lampes de table et bureau"
type input "lampes-de-table-et-bureau"
type input "Luminaires muraux modernes | Lampes murales pour embellir la maison"
type textarea "Trouvez l’applique murale parfaite pour votre demeure. Magasinez notre mobilier…"
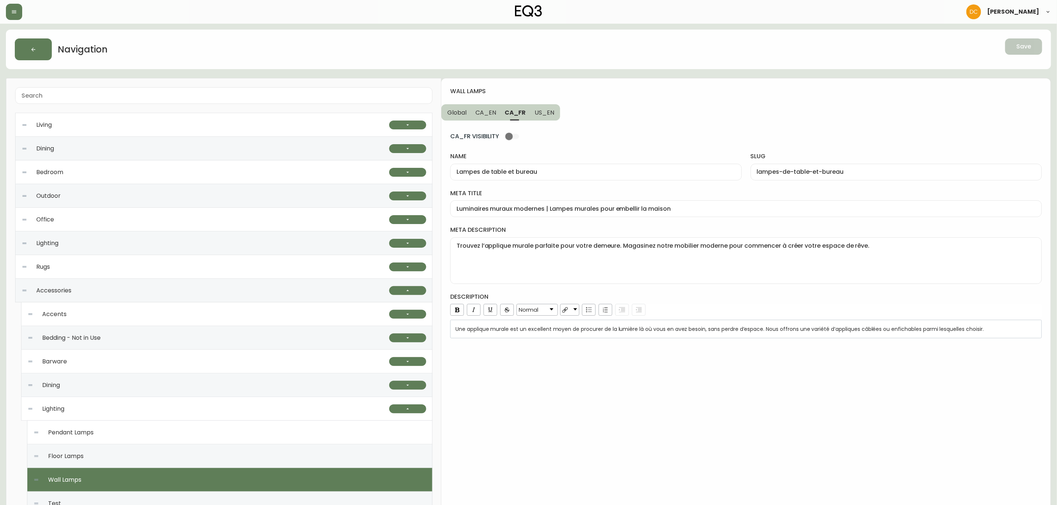
click at [549, 119] on button "US_EN" at bounding box center [545, 112] width 30 height 16
type input "Wall Lamps"
type input "wall-lamps"
type input "Indoor Wall Lamps | Lighting for Bedroom & More"
type textarea "Shop EQ3 for custom and sleek, modern wall lamp designs. Find black, white, and…"
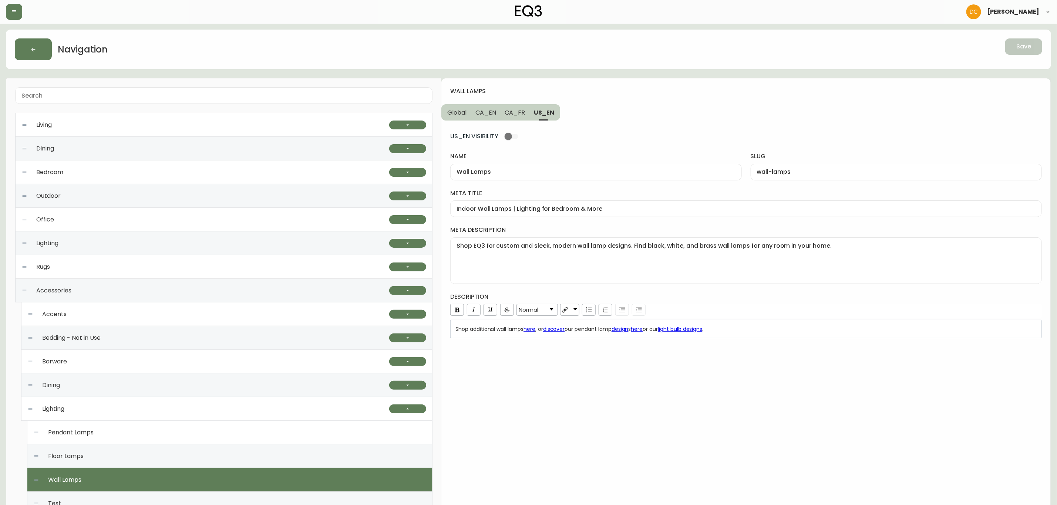
click at [512, 110] on span "CA_FR" at bounding box center [515, 113] width 20 height 8
type input "Lampes de table et bureau"
type input "lampes-de-table-et-bureau"
type input "Luminaires muraux modernes | Lampes murales pour embellir la maison"
type textarea "Trouvez l’applique murale parfaite pour votre demeure. Magasinez notre mobilier…"
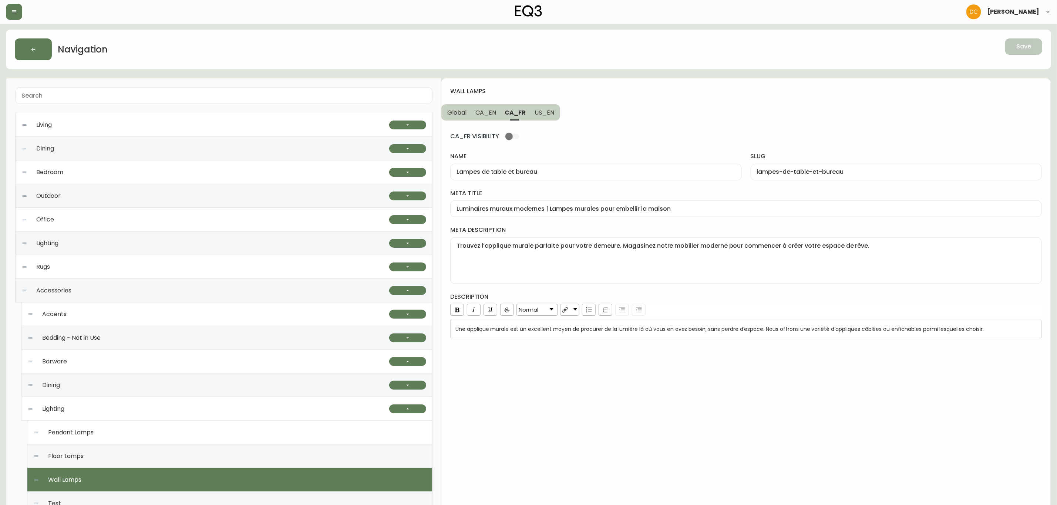
click at [482, 106] on button "CA_EN" at bounding box center [486, 112] width 30 height 16
type input "Wall Lamps"
type input "wall-lamps"
type input "Modern Wall Lamps | Lighting for Bedroom & More"
type textarea "Shop EQ3 for custom modern wall lamp designs. Find black, white, and brass wall…"
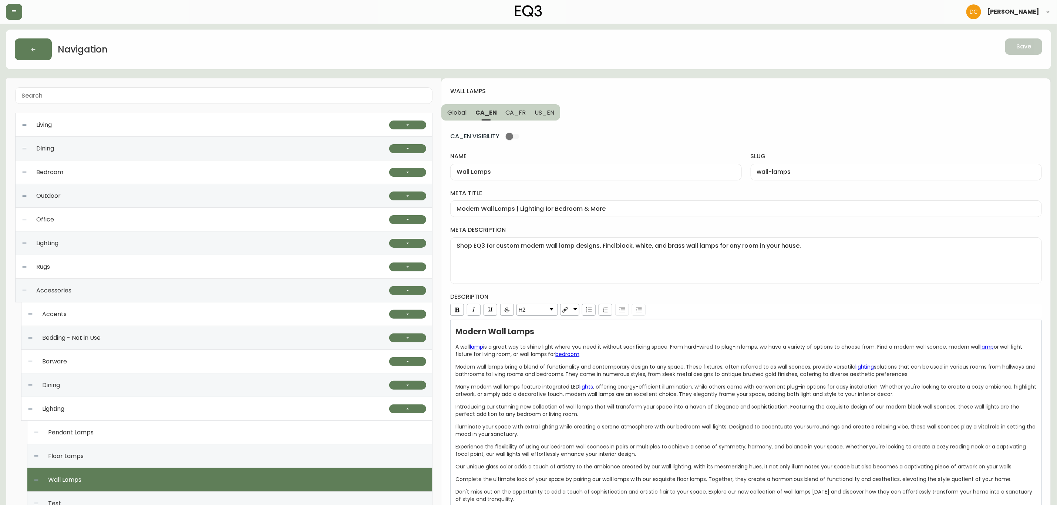
click at [512, 118] on button "CA_FR" at bounding box center [515, 112] width 29 height 16
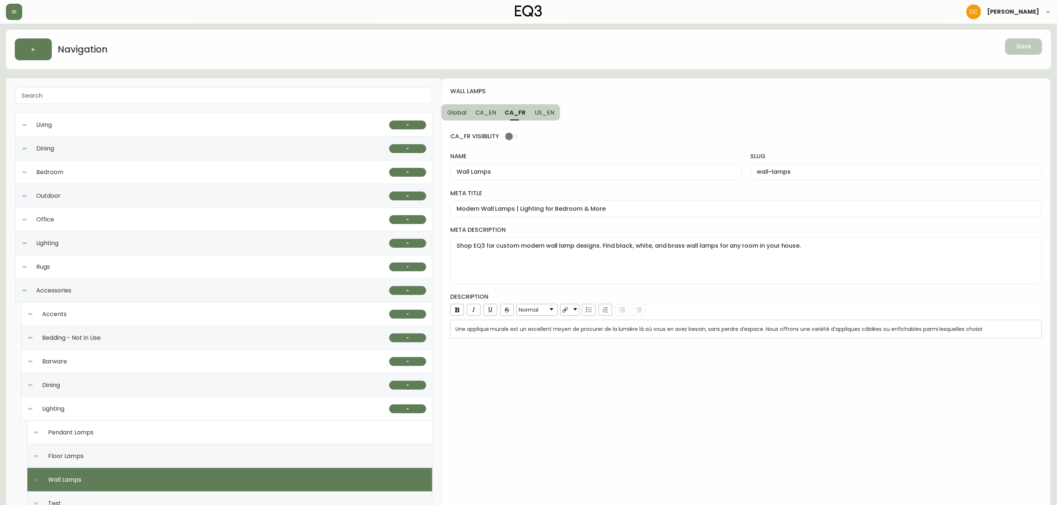
type input "Lampes de table et bureau"
type input "lampes-de-table-et-bureau"
type input "Luminaires muraux modernes | Lampes murales pour embellir la maison"
type textarea "Trouvez l’applique murale parfaite pour votre demeure. Magasinez notre mobilier…"
click at [536, 174] on input "Lampes de table et bureau" at bounding box center [596, 172] width 279 height 7
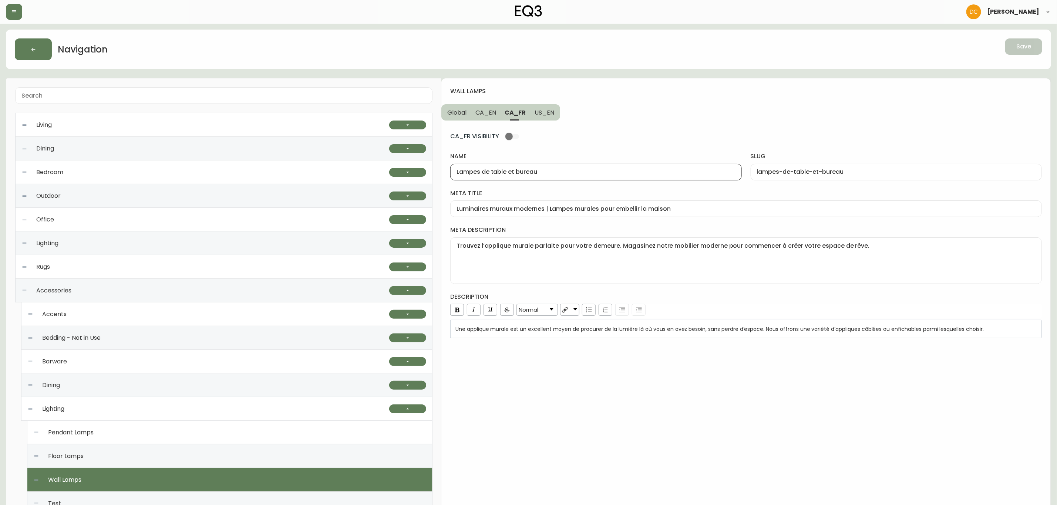
paste input "appliques-murales"
type input "appliques-murales"
click at [556, 174] on input "appliques-murales" at bounding box center [596, 172] width 279 height 7
click at [796, 171] on input "lampes-de-table-et-bureau" at bounding box center [896, 172] width 279 height 7
paste input "appliques-murales"
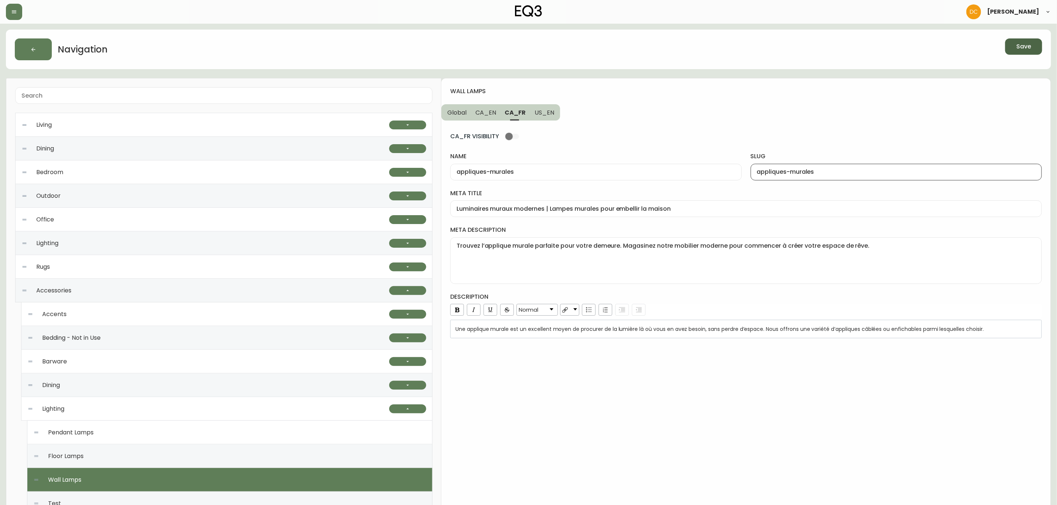
type input "appliques-murales"
click at [540, 177] on div "appliques-murales" at bounding box center [595, 172] width 291 height 17
paste input "Appliques"
click at [545, 117] on button "US_EN" at bounding box center [545, 112] width 30 height 16
type input "Wall Lamps"
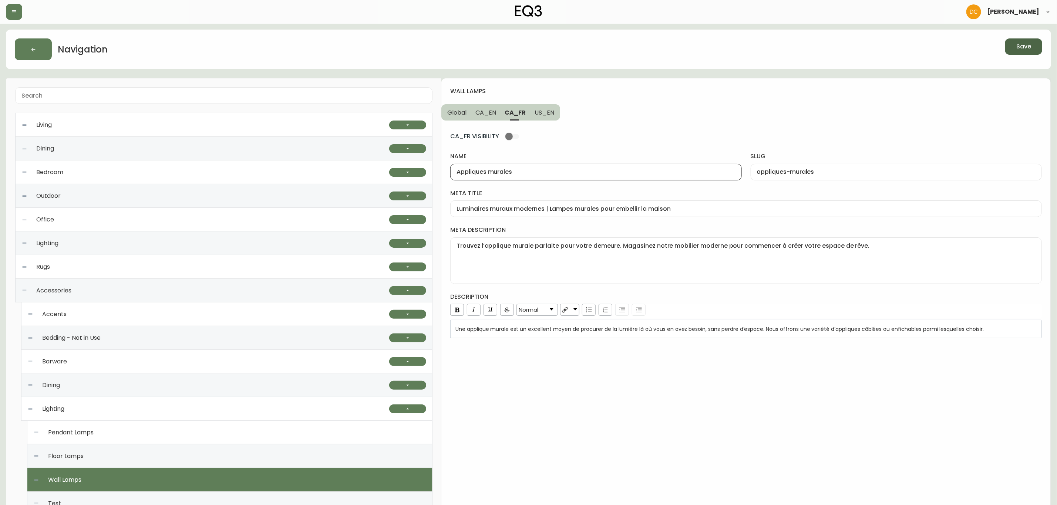
type input "wall-lamps"
type input "Indoor Wall Lamps | Lighting for Bedroom & More"
type textarea "Shop EQ3 for custom and sleek, modern wall lamp designs. Find black, white, and…"
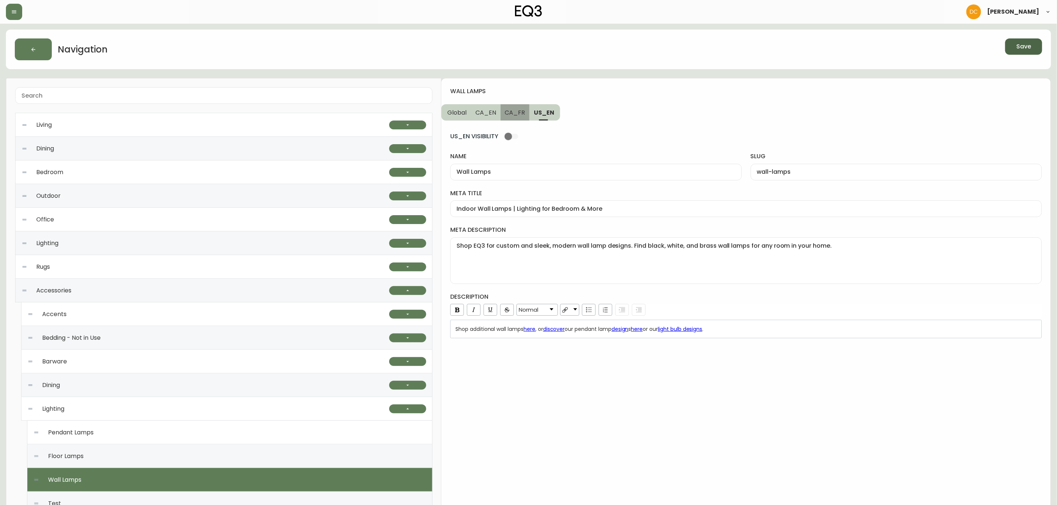
click at [516, 112] on span "CA_FR" at bounding box center [515, 113] width 20 height 8
type input "Appliques murales"
type input "appliques-murales"
type input "Luminaires muraux modernes | Lampes murales pour embellir la maison"
type textarea "Trouvez l’applique murale parfaite pour votre demeure. Magasinez notre mobilier…"
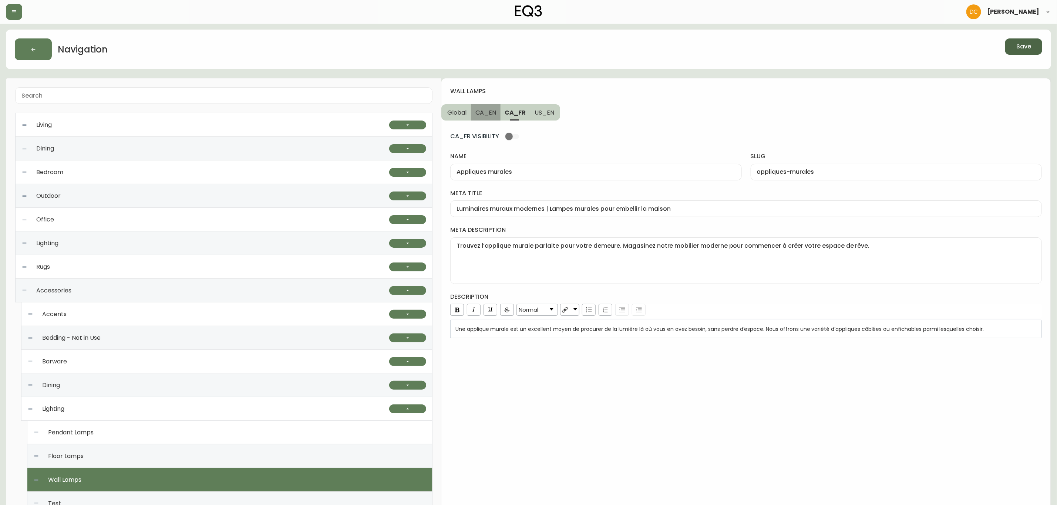
click at [491, 114] on span "CA_EN" at bounding box center [485, 113] width 21 height 8
type input "Wall Lamps"
type input "wall-lamps"
type input "Modern Wall Lamps | Lighting for Bedroom & More"
type textarea "Shop EQ3 for custom modern wall lamp designs. Find black, white, and brass wall…"
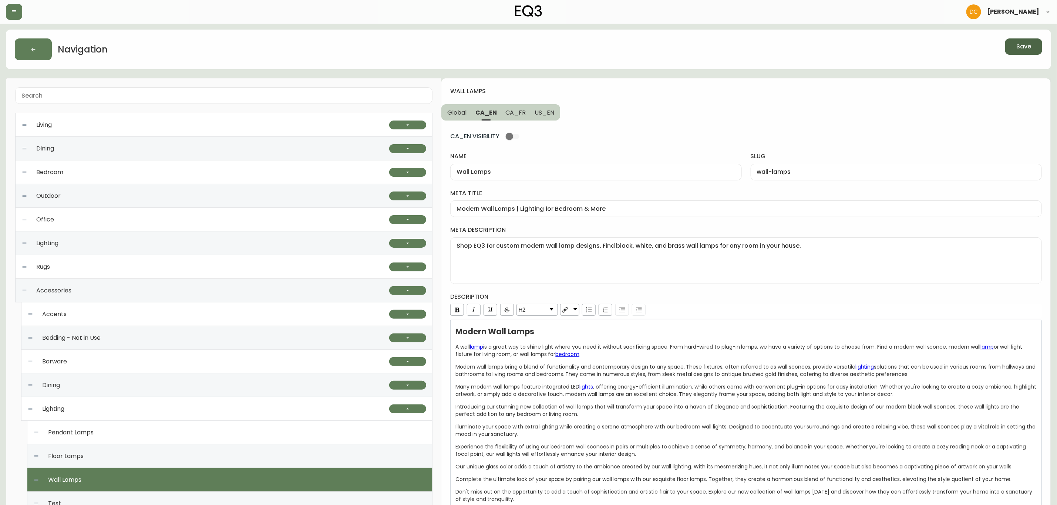
click at [1033, 46] on button "Save" at bounding box center [1023, 46] width 37 height 16
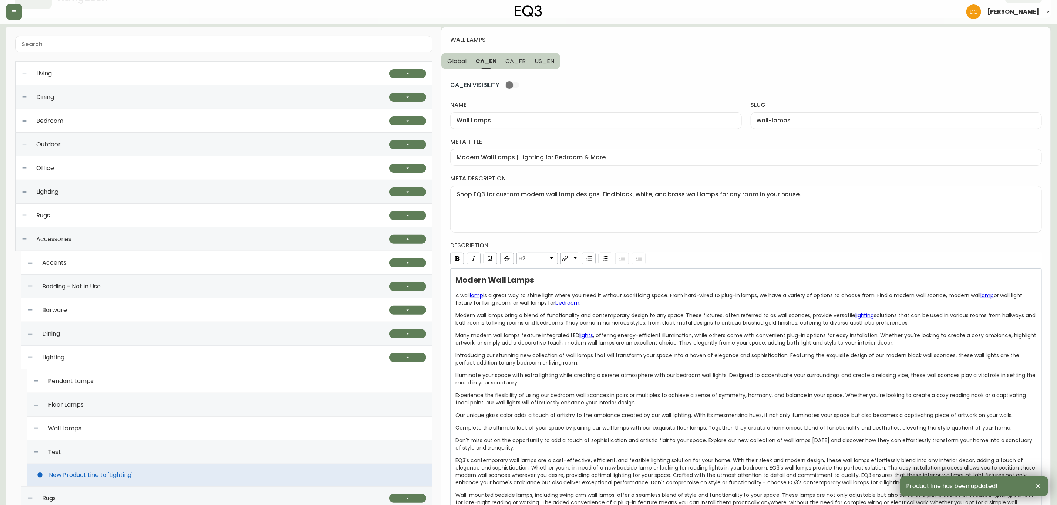
scroll to position [111, 0]
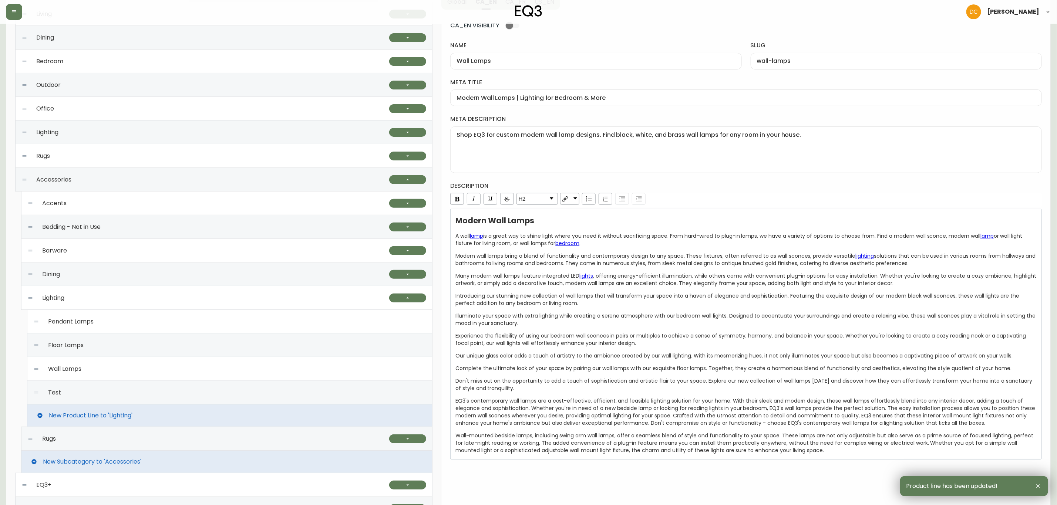
click at [180, 394] on div "Test" at bounding box center [229, 393] width 393 height 24
type input "Test"
type input "test"
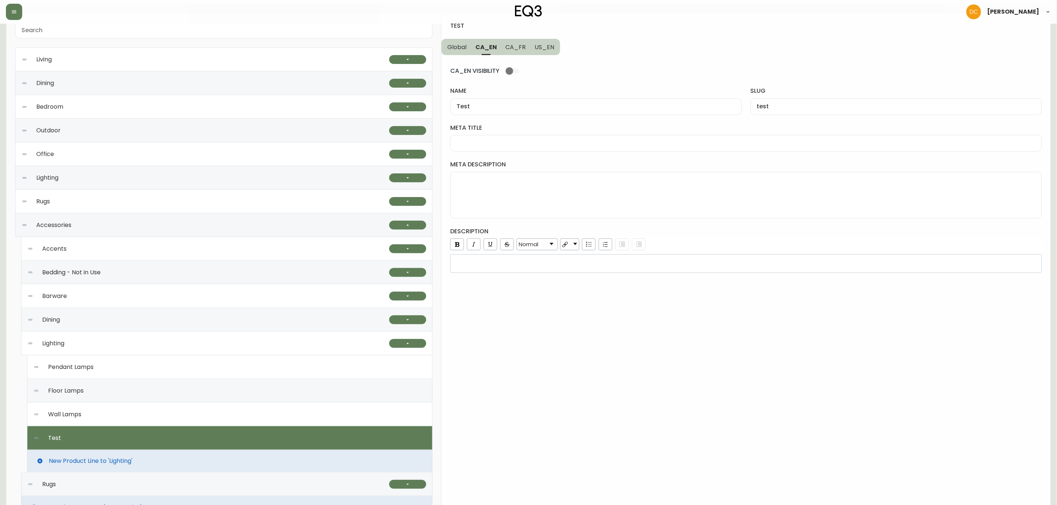
scroll to position [0, 0]
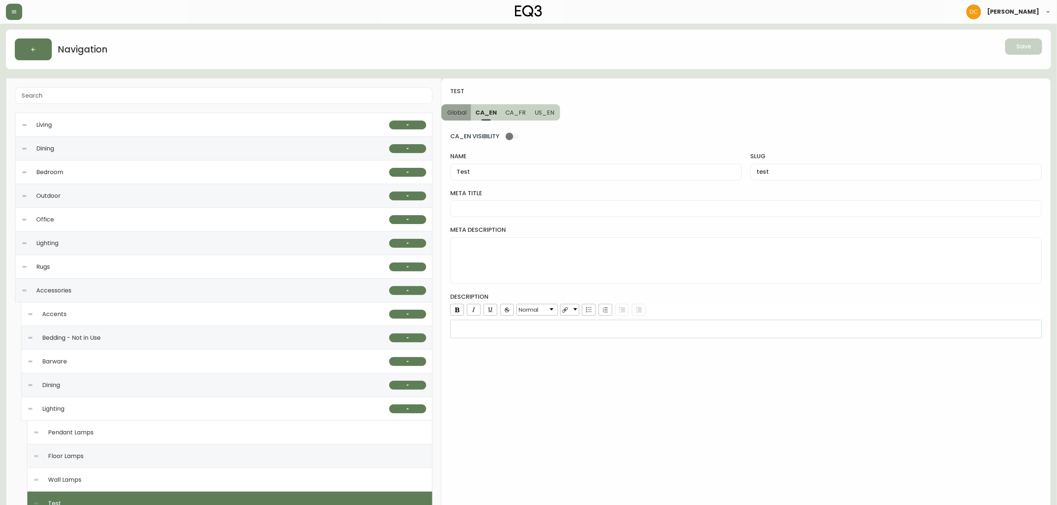
click at [458, 114] on span "Global" at bounding box center [456, 113] width 19 height 8
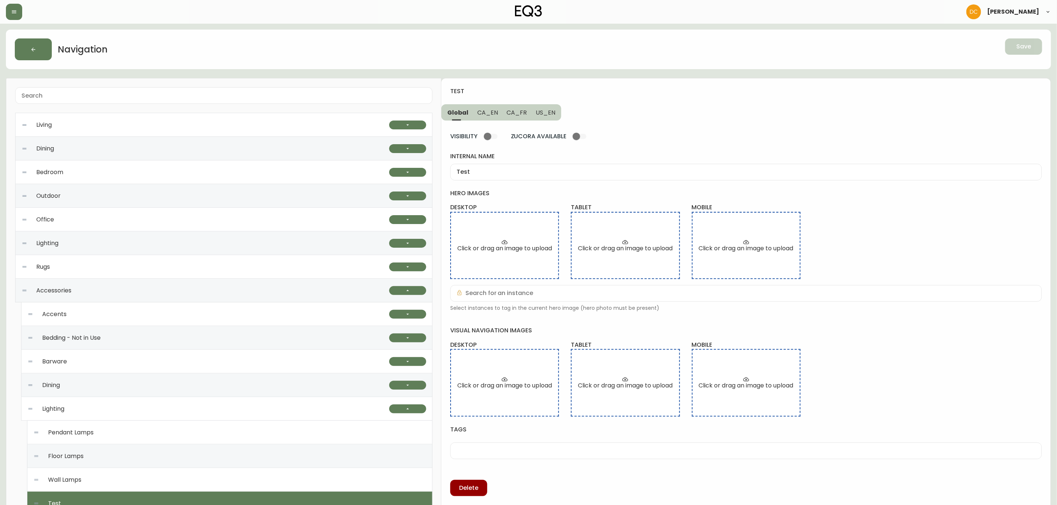
click at [500, 171] on input "Test" at bounding box center [746, 172] width 579 height 7
paste input "able & Desk Lamps"
type input "Table & Desk Lamps"
click at [488, 120] on button "CA_EN" at bounding box center [488, 112] width 30 height 16
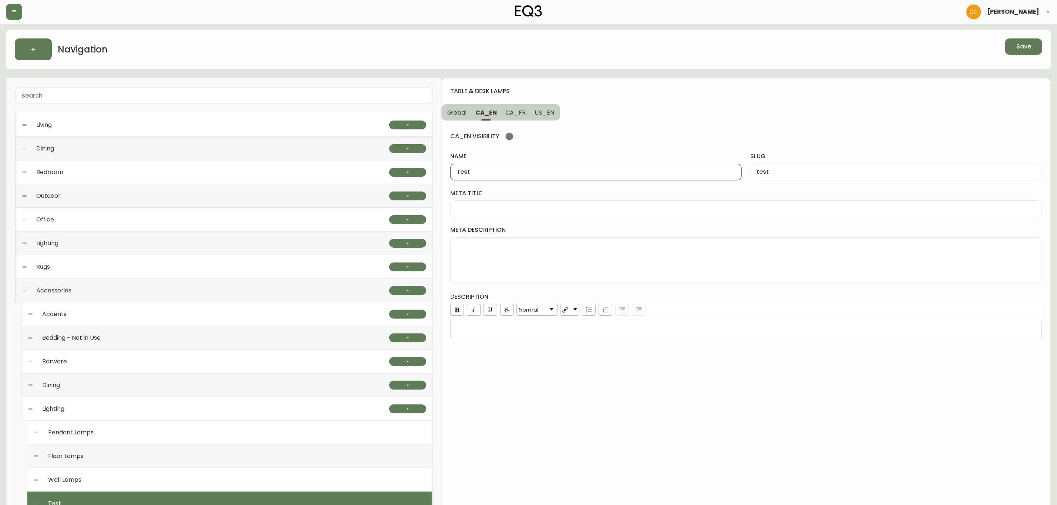
click at [520, 176] on input "Test" at bounding box center [596, 172] width 279 height 7
paste input "able & Desk Lamps"
type input "Table & Desk Lamps"
click at [793, 168] on div "test" at bounding box center [896, 172] width 291 height 17
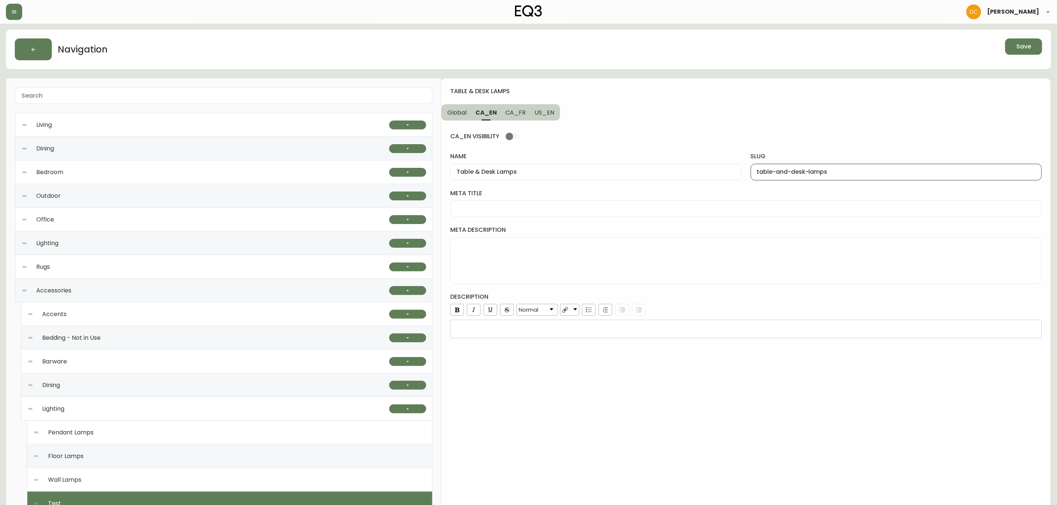
type input "table-and-desk-lamps"
click at [543, 109] on span "US_EN" at bounding box center [545, 113] width 20 height 8
type input "Test"
type input "test"
drag, startPoint x: 507, startPoint y: 113, endPoint x: 502, endPoint y: 114, distance: 5.7
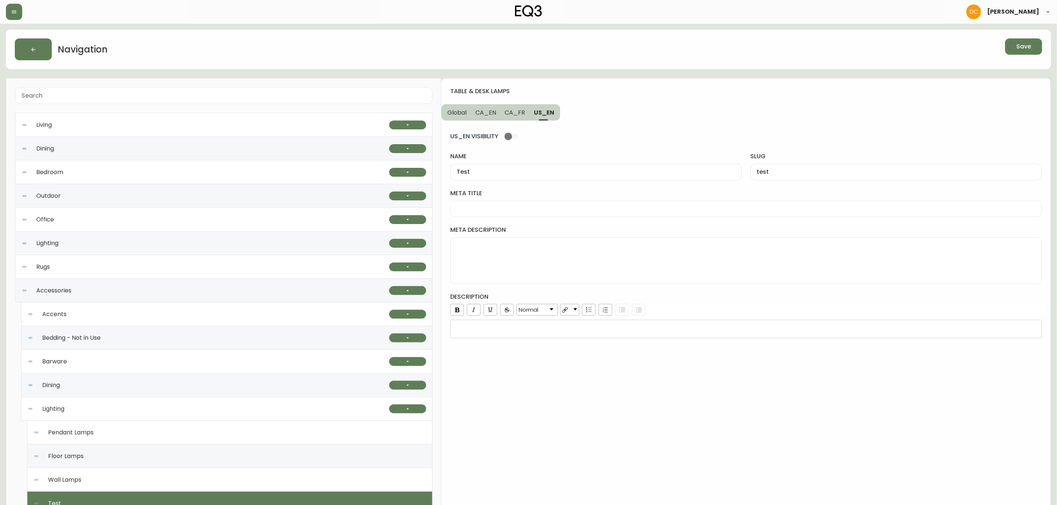
click at [506, 113] on span "CA_FR" at bounding box center [515, 113] width 20 height 8
click at [489, 114] on span "CA_EN" at bounding box center [485, 113] width 21 height 8
type input "Table & Desk Lamps"
type input "table-and-desk-lamps"
click at [479, 175] on input "Table & Desk Lamps" at bounding box center [596, 172] width 279 height 7
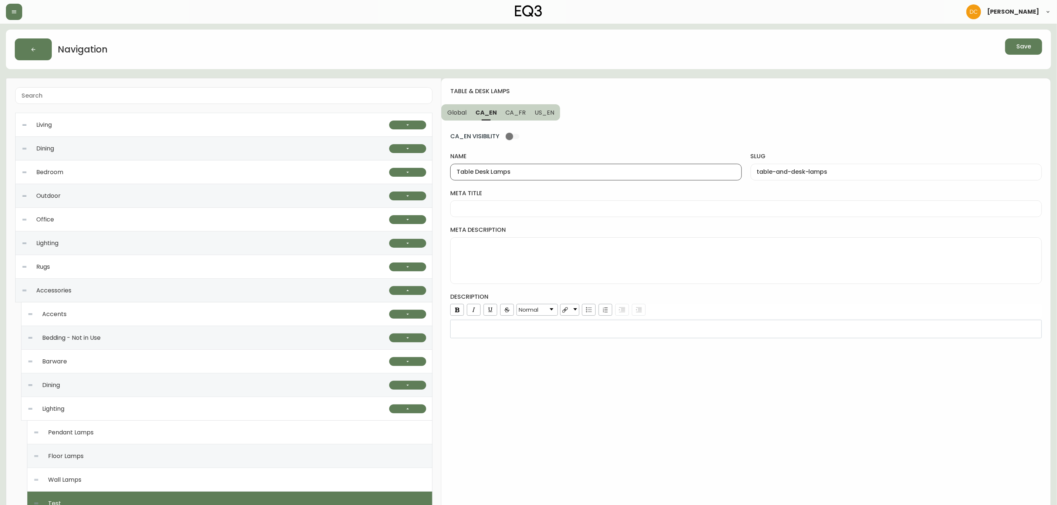
drag, startPoint x: 801, startPoint y: 121, endPoint x: 859, endPoint y: 119, distance: 58.9
click at [801, 122] on div "CA_EN VISIBILITY name Table Desk Lamps slug table-and-desk-lamps meta title met…" at bounding box center [746, 230] width 592 height 218
click at [1033, 49] on button "Save" at bounding box center [1023, 46] width 37 height 16
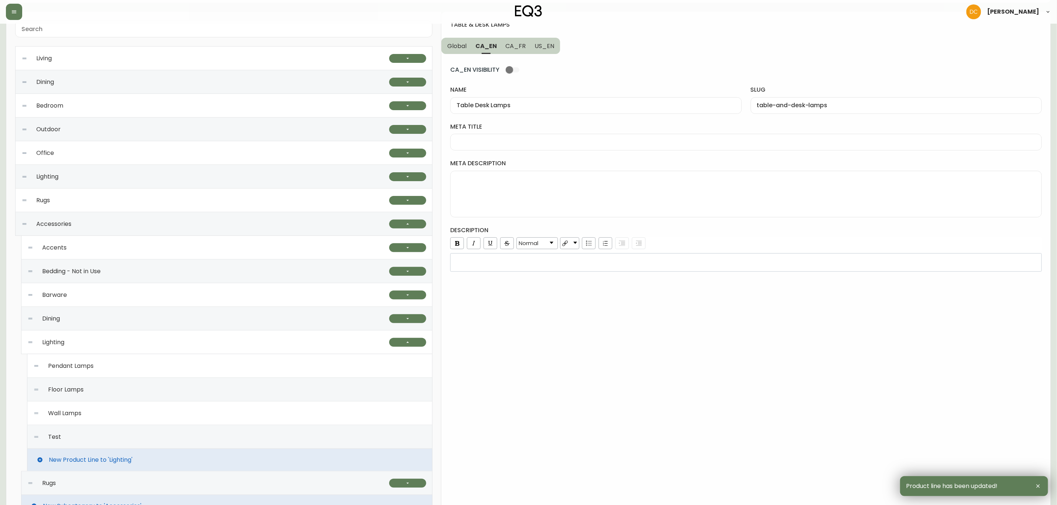
scroll to position [166, 0]
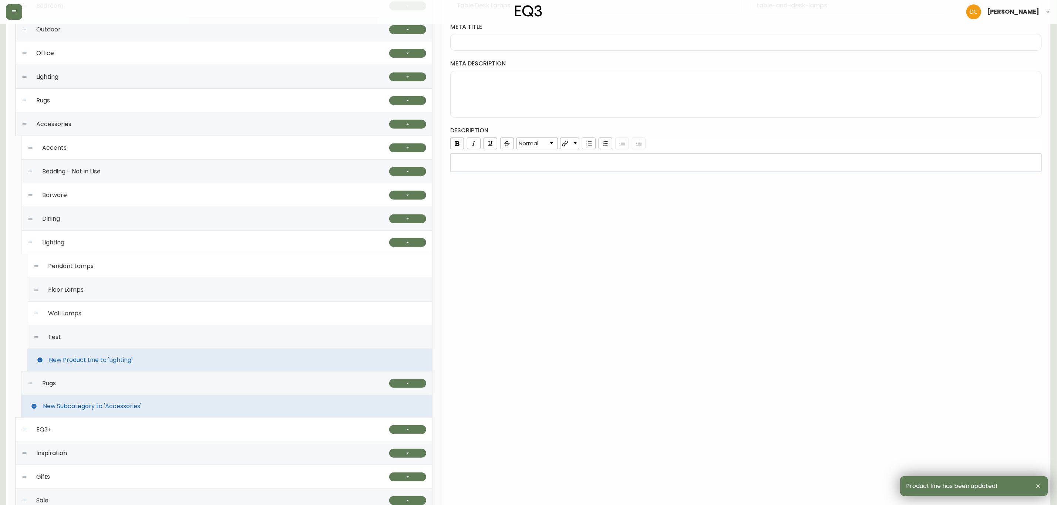
click at [138, 340] on div "Test" at bounding box center [229, 338] width 393 height 24
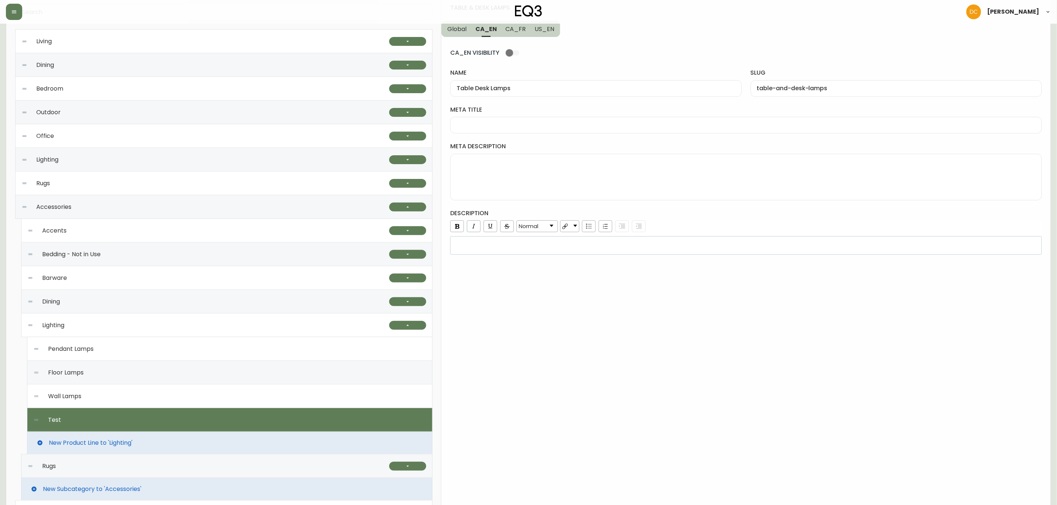
scroll to position [0, 0]
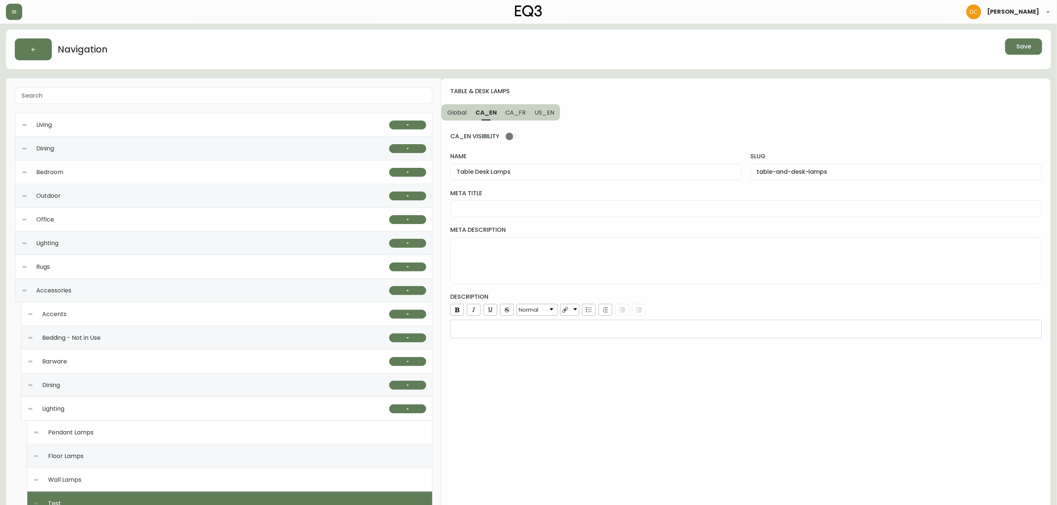
click at [507, 111] on span "CA_FR" at bounding box center [516, 113] width 20 height 8
type input "test"
click at [488, 119] on button "CA_EN" at bounding box center [486, 112] width 30 height 16
type input "Table Desk Lamps"
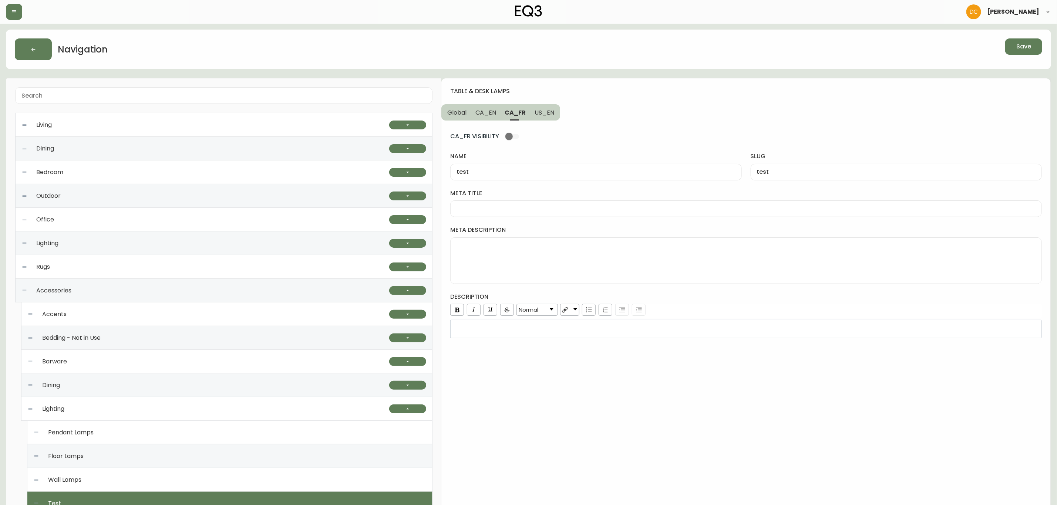
type input "table-and-desk-lamps"
click at [455, 117] on span "Global" at bounding box center [456, 113] width 19 height 8
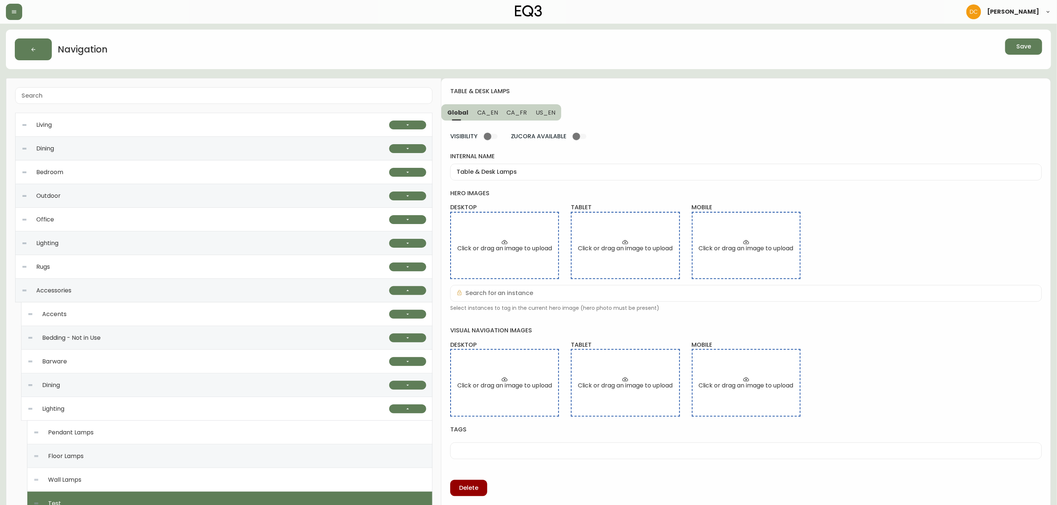
click at [488, 118] on button "CA_EN" at bounding box center [488, 112] width 30 height 16
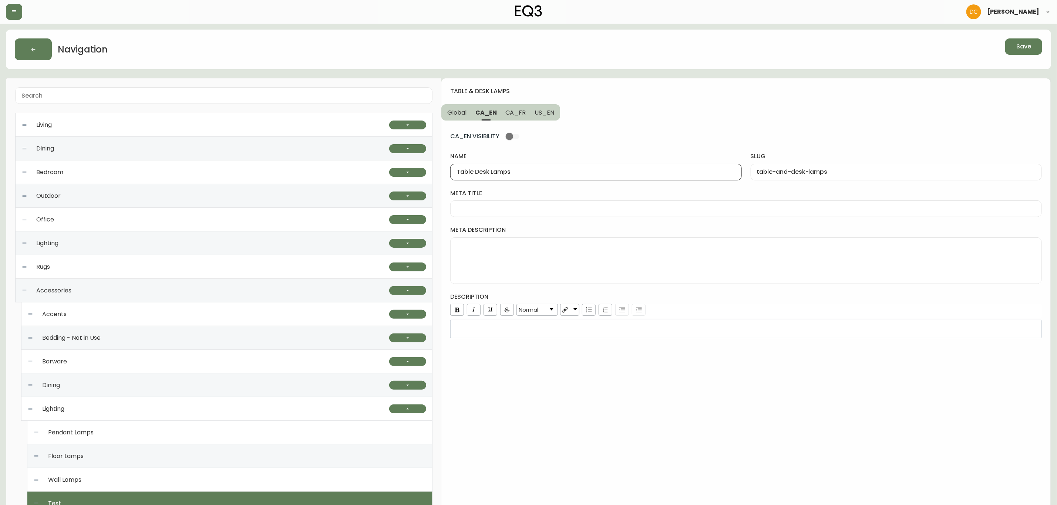
click at [474, 174] on input "Table Desk Lamps" at bounding box center [596, 172] width 279 height 7
click at [584, 160] on label "name" at bounding box center [595, 156] width 291 height 8
click at [584, 169] on input "Table & Desk Lamps" at bounding box center [596, 172] width 279 height 7
click at [567, 171] on input "Table & Desk Lamps" at bounding box center [596, 172] width 279 height 7
click at [545, 110] on span "US_EN" at bounding box center [545, 113] width 20 height 8
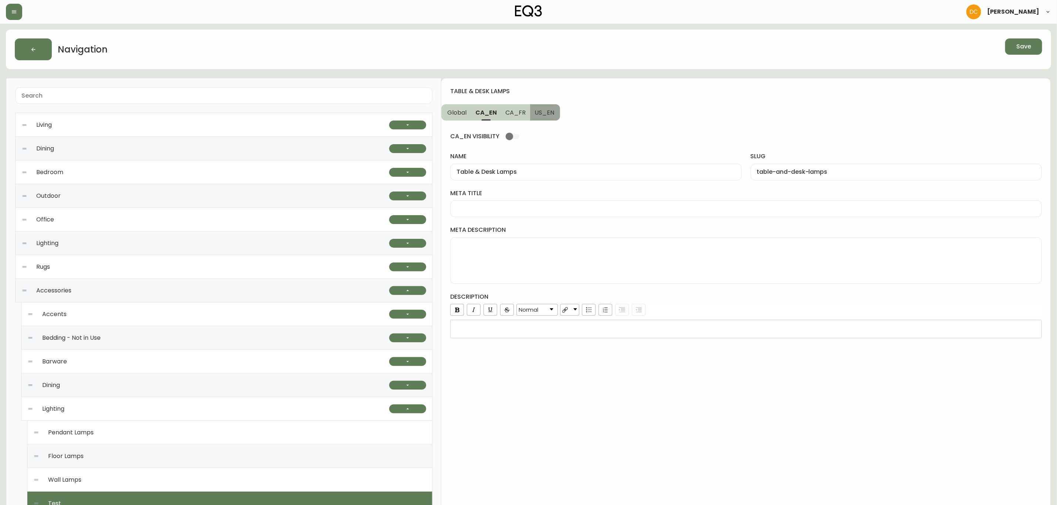
type input "Test"
type input "test"
click at [537, 169] on input "Test" at bounding box center [596, 172] width 279 height 7
paste input "able & Desk Lamps"
type input "Table & Desk Lamps"
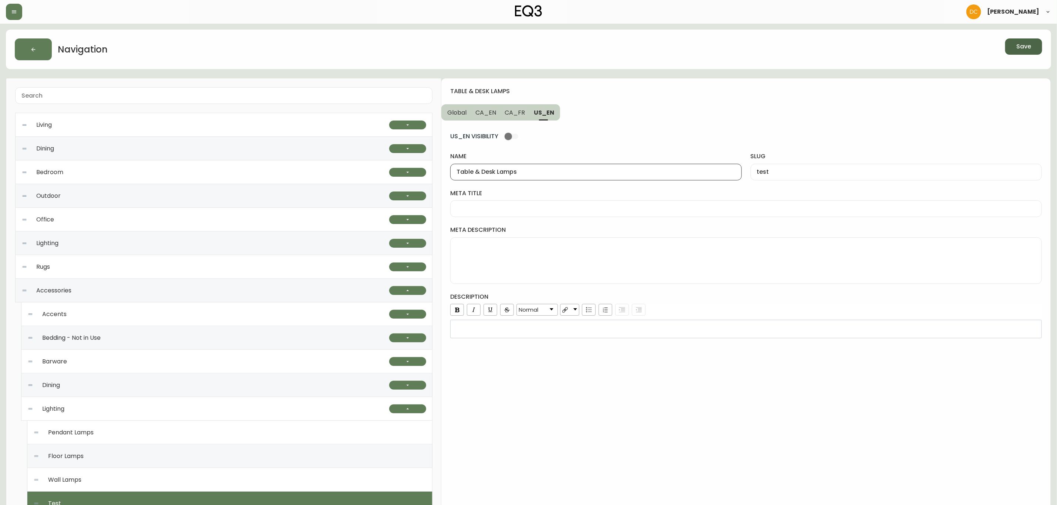
click at [1036, 47] on button "Save" at bounding box center [1023, 46] width 37 height 16
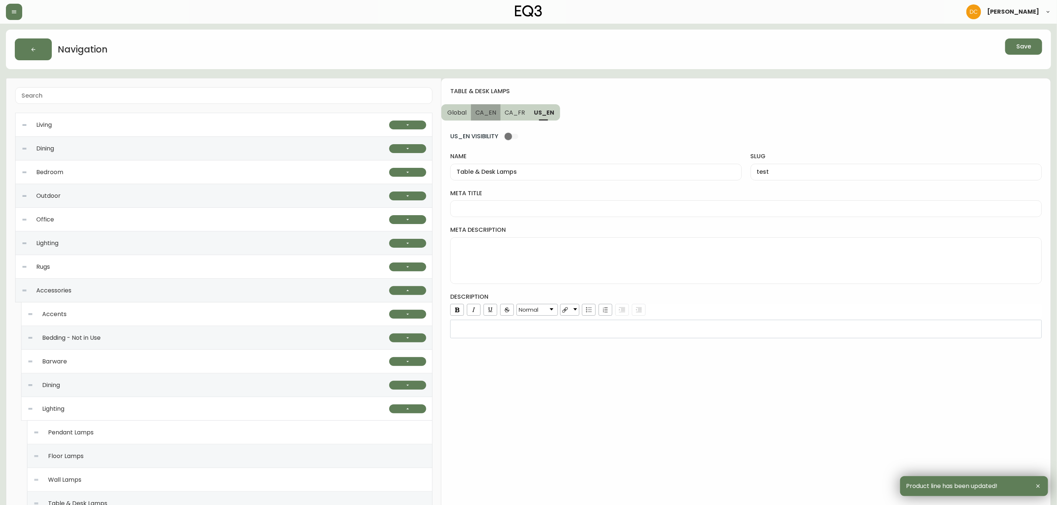
click at [485, 110] on span "CA_EN" at bounding box center [485, 113] width 21 height 8
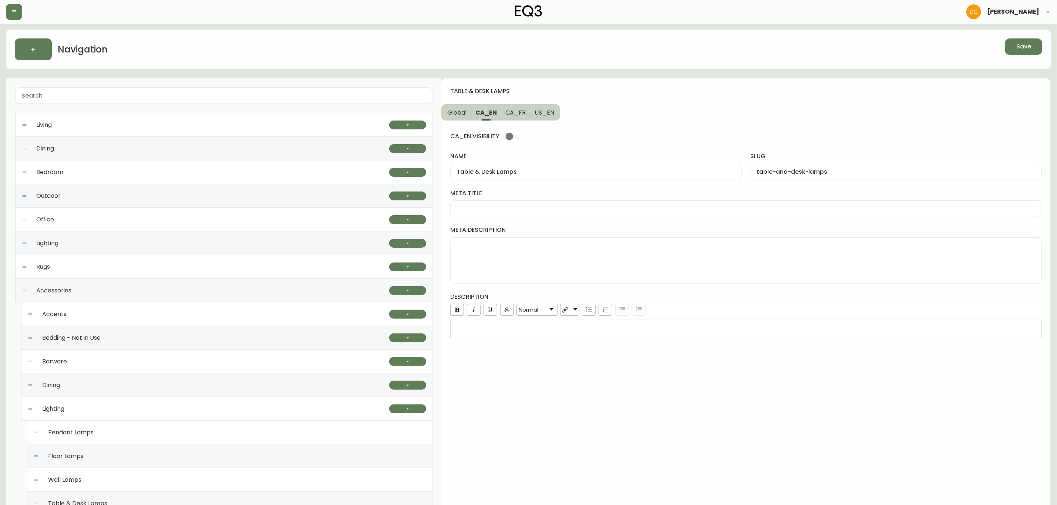
click at [786, 167] on div "table-and-desk-lamps" at bounding box center [896, 172] width 291 height 17
click at [540, 110] on span "US_EN" at bounding box center [545, 113] width 20 height 8
click at [806, 171] on input "test" at bounding box center [896, 172] width 279 height 7
paste input "able-and-desk-lamps"
type input "table-and-desk-lamps"
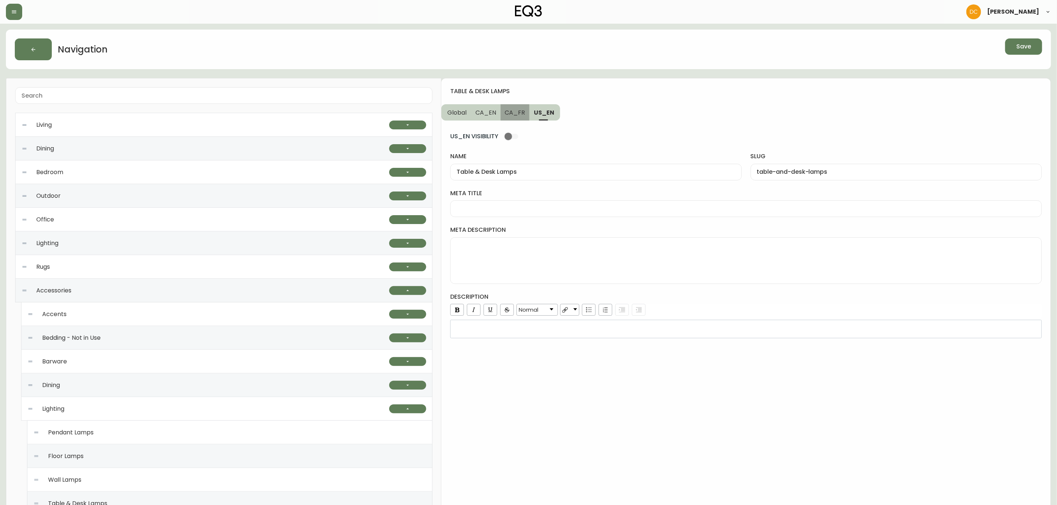
click at [520, 110] on span "CA_FR" at bounding box center [515, 113] width 20 height 8
type input "test"
click at [531, 170] on input "test" at bounding box center [596, 172] width 279 height 7
click at [552, 167] on div "test" at bounding box center [595, 172] width 291 height 17
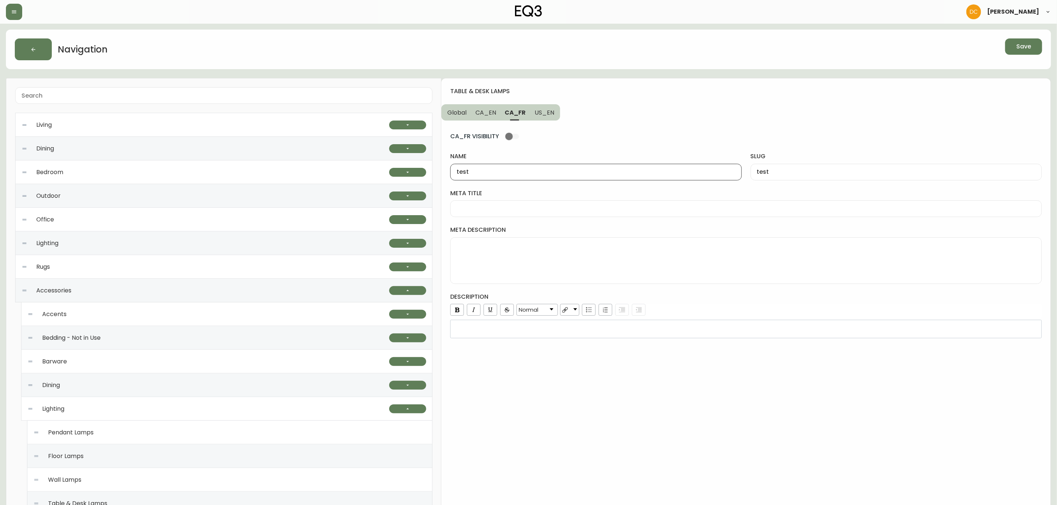
paste input "Lampes de table et bureau"
type input "Lampes de table et bureau"
click at [788, 170] on input "test" at bounding box center [896, 172] width 279 height 7
type input "lampes-de-table-et-bureau"
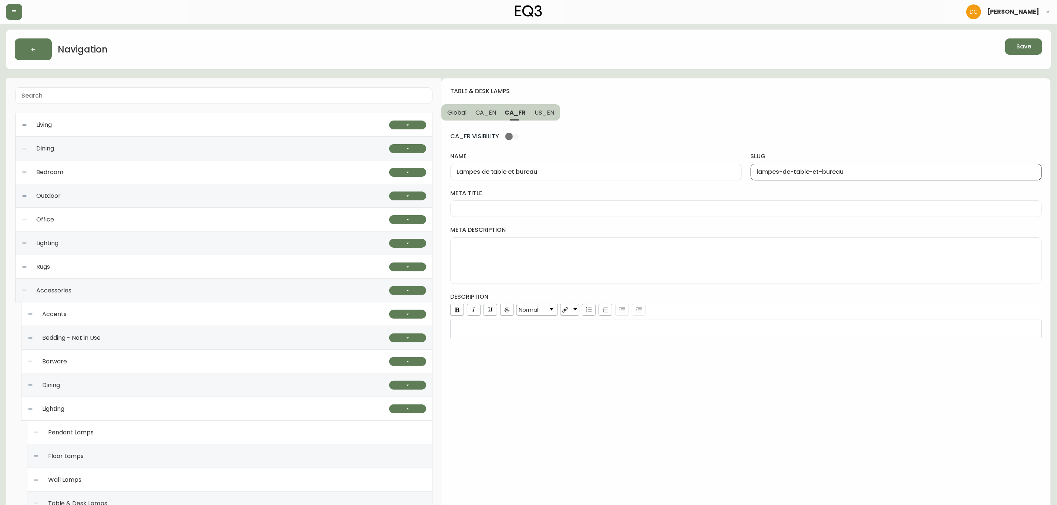
click at [550, 116] on span "US_EN" at bounding box center [545, 113] width 20 height 8
type input "Table & Desk Lamps"
type input "table-and-desk-lamps"
click at [504, 120] on button "CA_FR" at bounding box center [515, 112] width 29 height 16
type input "Lampes de table et bureau"
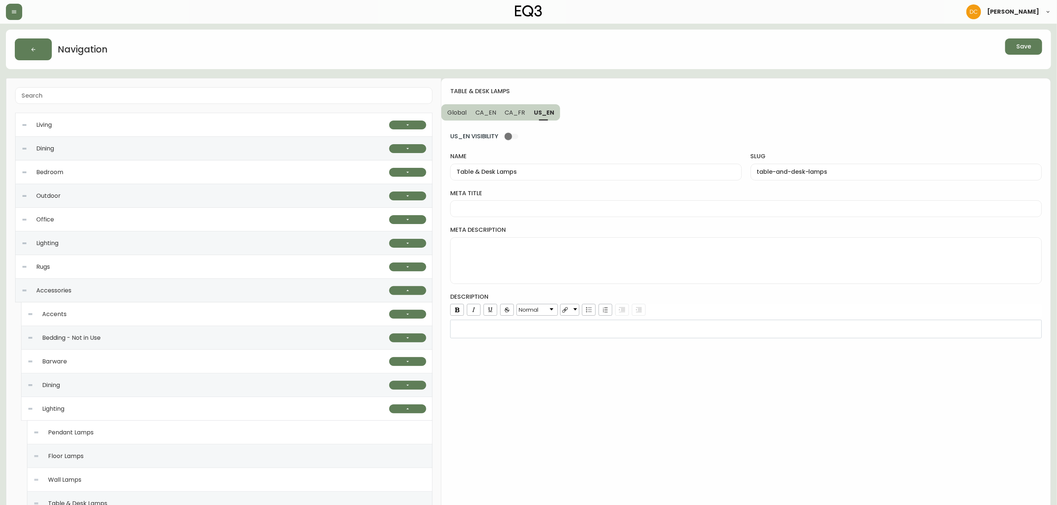
type input "lampes-de-table-et-bureau"
click at [480, 119] on button "CA_EN" at bounding box center [486, 112] width 30 height 16
type input "Table & Desk Lamps"
type input "table-and-desk-lamps"
click at [465, 119] on button "Global" at bounding box center [456, 112] width 30 height 16
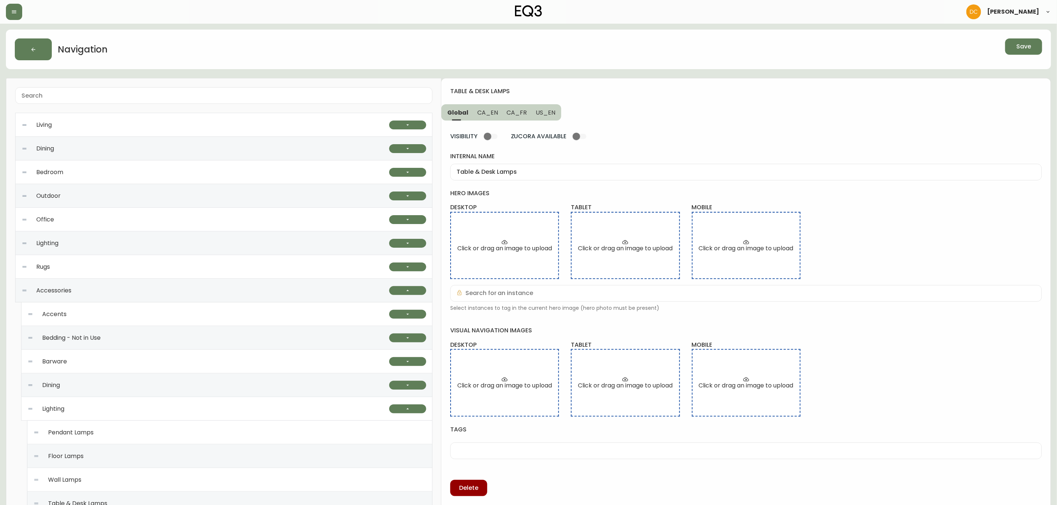
click at [1026, 49] on span "Save" at bounding box center [1023, 47] width 15 height 8
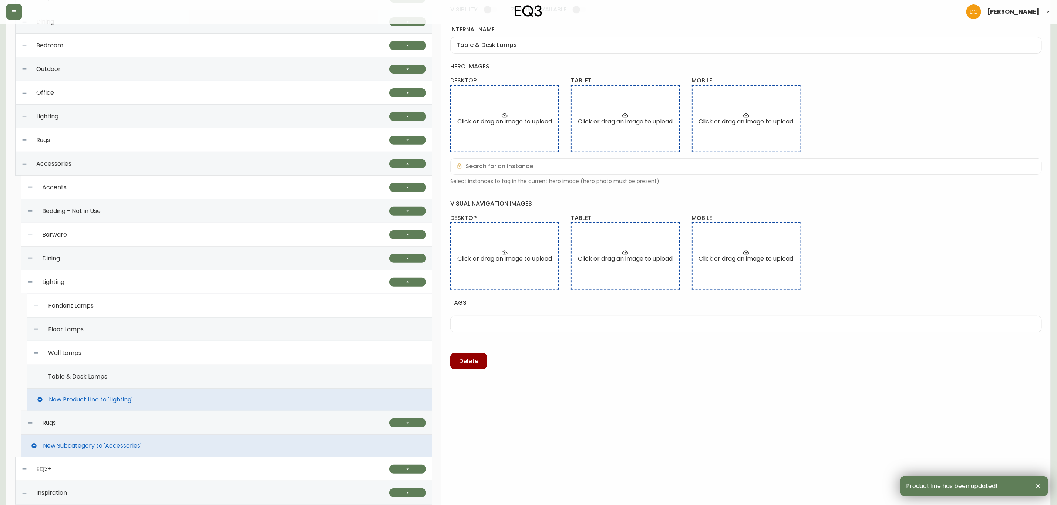
scroll to position [231, 0]
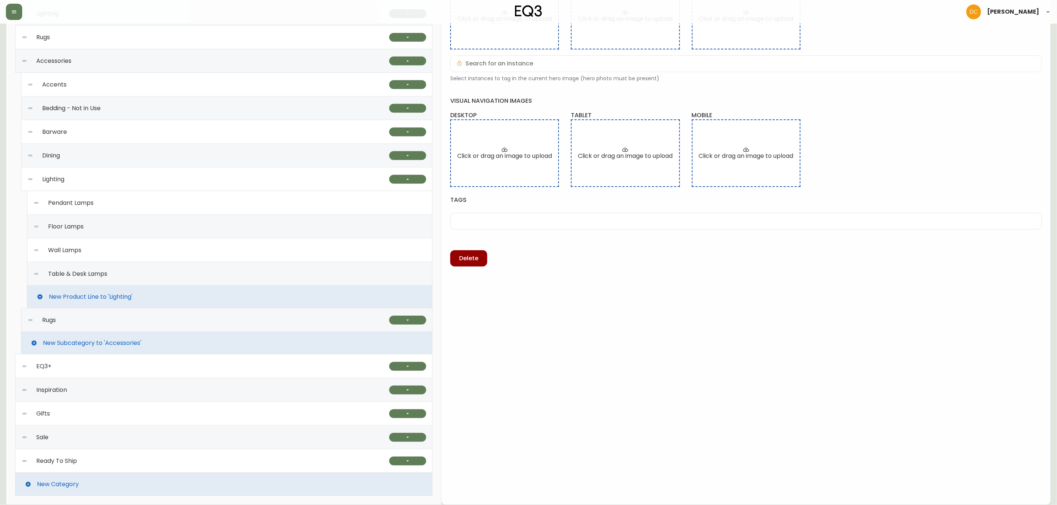
click at [172, 280] on div "Table & Desk Lamps" at bounding box center [229, 274] width 393 height 24
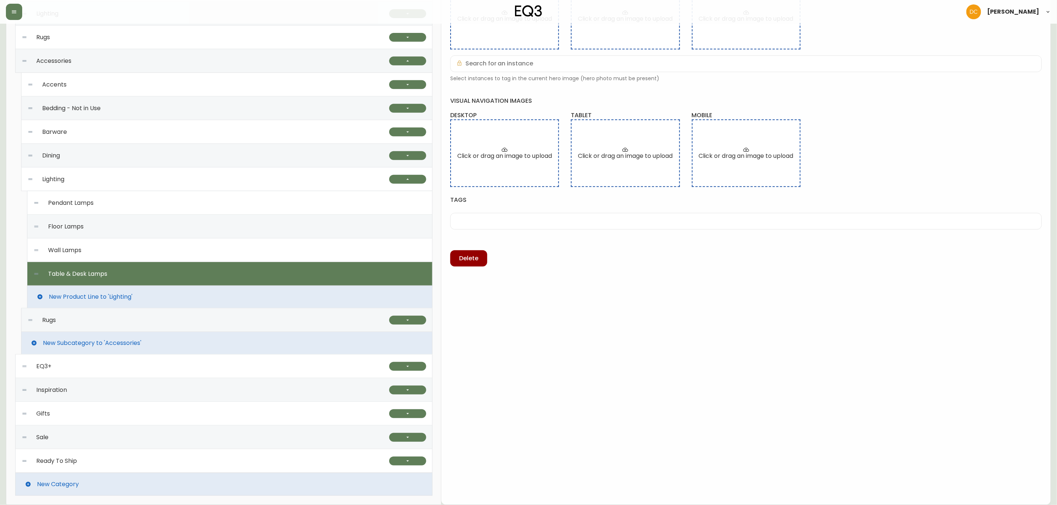
click at [108, 294] on span "New Product Line to 'Lighting'" at bounding box center [91, 297] width 84 height 7
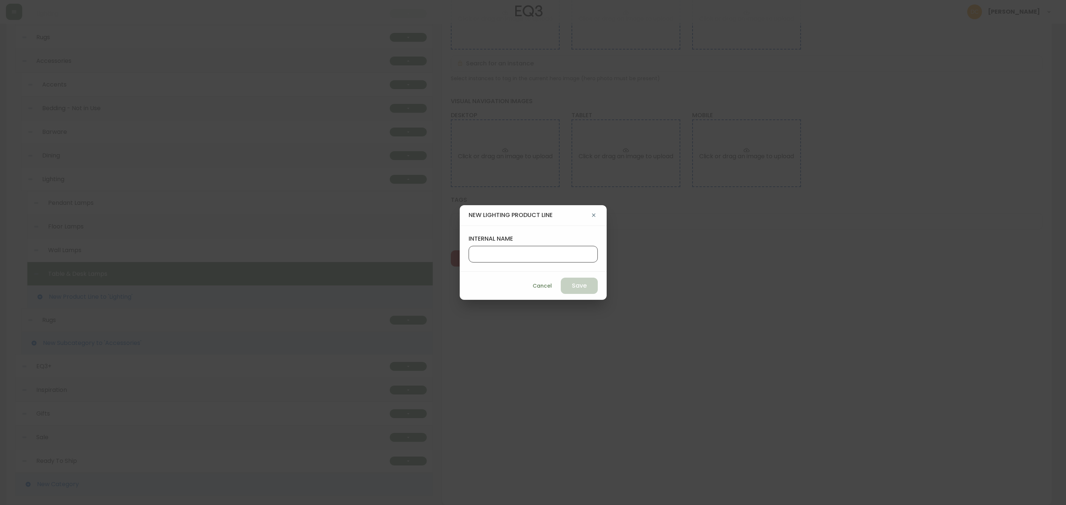
click at [562, 258] on input "internal name" at bounding box center [533, 254] width 117 height 7
click at [537, 255] on input "internal name" at bounding box center [533, 254] width 117 height 7
paste input "550"
type input "550"
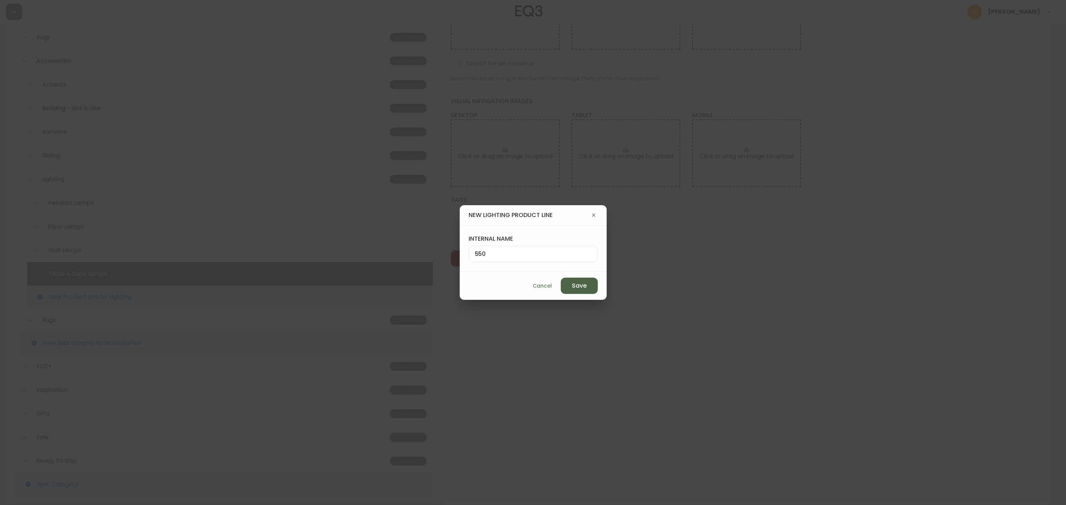
click at [561, 279] on button "Save" at bounding box center [579, 286] width 37 height 16
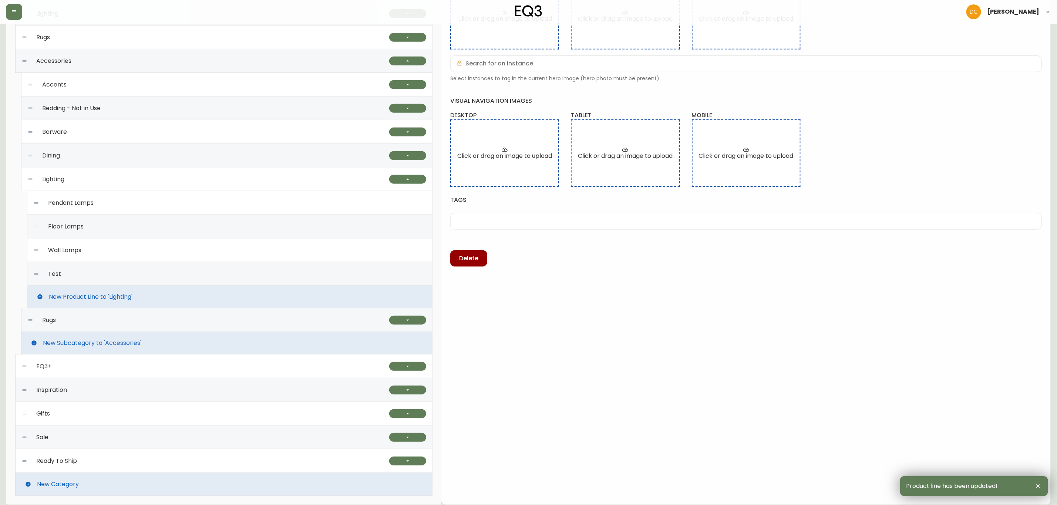
click at [269, 278] on div "Test" at bounding box center [229, 274] width 393 height 24
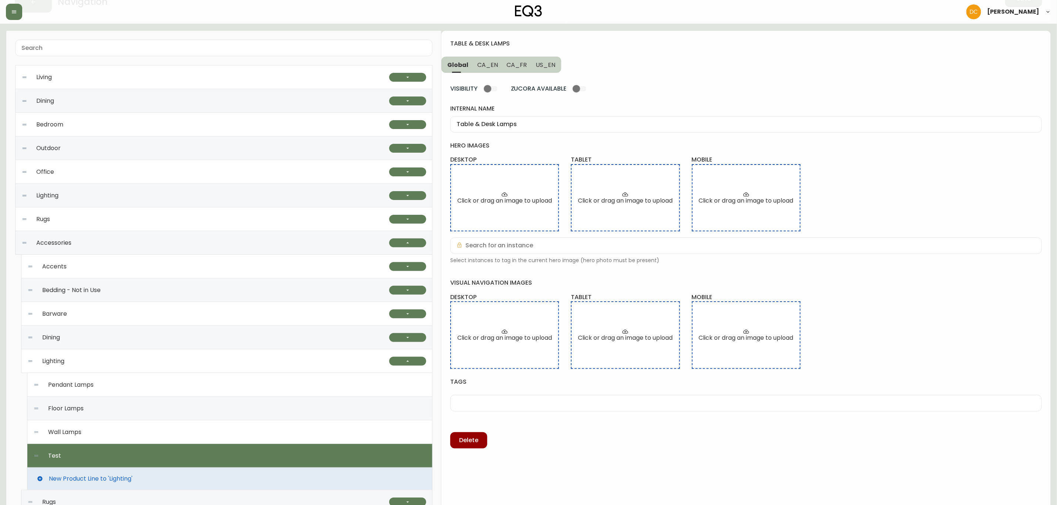
scroll to position [111, 0]
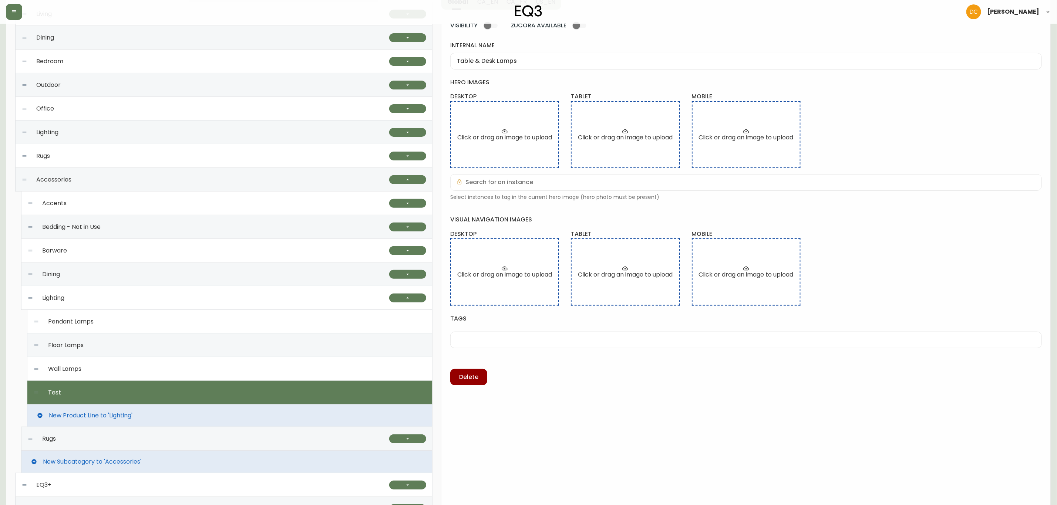
click at [566, 393] on div "table & desk lamps Global CA_EN CA_FR US_EN VISIBILITY ZUCORA AVAILABLE interna…" at bounding box center [745, 295] width 609 height 656
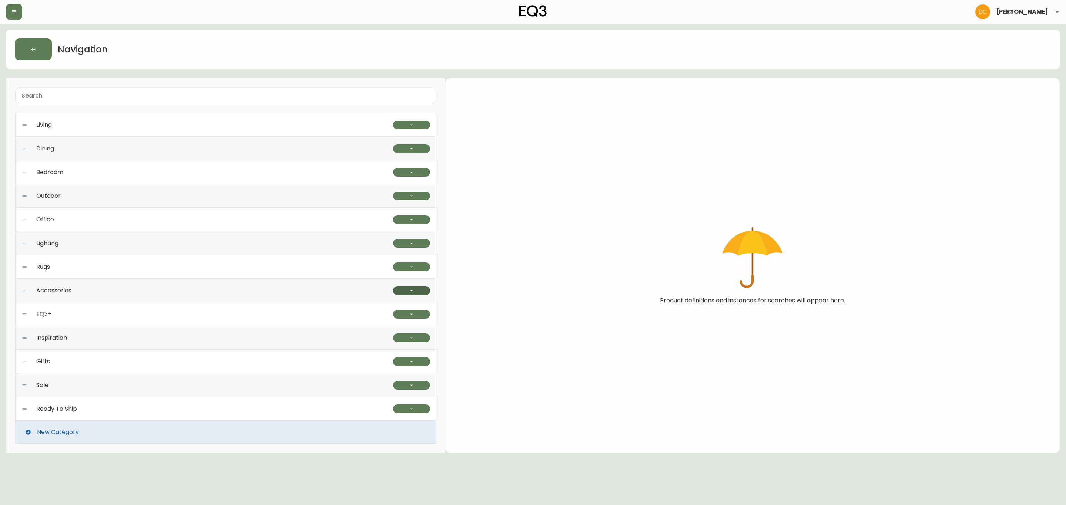
click at [421, 292] on button "button" at bounding box center [411, 290] width 37 height 9
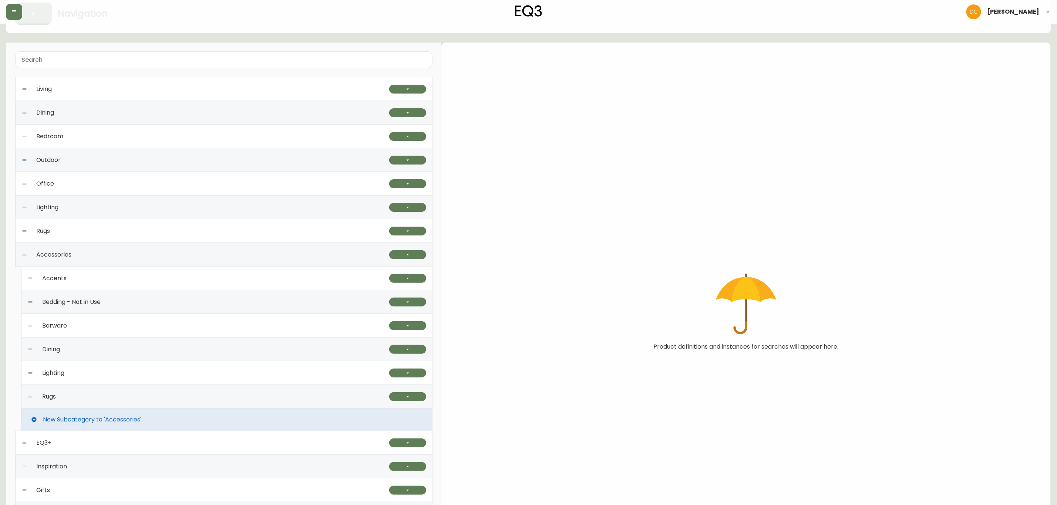
scroll to position [55, 0]
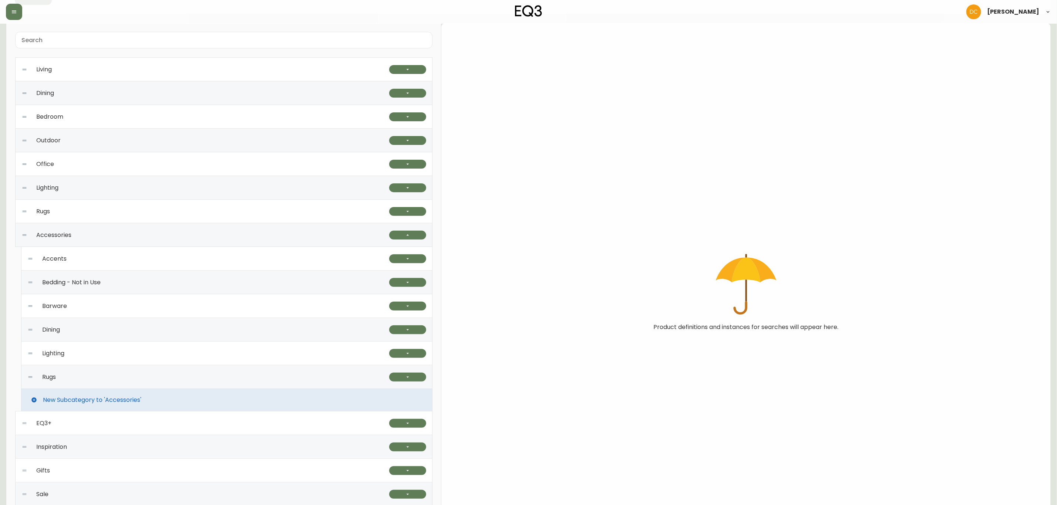
click at [362, 349] on div "Lighting" at bounding box center [208, 354] width 362 height 24
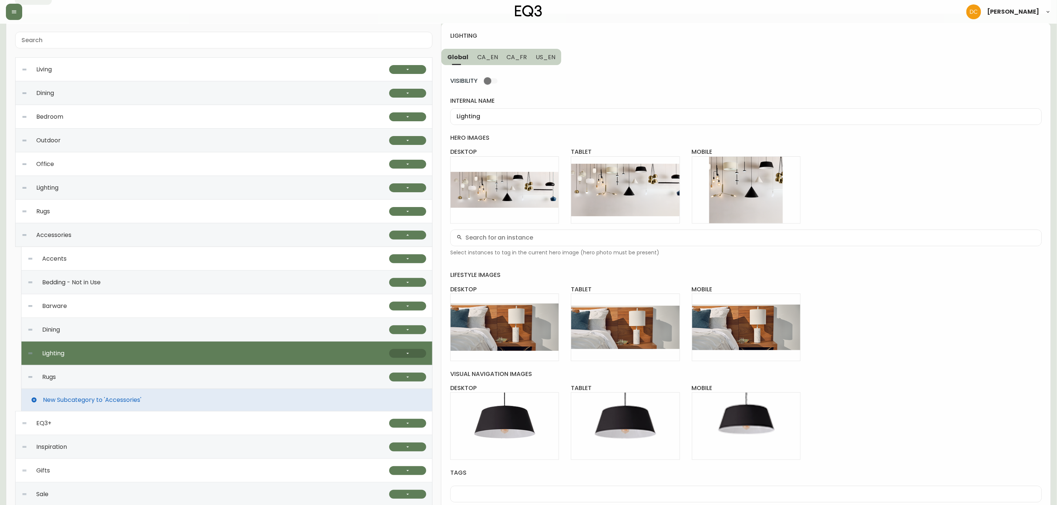
click at [398, 351] on button "button" at bounding box center [407, 353] width 37 height 9
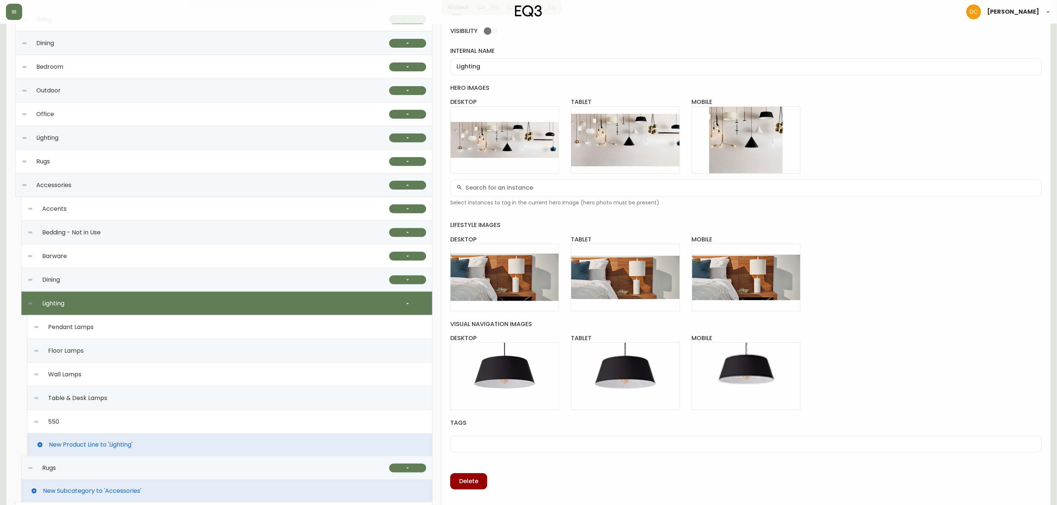
scroll to position [166, 0]
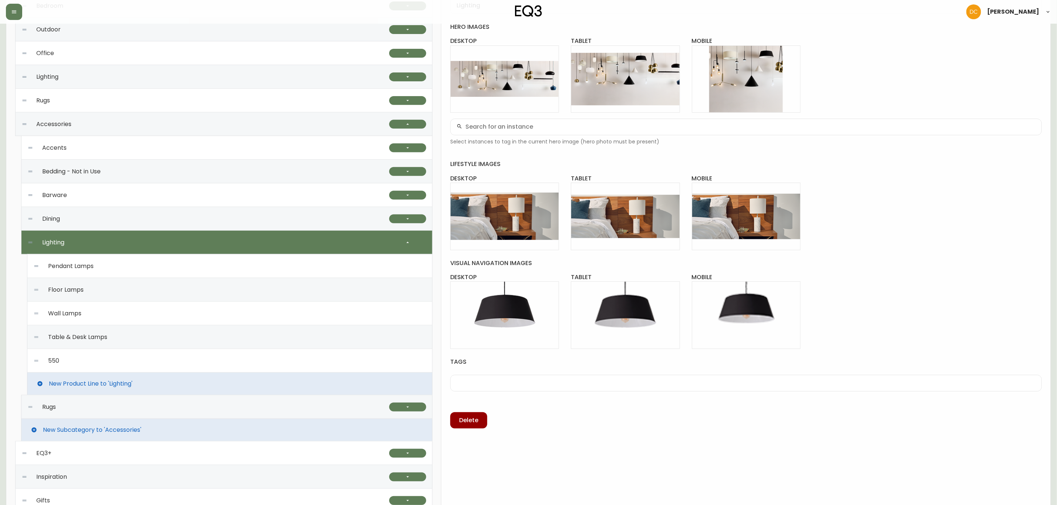
click at [172, 360] on div "550" at bounding box center [229, 361] width 393 height 24
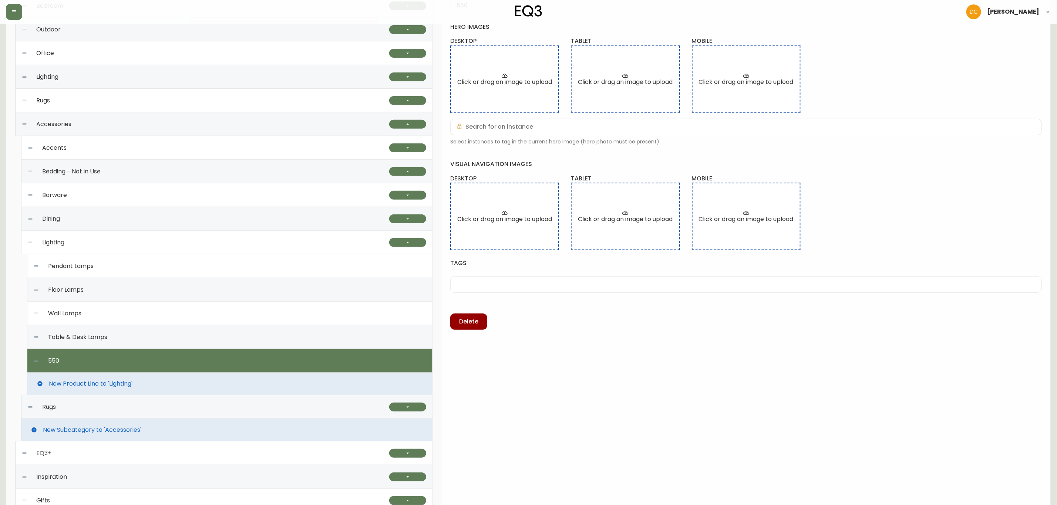
scroll to position [0, 0]
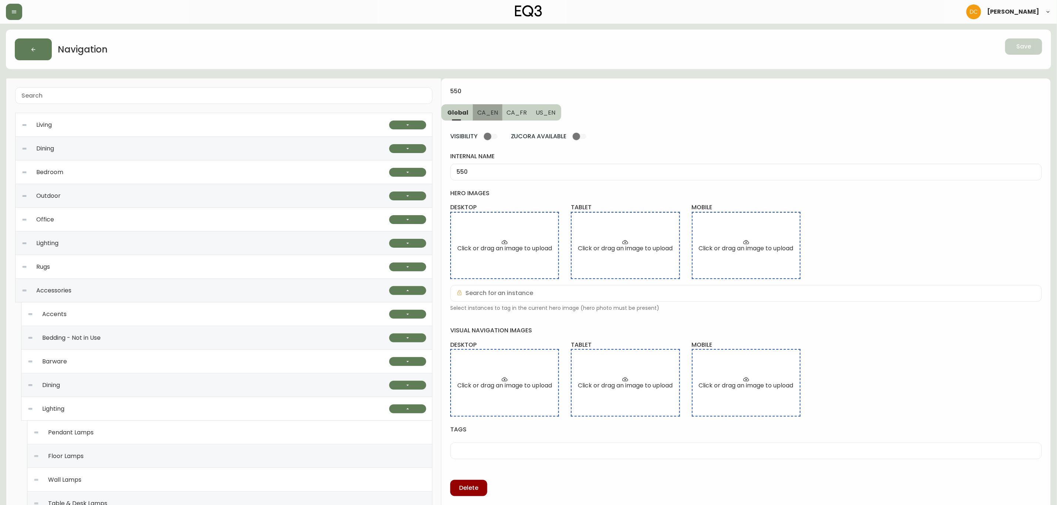
click at [493, 118] on button "CA_EN" at bounding box center [488, 112] width 30 height 16
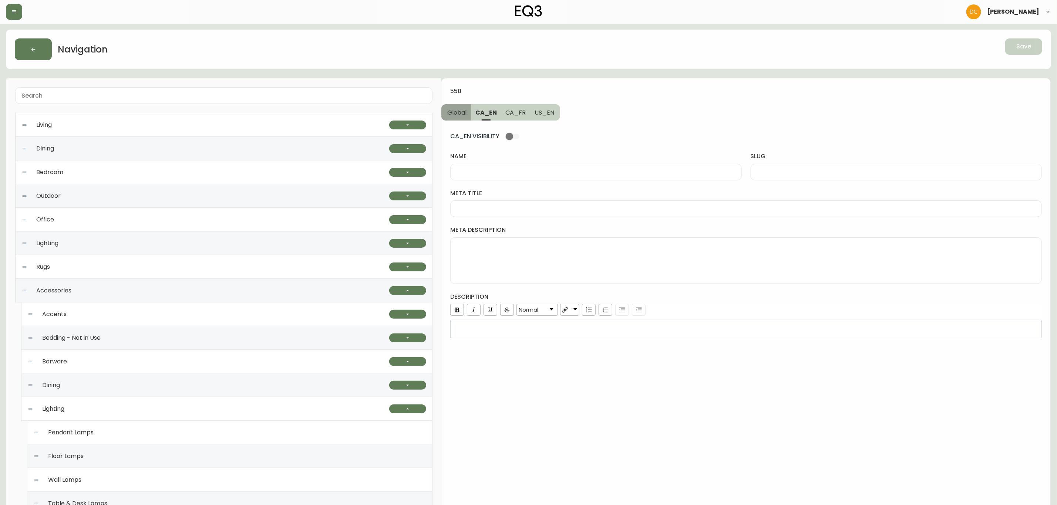
click at [457, 118] on button "Global" at bounding box center [456, 112] width 30 height 16
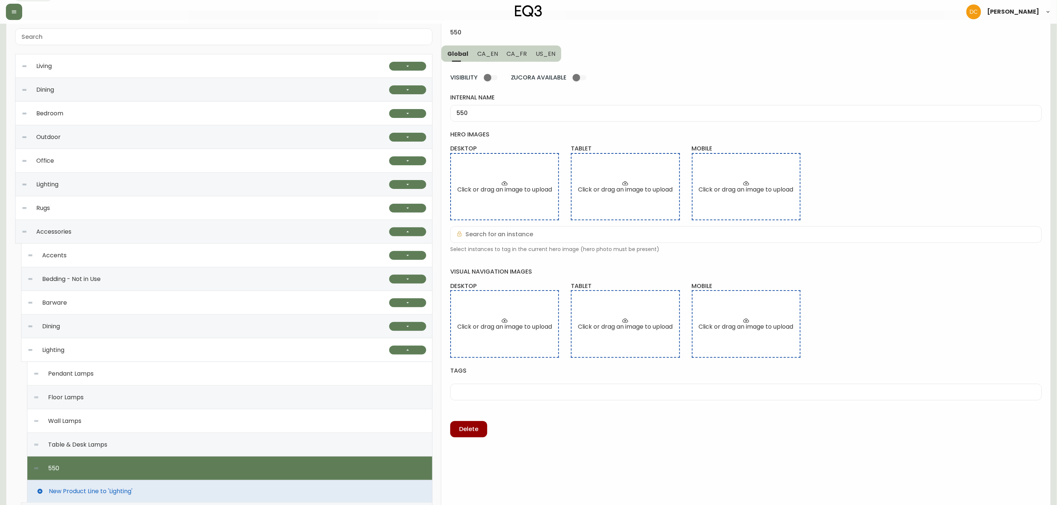
scroll to position [55, 0]
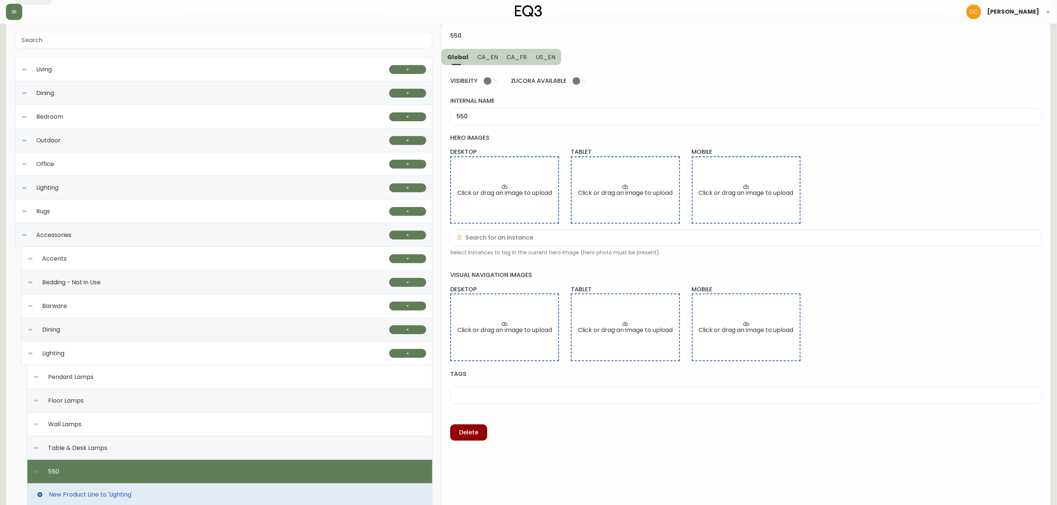
click at [504, 128] on div "VISIBILITY ZUCORA AVAILABLE internal name 550 hero images desktop Click or drag…" at bounding box center [746, 253] width 592 height 376
click at [502, 116] on input "550" at bounding box center [746, 116] width 579 height 7
paste input "Bulbs"
type input "Bulbs"
click at [495, 56] on span "CA_EN" at bounding box center [487, 57] width 21 height 8
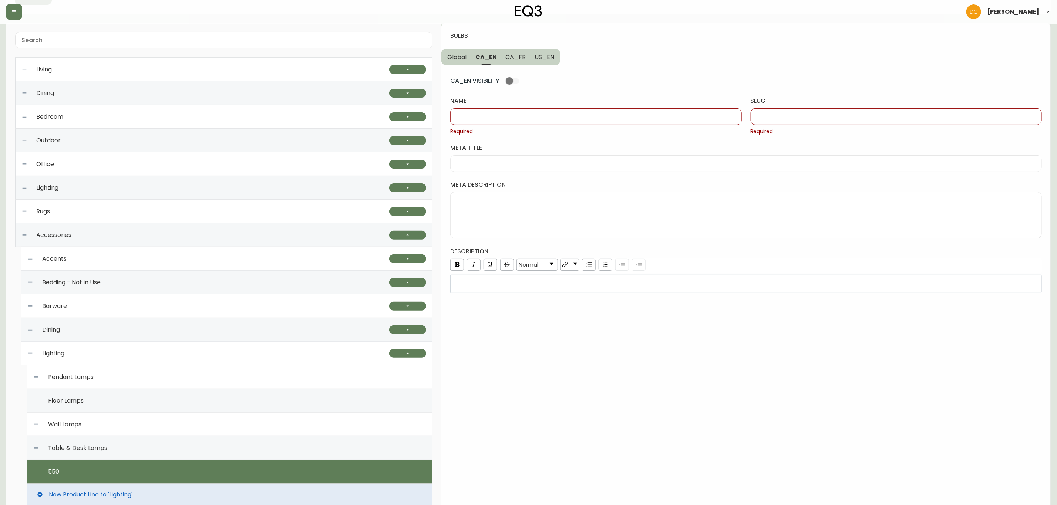
click at [504, 122] on div at bounding box center [595, 116] width 291 height 17
paste input "Bulbs"
type input "Bulbs"
click at [774, 119] on input "slug" at bounding box center [896, 116] width 279 height 7
type input "bulbs"
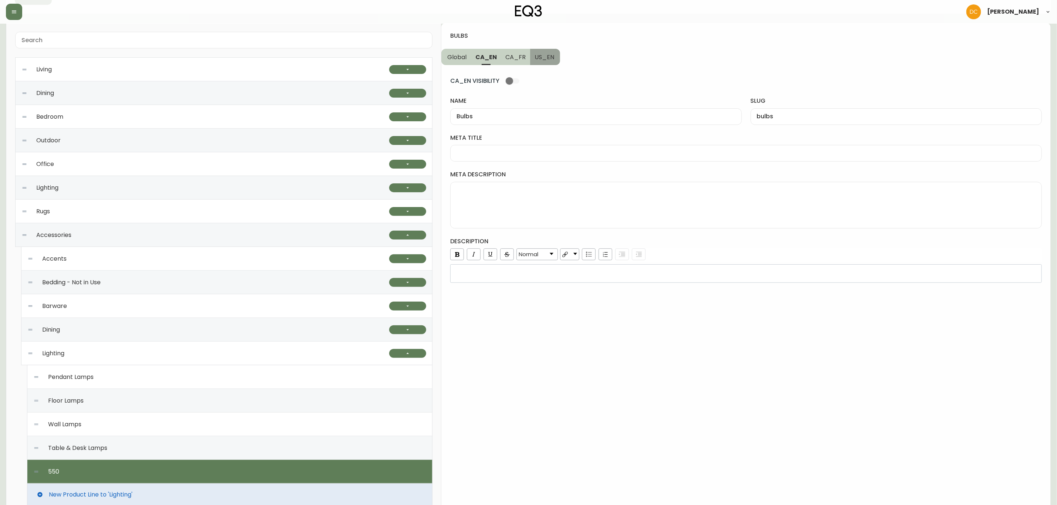
click at [537, 52] on button "US_EN" at bounding box center [545, 57] width 30 height 16
drag, startPoint x: 773, startPoint y: 115, endPoint x: 744, endPoint y: 114, distance: 28.5
click at [773, 115] on input "slug" at bounding box center [896, 116] width 279 height 7
paste input "bulbs"
type input "bulbs"
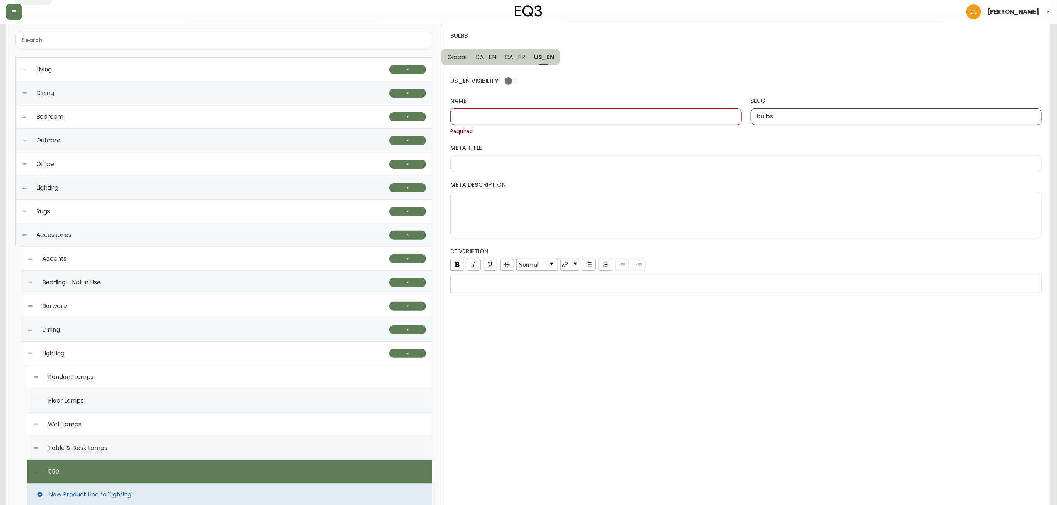
click at [485, 56] on span "CA_EN" at bounding box center [485, 57] width 21 height 8
type input "Bulbs"
click at [525, 124] on div "Bulbs" at bounding box center [595, 116] width 291 height 17
click at [539, 59] on span "US_EN" at bounding box center [545, 57] width 20 height 8
click at [517, 112] on div at bounding box center [595, 116] width 291 height 17
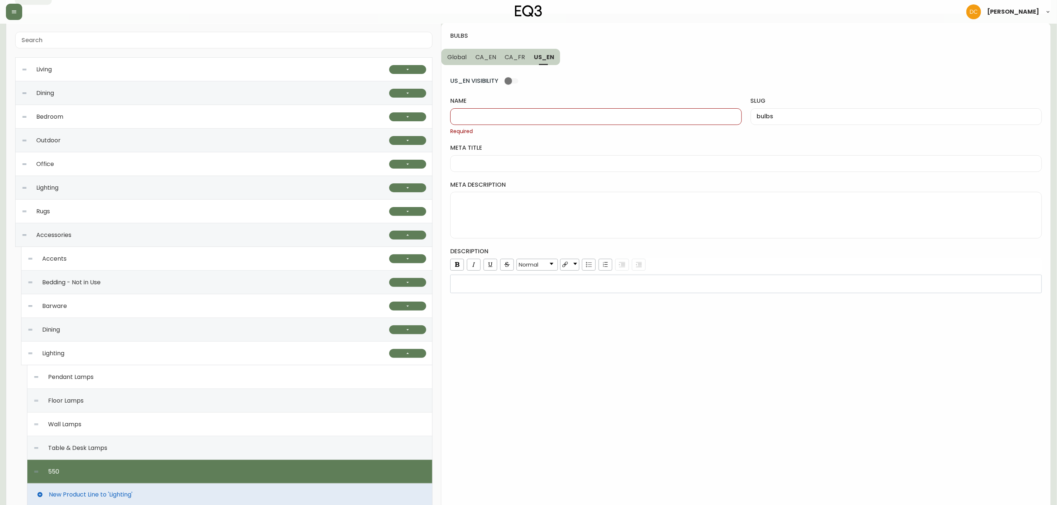
paste input "Bulbs"
type input "Bulbs"
click at [513, 52] on button "CA_FR" at bounding box center [515, 57] width 29 height 16
click at [521, 115] on input "name" at bounding box center [596, 116] width 279 height 7
drag, startPoint x: 556, startPoint y: 127, endPoint x: 557, endPoint y: 117, distance: 10.4
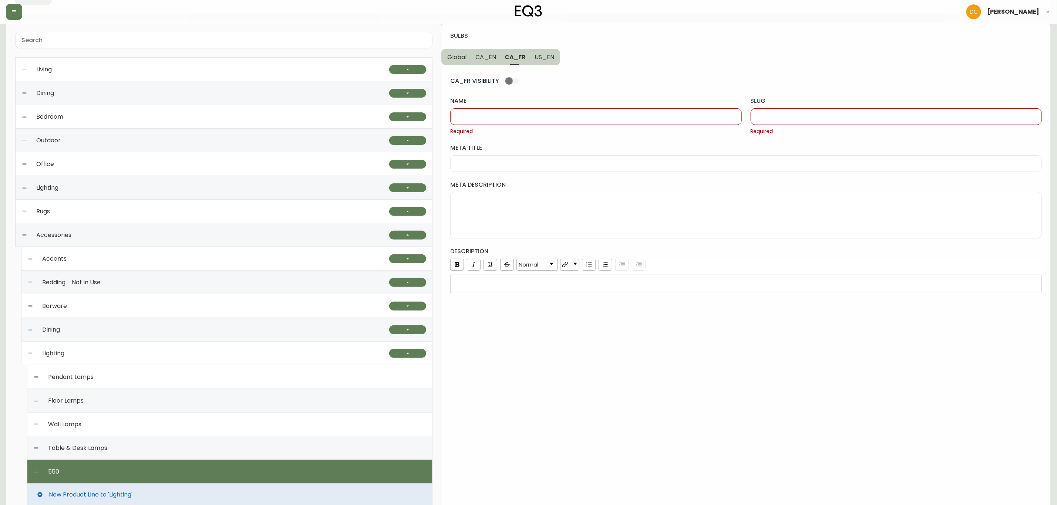
click at [556, 127] on div "name Required" at bounding box center [595, 116] width 291 height 38
click at [557, 117] on input "name" at bounding box center [596, 116] width 279 height 7
paste input "Ampoules"
type input "Ampoules"
click at [671, 107] on div "name Ampoules" at bounding box center [595, 116] width 291 height 38
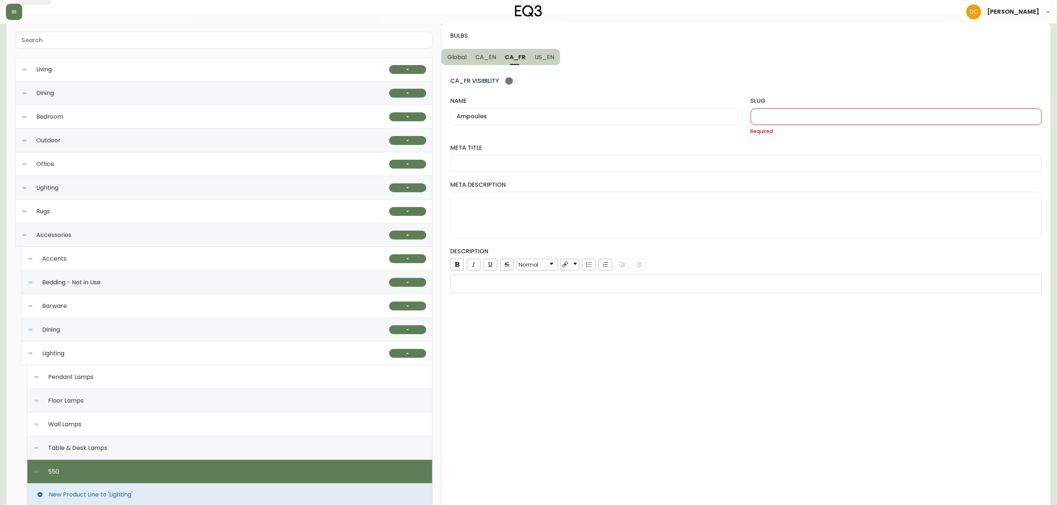
click at [796, 118] on input "slug" at bounding box center [896, 116] width 279 height 7
type input "ampoules"
click at [541, 59] on span "US_EN" at bounding box center [545, 57] width 20 height 8
type input "Bulbs"
type input "bulbs"
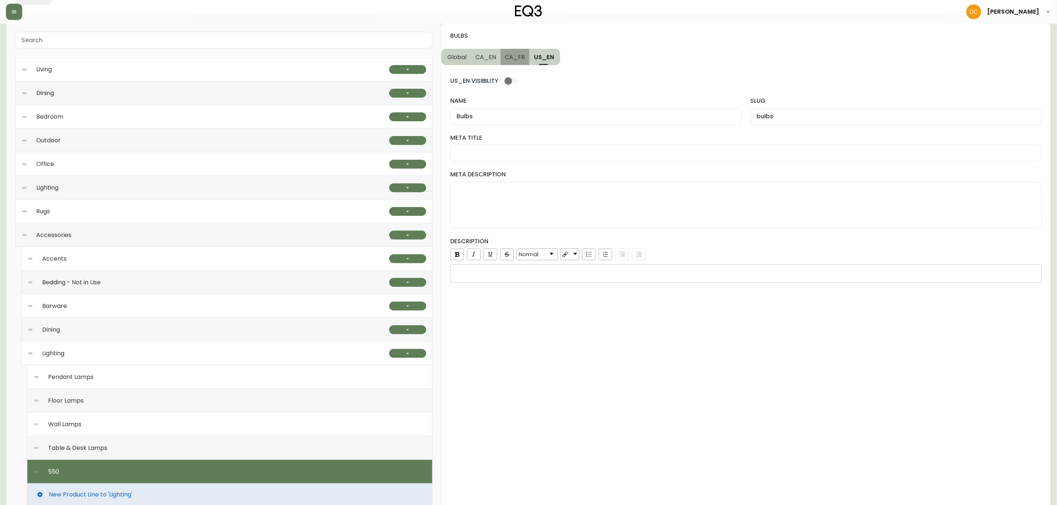
click at [514, 57] on span "CA_FR" at bounding box center [515, 57] width 20 height 8
type input "Ampoules"
type input "ampoules"
click at [494, 55] on span "CA_EN" at bounding box center [485, 57] width 21 height 8
type input "Bulbs"
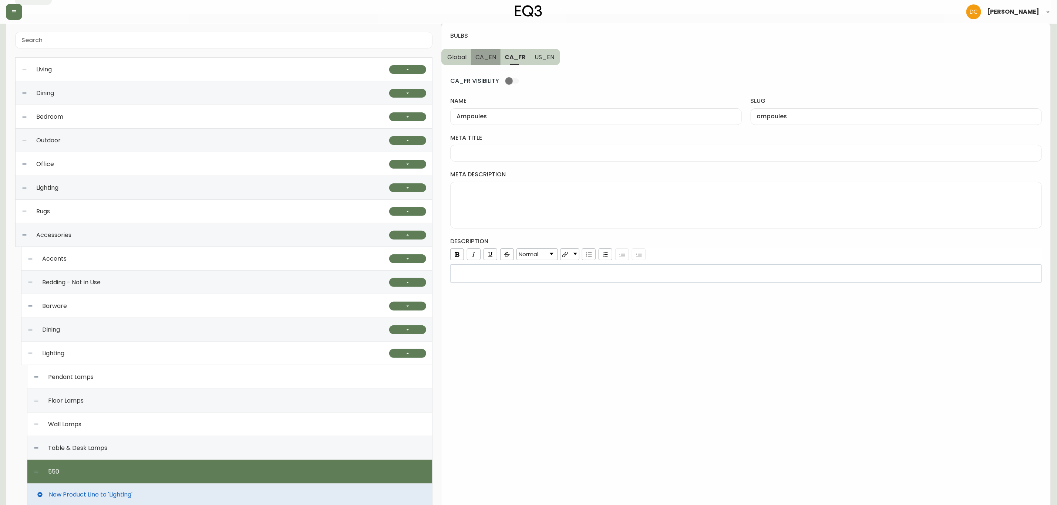
type input "bulbs"
drag, startPoint x: 513, startPoint y: 163, endPoint x: 512, endPoint y: 159, distance: 4.6
click at [513, 163] on div "CA_EN VISIBILITY name Bulbs slug bulbs meta title meta description description …" at bounding box center [746, 174] width 592 height 218
click at [512, 154] on input "meta title" at bounding box center [746, 153] width 579 height 7
paste input "LED Light Bulbs | Energy Efficient Light Bulbs"
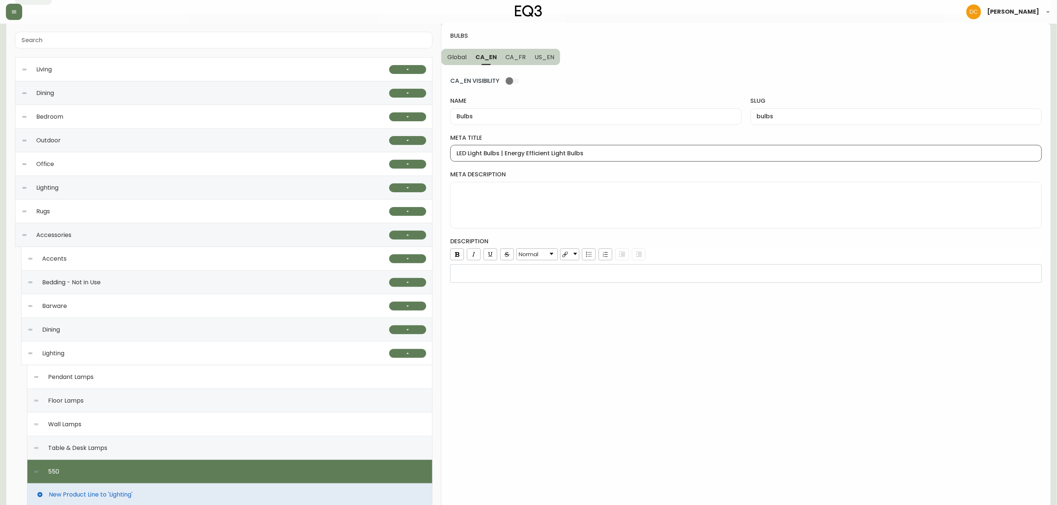
type input "LED Light Bulbs | Energy Efficient Light Bulbs"
click at [524, 200] on textarea "meta description" at bounding box center [746, 205] width 579 height 37
paste textarea "Go sustainable with your lighting choice by shopping our selection of LED light…"
type textarea "Go sustainable with your lighting choice by shopping our selection of LED light…"
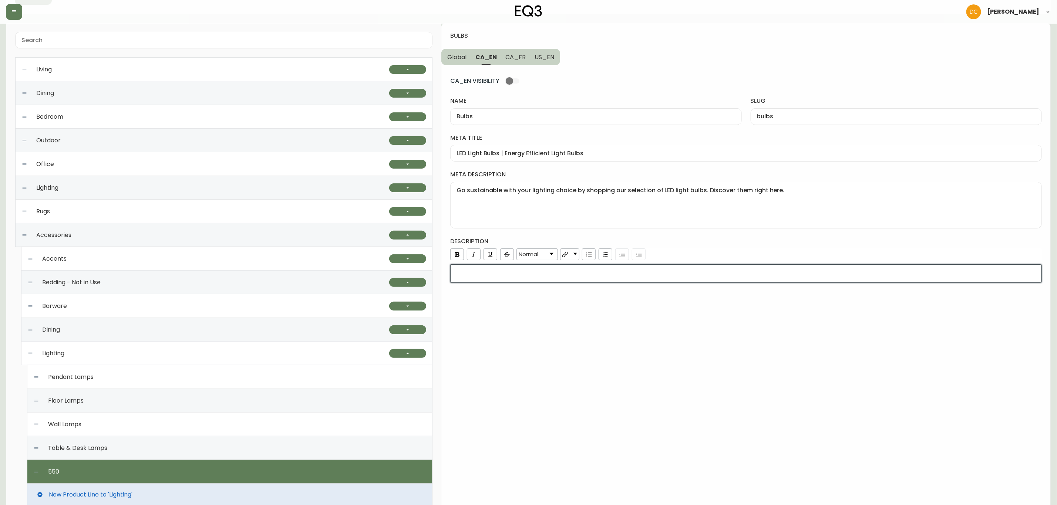
click at [584, 276] on div "rdw-editor" at bounding box center [746, 273] width 582 height 7
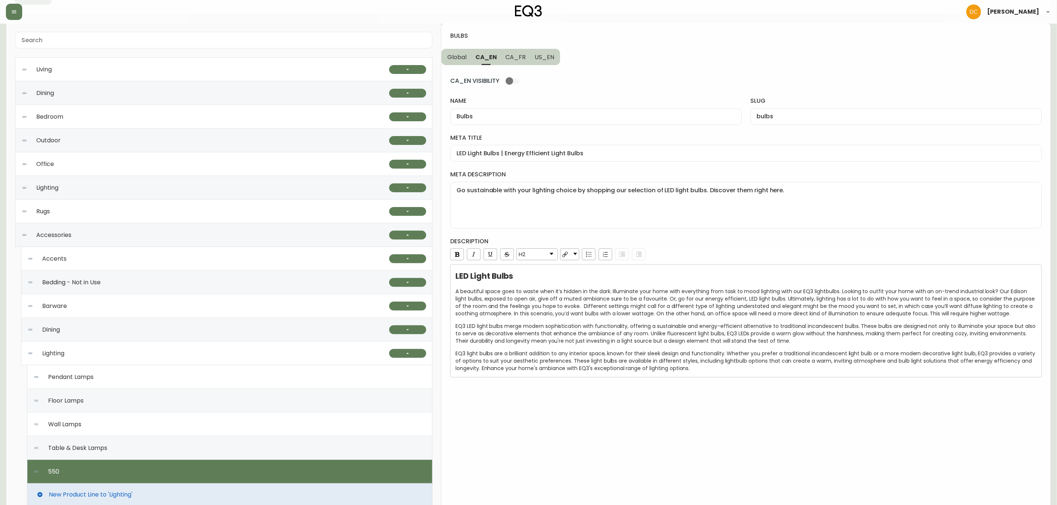
scroll to position [58, 0]
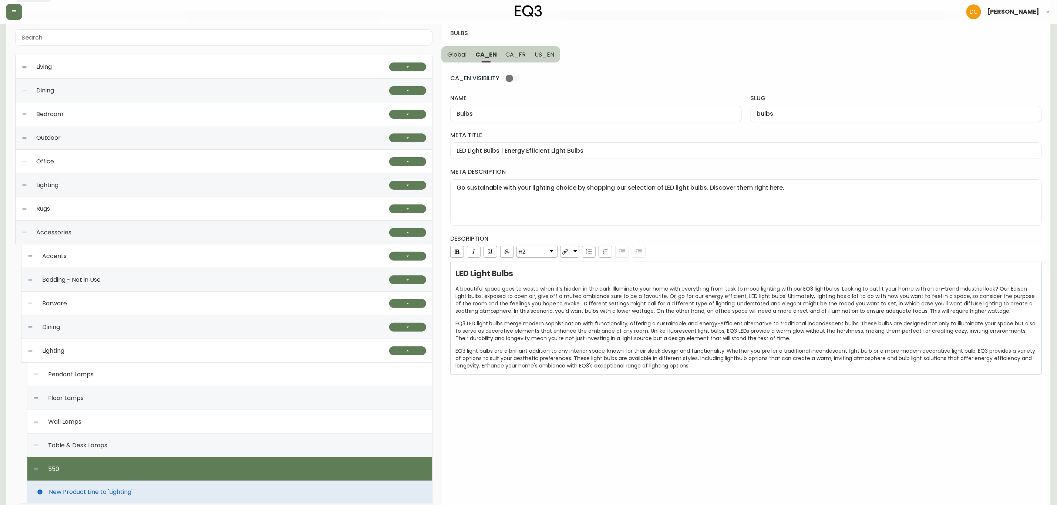
drag, startPoint x: 543, startPoint y: 54, endPoint x: 552, endPoint y: 71, distance: 19.2
click at [543, 54] on span "US_EN" at bounding box center [545, 55] width 20 height 8
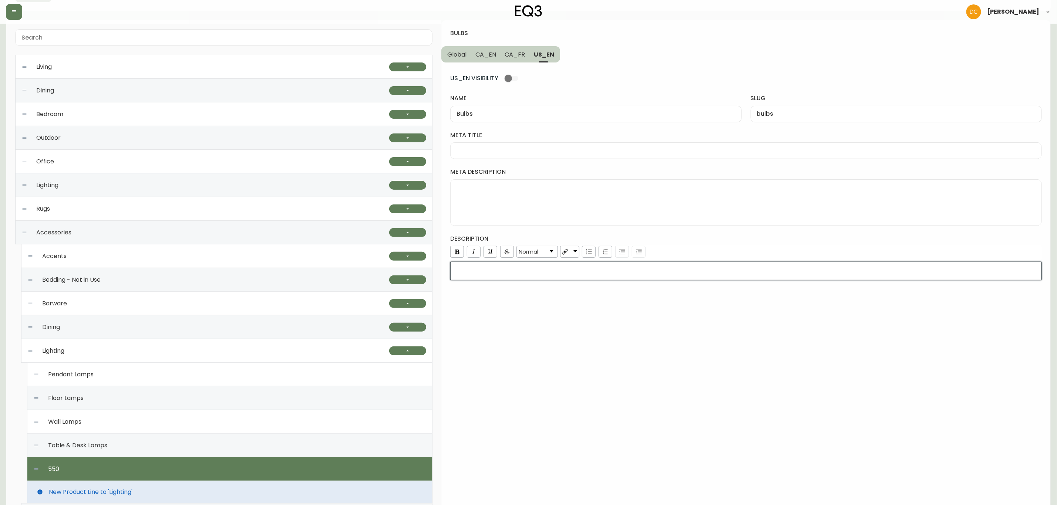
click at [580, 273] on div "rdw-editor" at bounding box center [746, 270] width 582 height 7
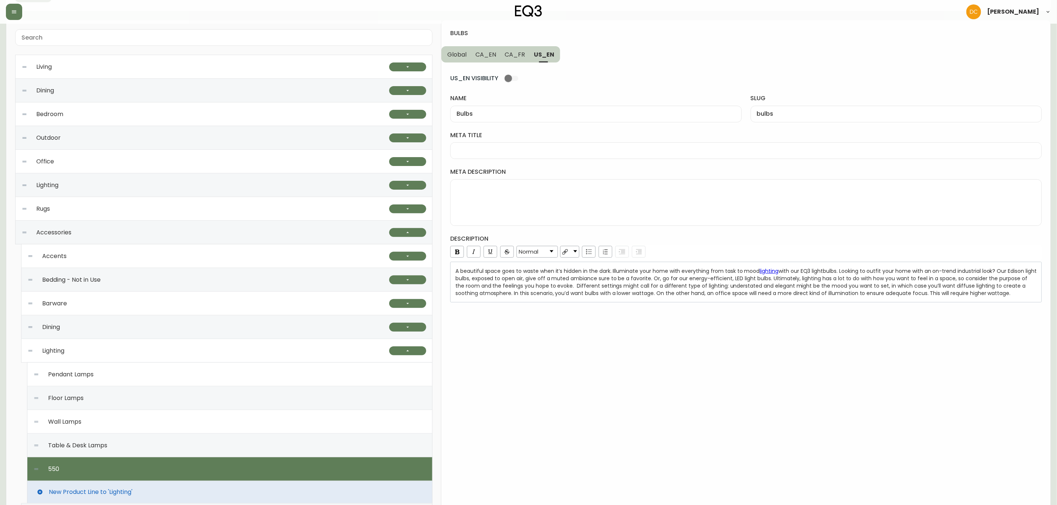
drag, startPoint x: 572, startPoint y: 206, endPoint x: 552, endPoint y: 198, distance: 22.1
click at [572, 206] on textarea "meta description" at bounding box center [746, 202] width 579 height 37
click at [551, 197] on textarea "meta description" at bounding box center [746, 202] width 579 height 37
paste textarea "Go sustainable with your lighting choice by shopping our selection of LED bulbs…"
type textarea "Go sustainable with your lighting choice by shopping our selection of LED bulbs…"
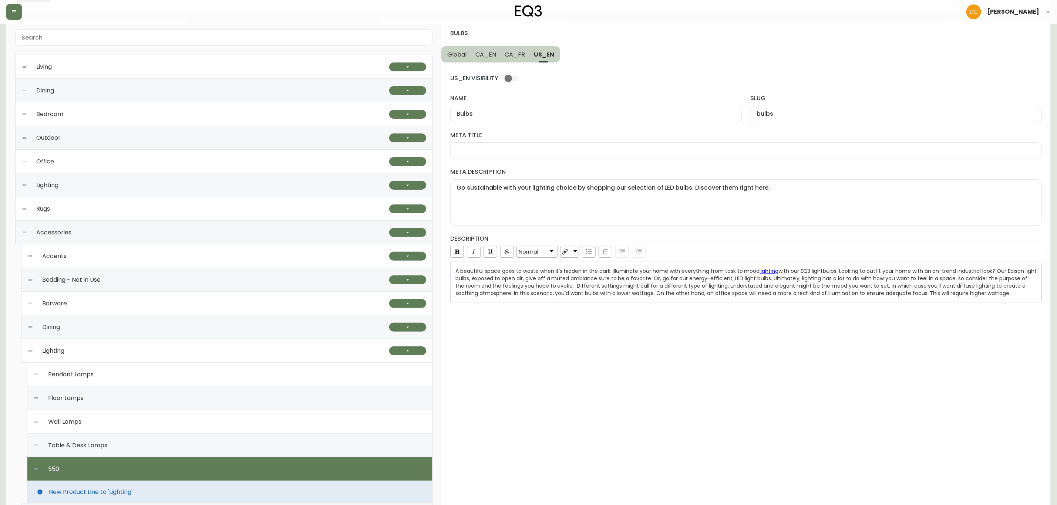
click at [516, 150] on input "meta title" at bounding box center [746, 150] width 579 height 7
paste input "LED Light Bulbs | Energy Saving Light Bulbs"
type input "LED Light Bulbs | Energy Saving Light Bulbs"
click at [669, 172] on label "meta description" at bounding box center [746, 172] width 592 height 8
click at [669, 184] on textarea "Go sustainable with your lighting choice by shopping our selection of LED bulbs…" at bounding box center [746, 202] width 579 height 37
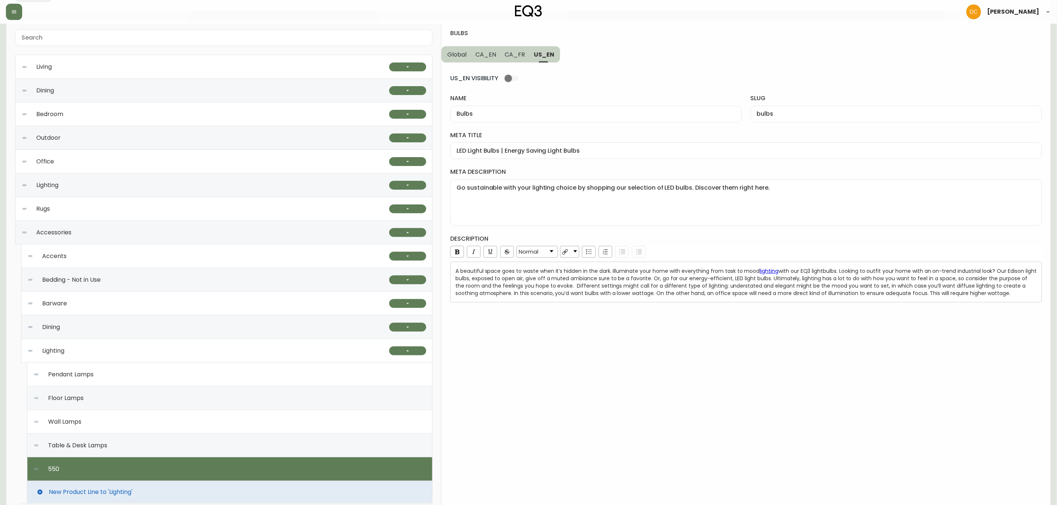
click at [508, 52] on span "CA_FR" at bounding box center [515, 55] width 20 height 8
type input "Ampoules"
type input "ampoules"
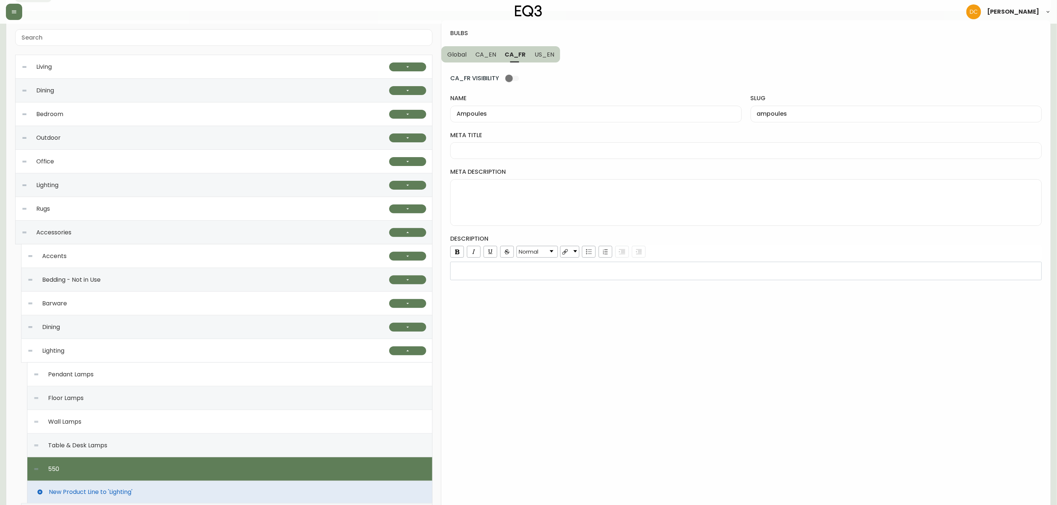
click at [511, 158] on div at bounding box center [746, 150] width 592 height 17
paste input "Ampoules à DEL | Idées d'éclairage pour la maison | Lumières économes"
type input "Ampoules à DEL | Idées d'éclairage pour la maison | Lumières économes"
click at [544, 202] on textarea "meta description" at bounding box center [746, 202] width 579 height 37
paste textarea "Achetez des ampoules à DEL pour votre [PERSON_NAME] ou votre suspension préféré…"
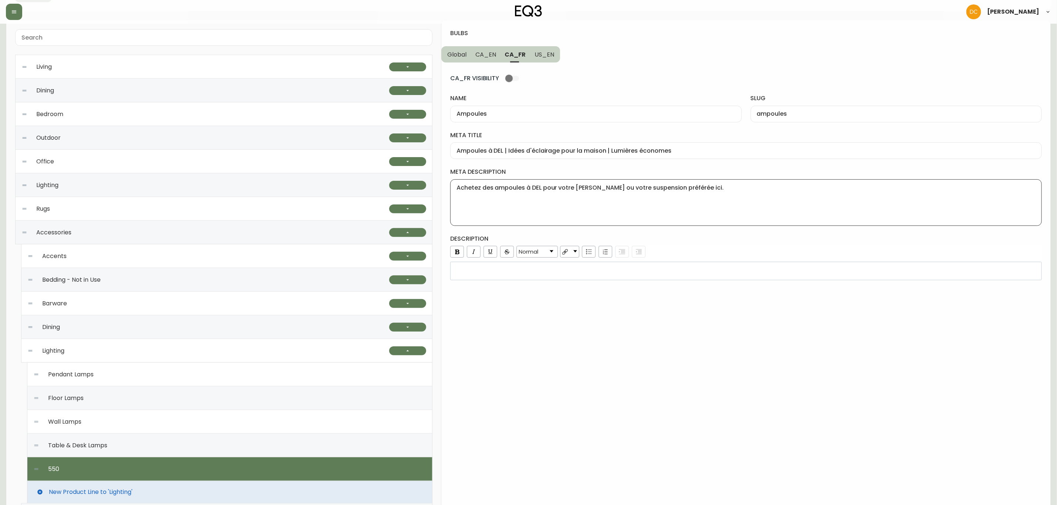
type textarea "Achetez des ampoules à DEL pour votre [PERSON_NAME] ou votre suspension préféré…"
click at [624, 365] on div "bulbs Global CA_EN CA_FR US_EN CA_FR VISIBILITY name Ampoules slug ampoules met…" at bounding box center [745, 360] width 609 height 680
click at [543, 59] on button "US_EN" at bounding box center [545, 54] width 30 height 16
type input "Bulbs"
type input "bulbs"
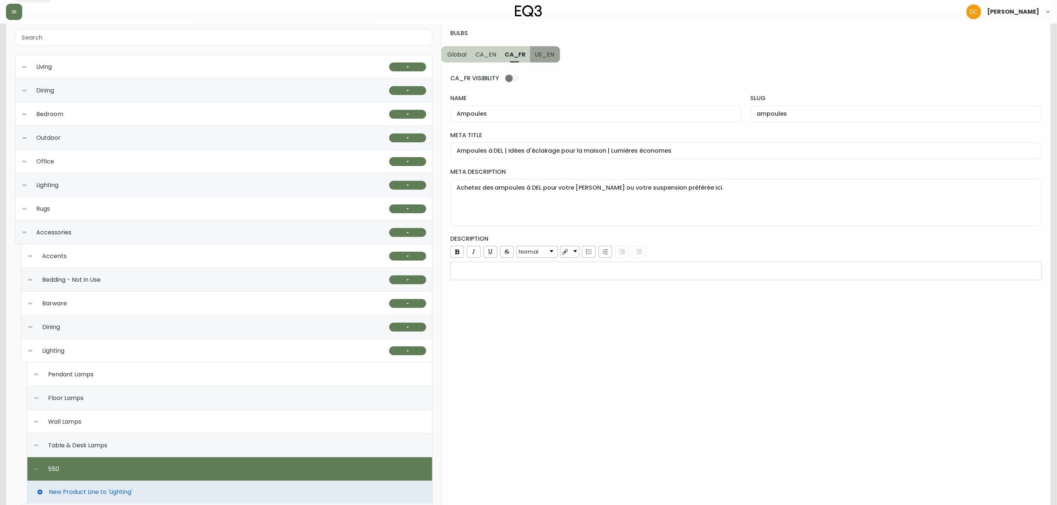
type input "LED Light Bulbs | Energy Saving Light Bulbs"
type textarea "Go sustainable with your lighting choice by shopping our selection of LED bulbs…"
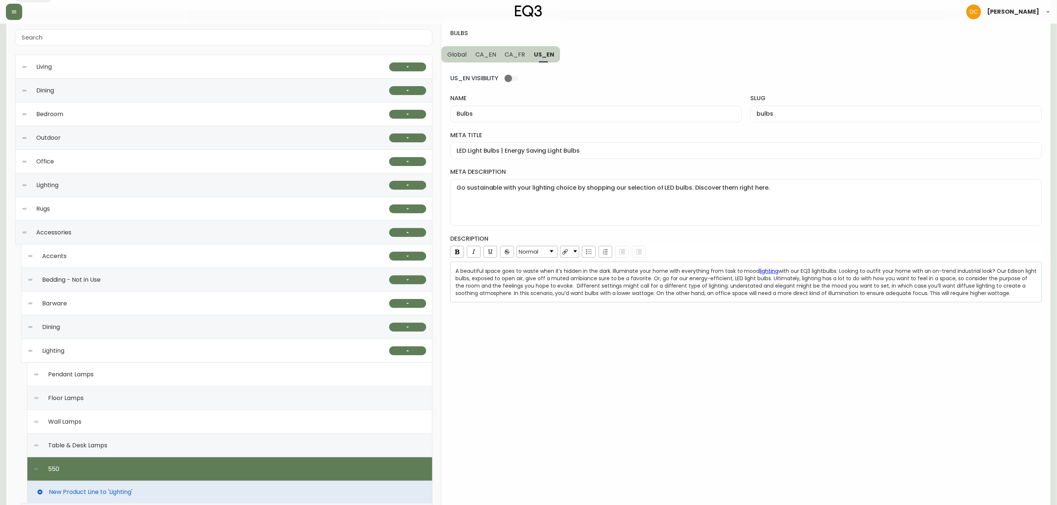
click at [521, 55] on span "CA_FR" at bounding box center [515, 55] width 20 height 8
type input "Ampoules"
type input "ampoules"
type input "Ampoules à DEL | Idées d'éclairage pour la maison | Lumières économes"
type textarea "Achetez des ampoules à DEL pour votre [PERSON_NAME] ou votre suspension préféré…"
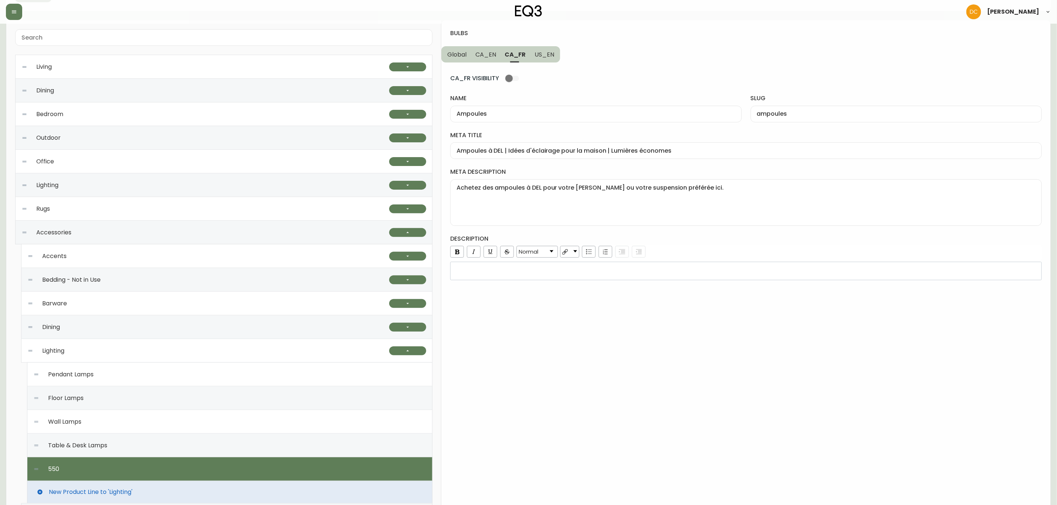
click at [494, 53] on span "CA_EN" at bounding box center [485, 55] width 21 height 8
type input "Bulbs"
type input "bulbs"
type input "LED Light Bulbs | Energy Efficient Light Bulbs"
type textarea "Go sustainable with your lighting choice by shopping our selection of LED light…"
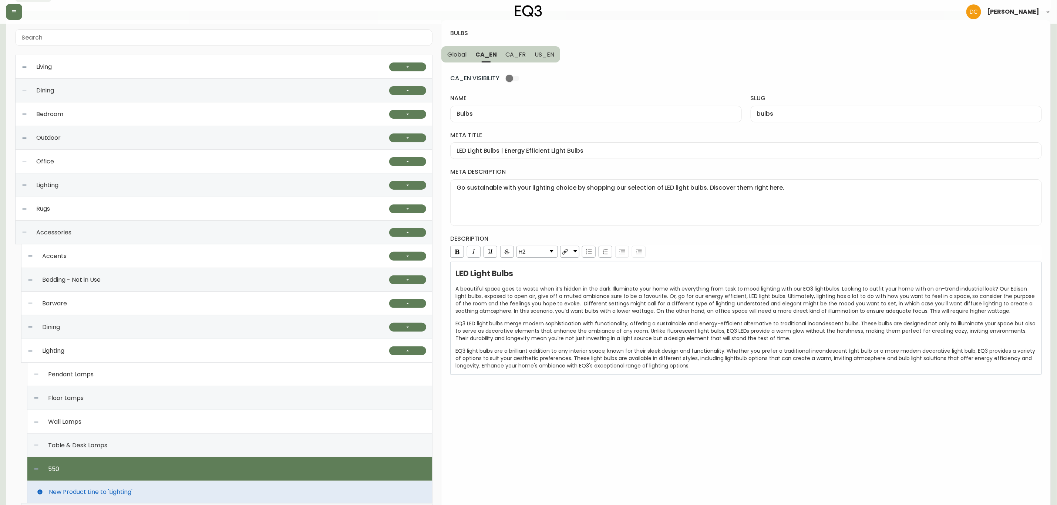
click at [465, 53] on span "Global" at bounding box center [456, 55] width 19 height 8
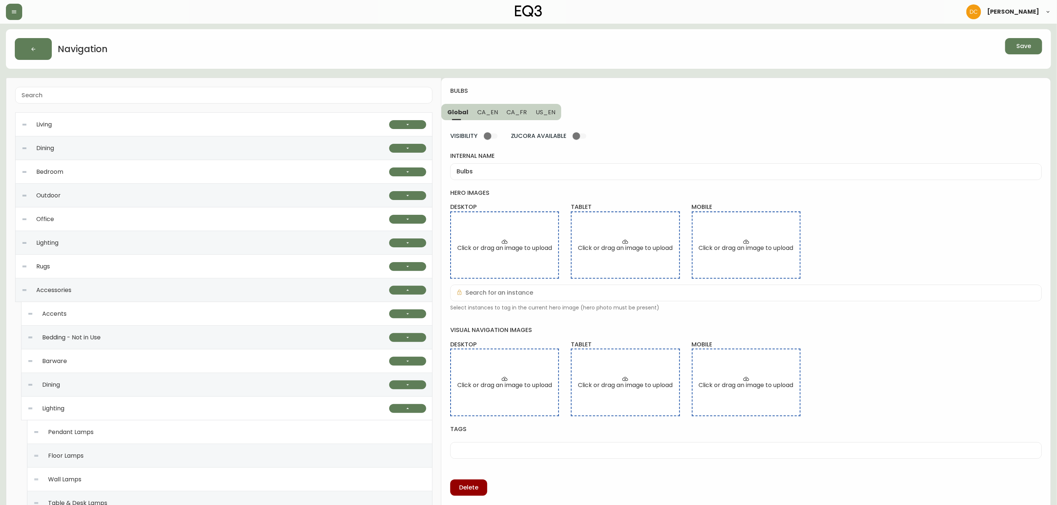
scroll to position [0, 0]
click at [1018, 44] on span "Save" at bounding box center [1023, 47] width 15 height 8
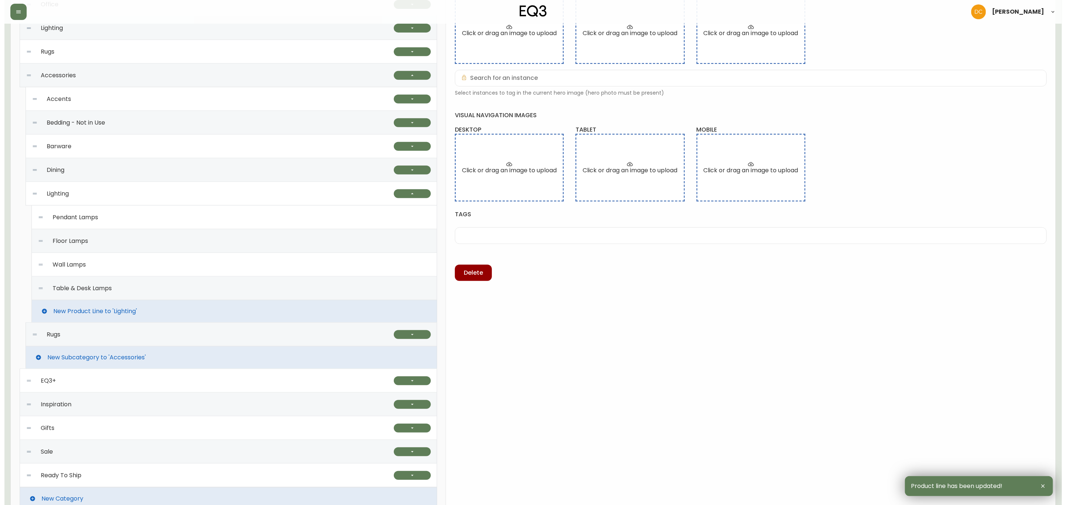
scroll to position [231, 0]
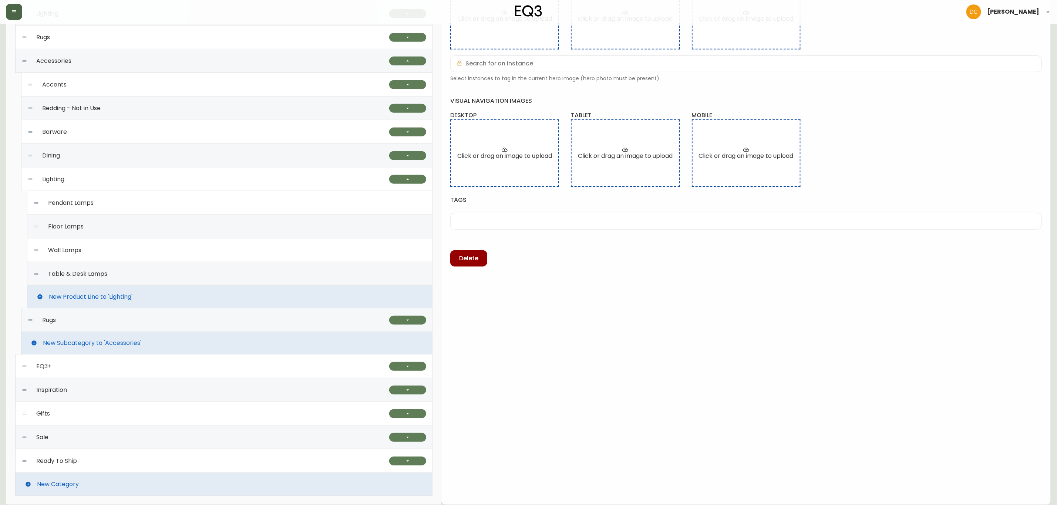
click at [14, 15] on button "button" at bounding box center [14, 12] width 16 height 16
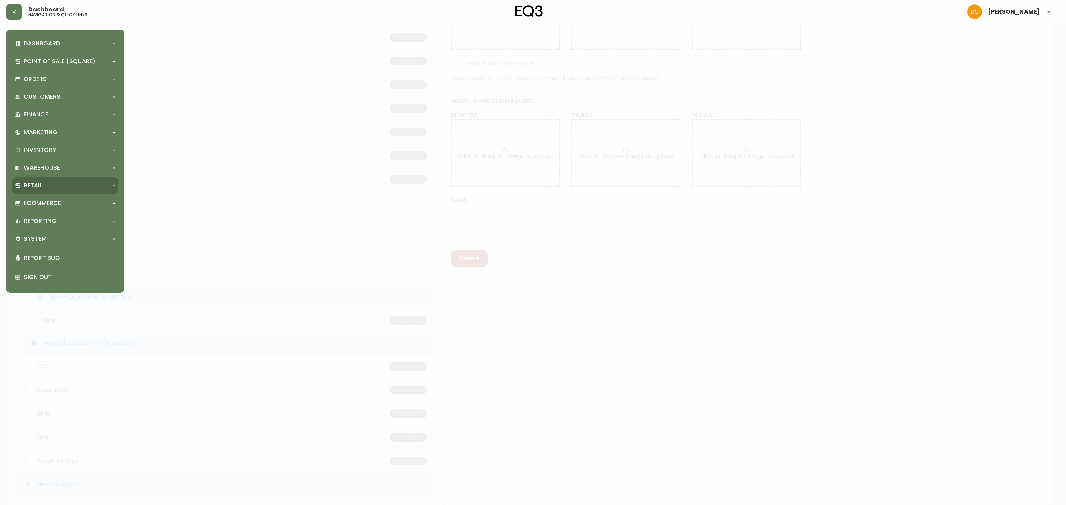
click at [61, 183] on div "Retail" at bounding box center [61, 186] width 93 height 8
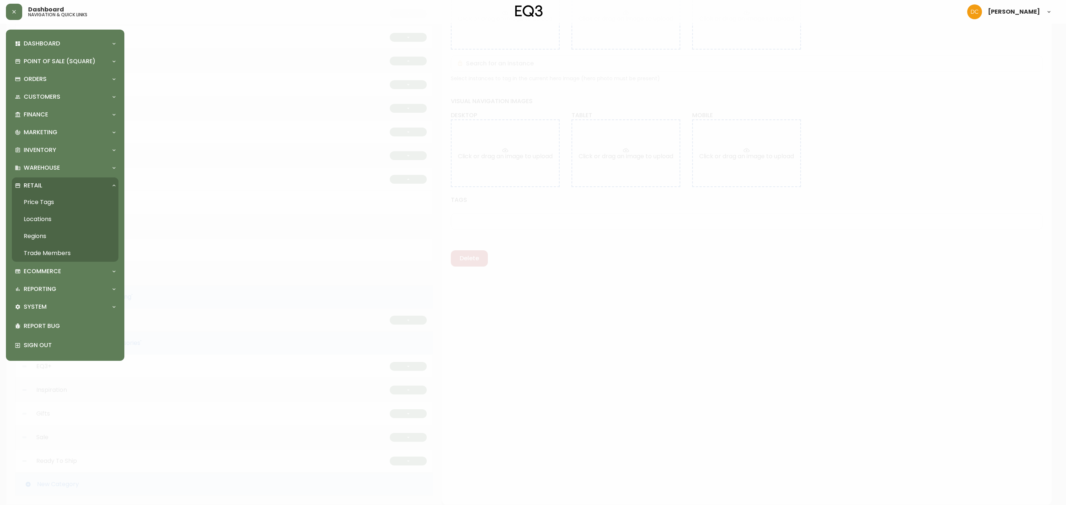
click at [71, 219] on link "Locations" at bounding box center [65, 219] width 107 height 17
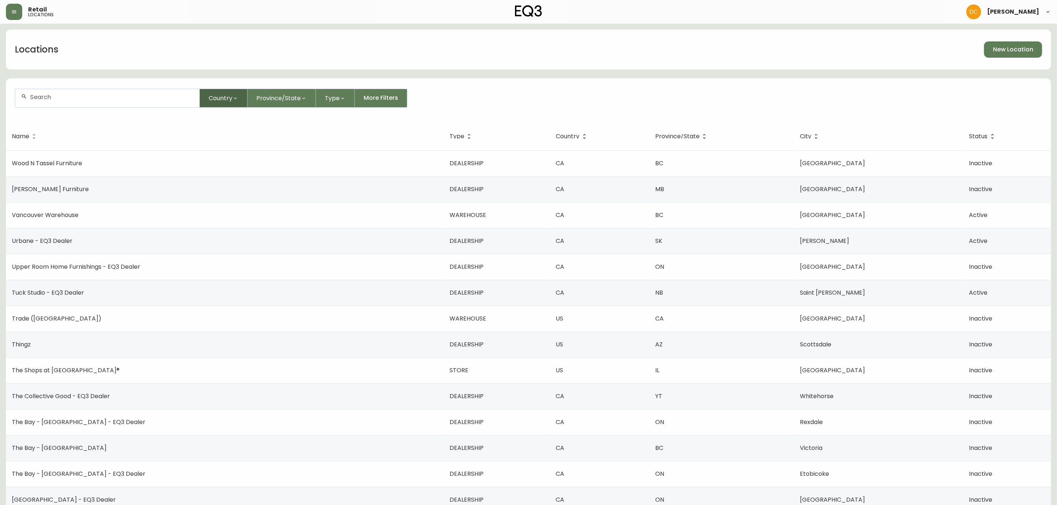
click at [224, 107] on button "Country" at bounding box center [224, 98] width 48 height 19
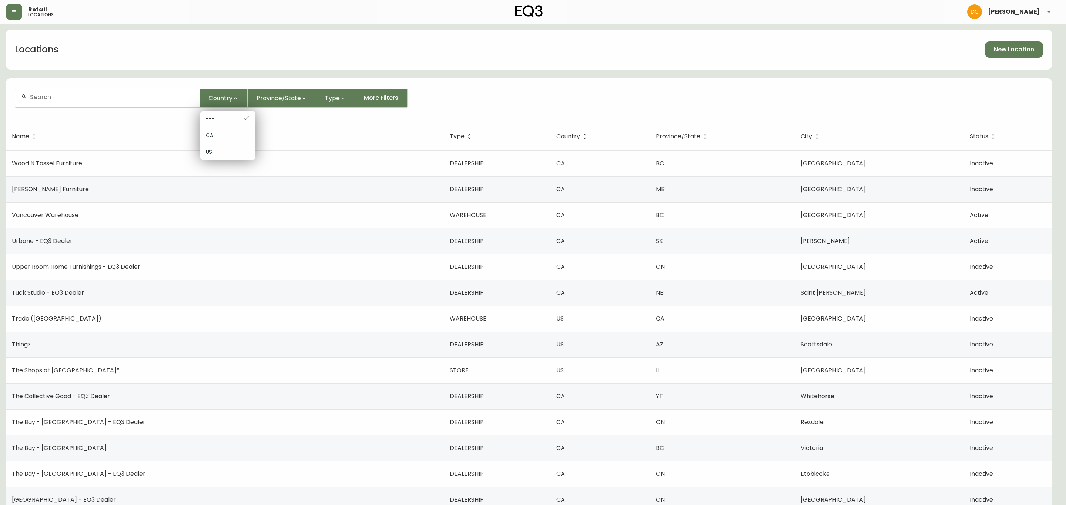
click at [234, 133] on span "CA" at bounding box center [228, 136] width 44 height 8
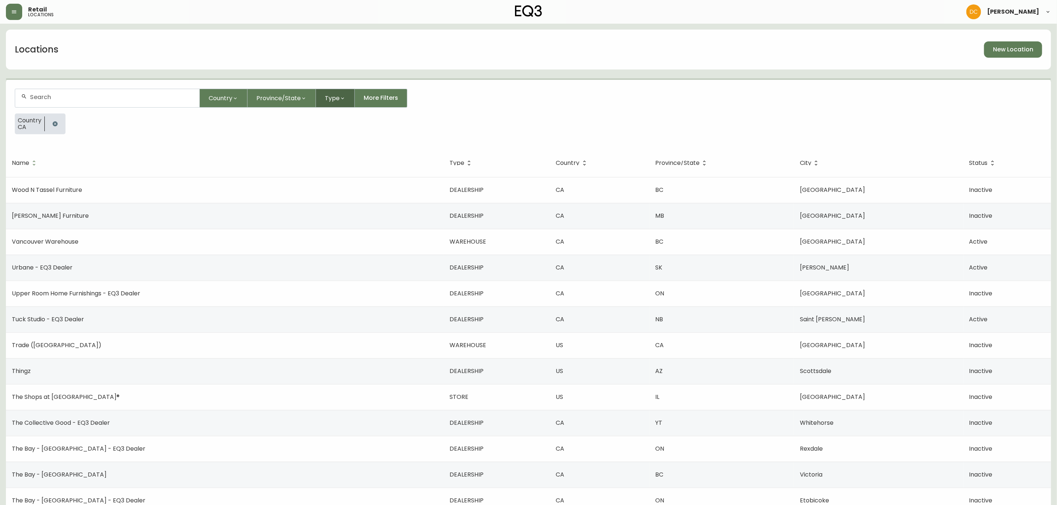
click at [340, 98] on icon "button" at bounding box center [343, 98] width 6 height 6
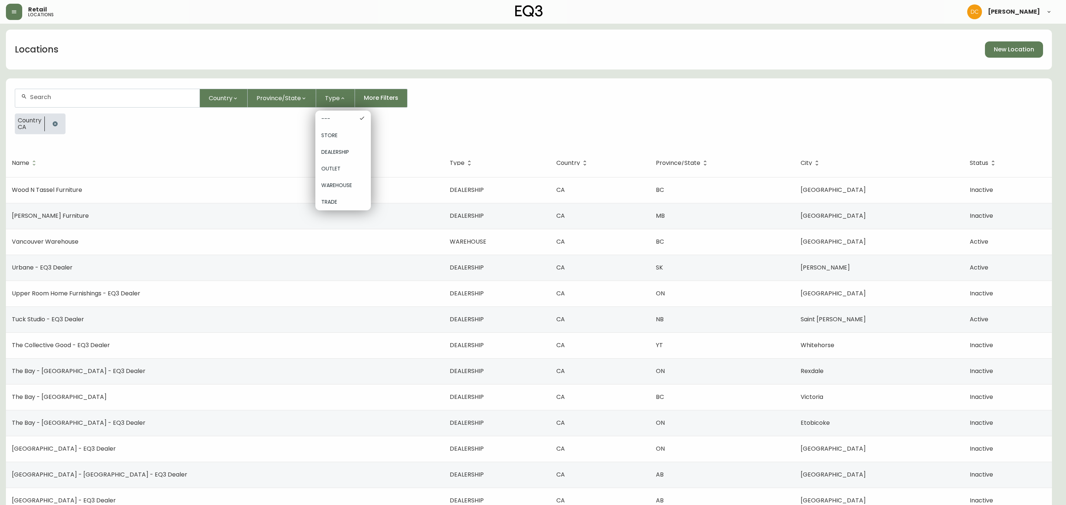
click at [339, 137] on span "STORE" at bounding box center [343, 136] width 44 height 8
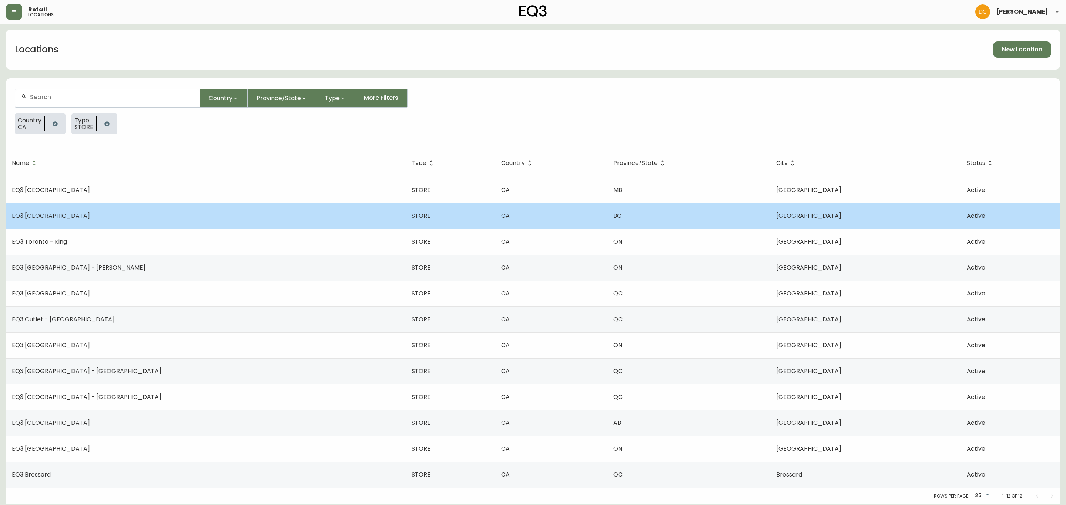
click at [141, 214] on td "EQ3 [GEOGRAPHIC_DATA]" at bounding box center [206, 216] width 400 height 26
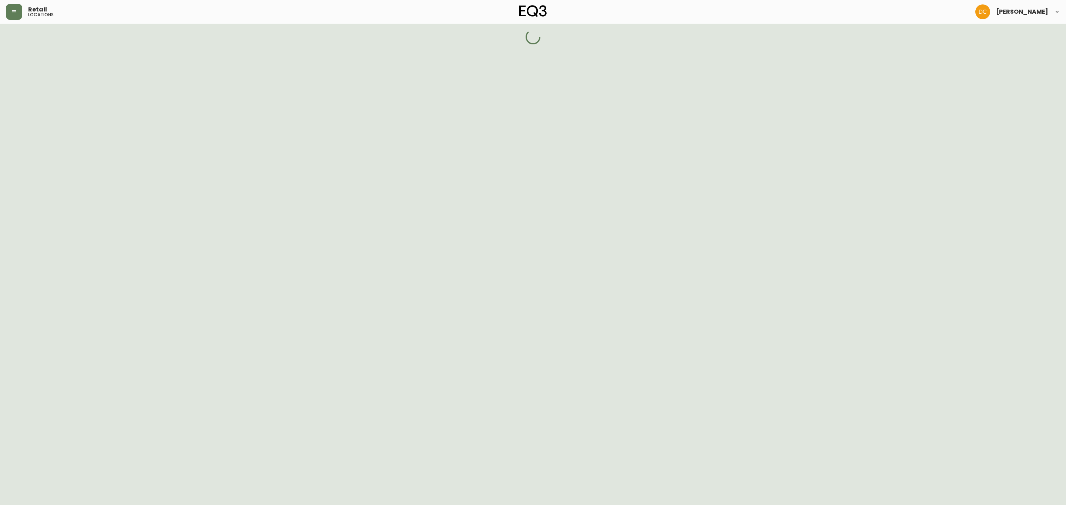
select select "BC"
